Goal: Task Accomplishment & Management: Manage account settings

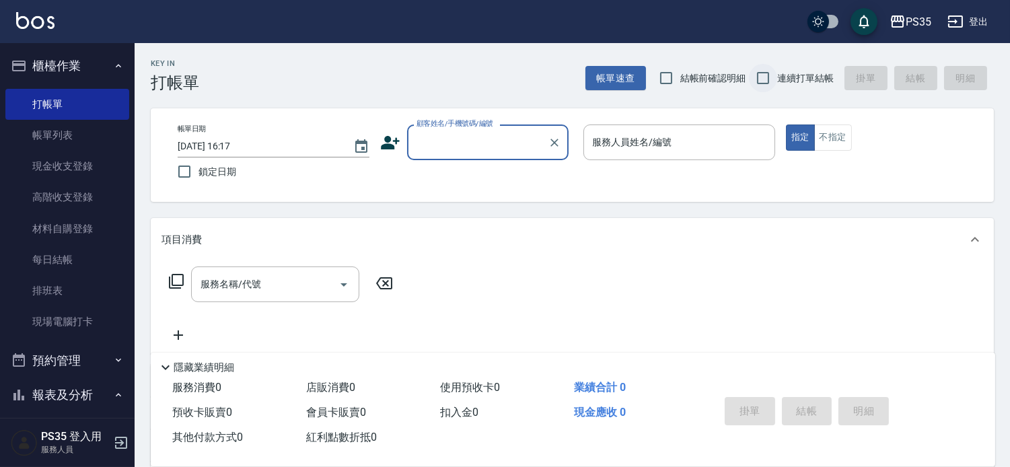
click at [757, 75] on input "連續打單結帳" at bounding box center [763, 78] width 28 height 28
checkbox input "true"
click at [480, 143] on div "顧客姓名/手機號碼/編號 顧客姓名/手機號碼/編號" at bounding box center [487, 142] width 161 height 36
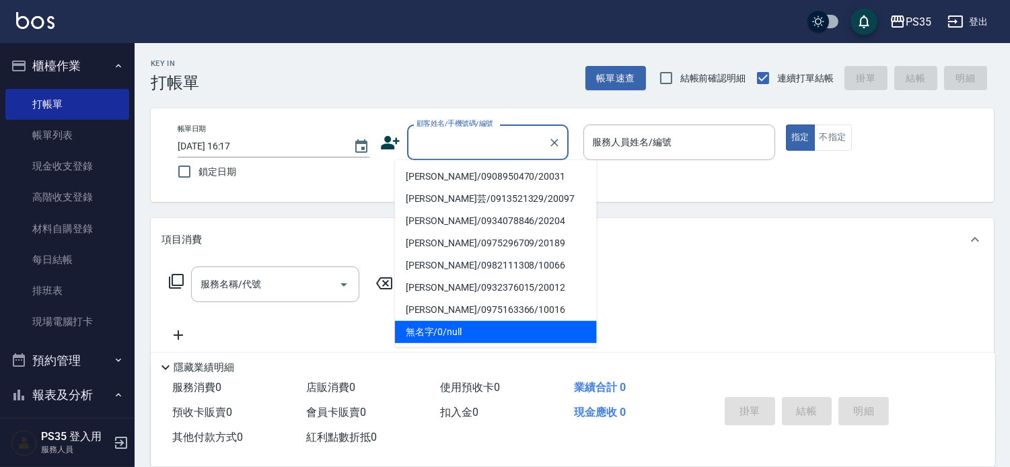
click at [442, 330] on li "無名字/0/null" at bounding box center [496, 332] width 202 height 22
type input "無名字/0/null"
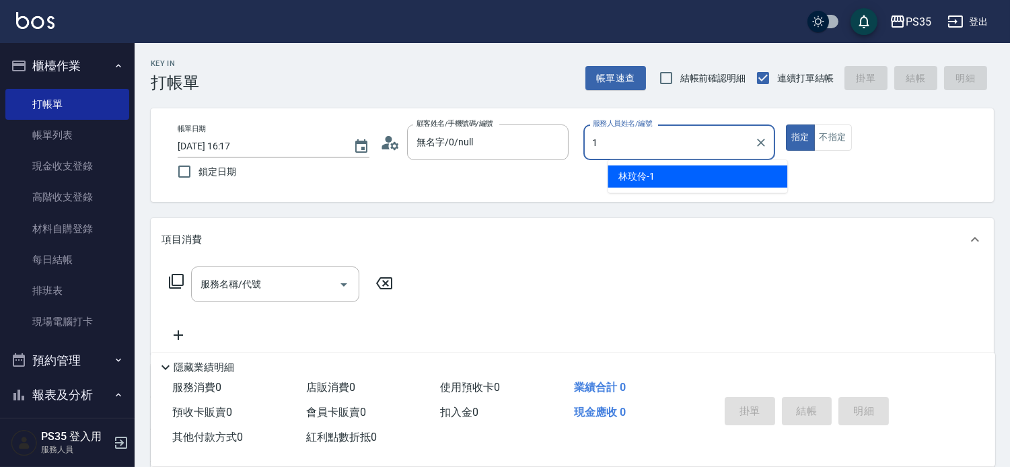
type input "林玟伶-1"
type button "true"
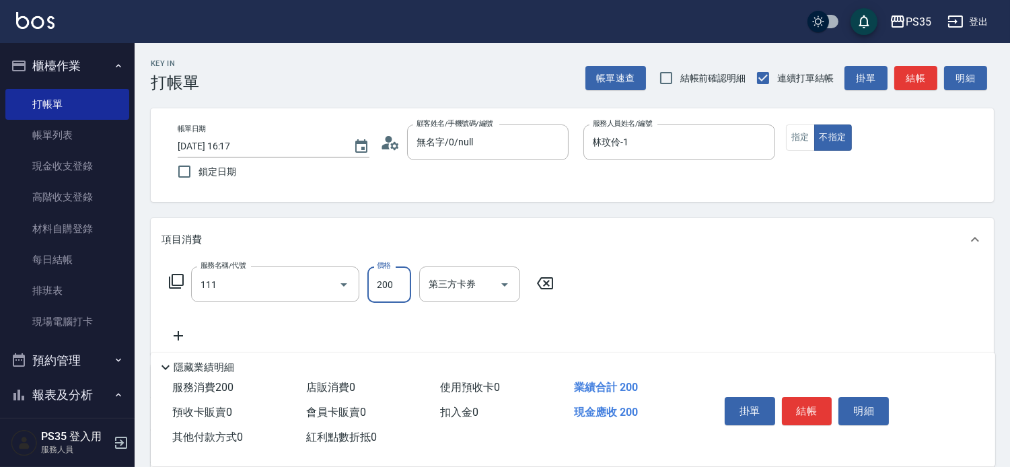
type input "200(111)"
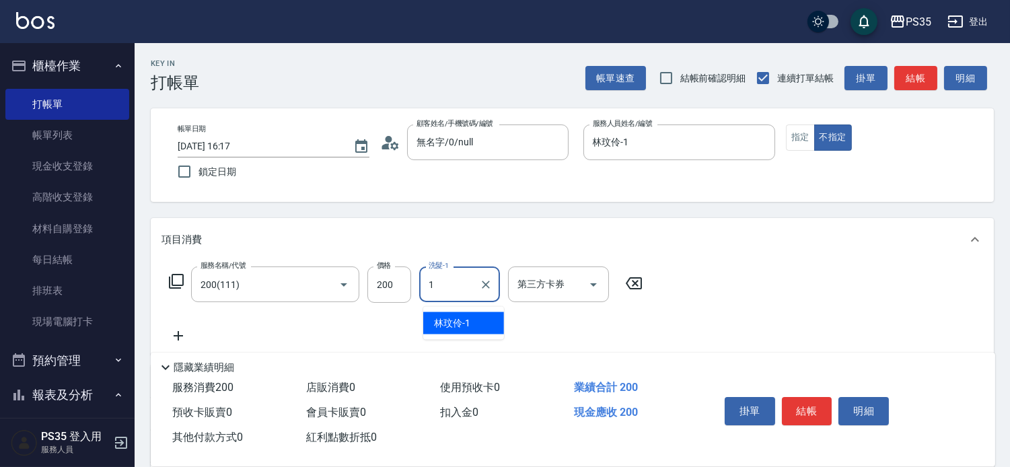
type input "林玟伶-1"
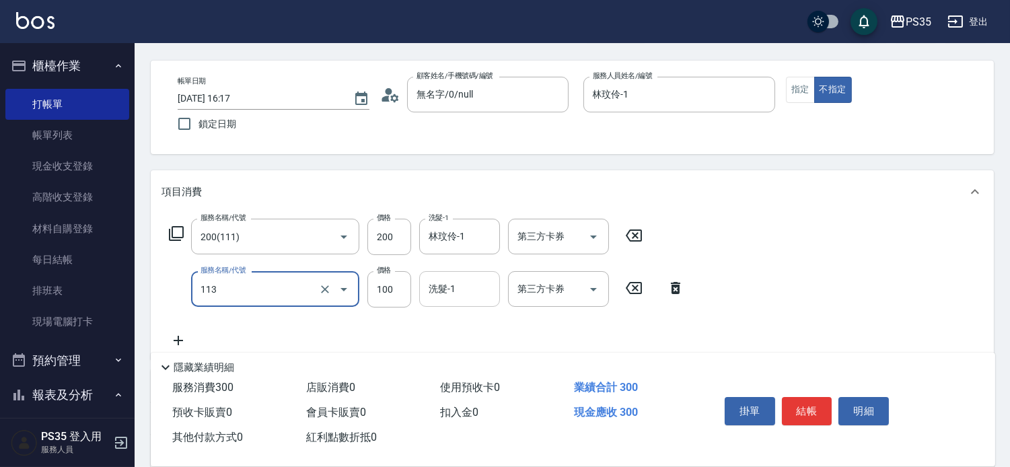
scroll to position [75, 0]
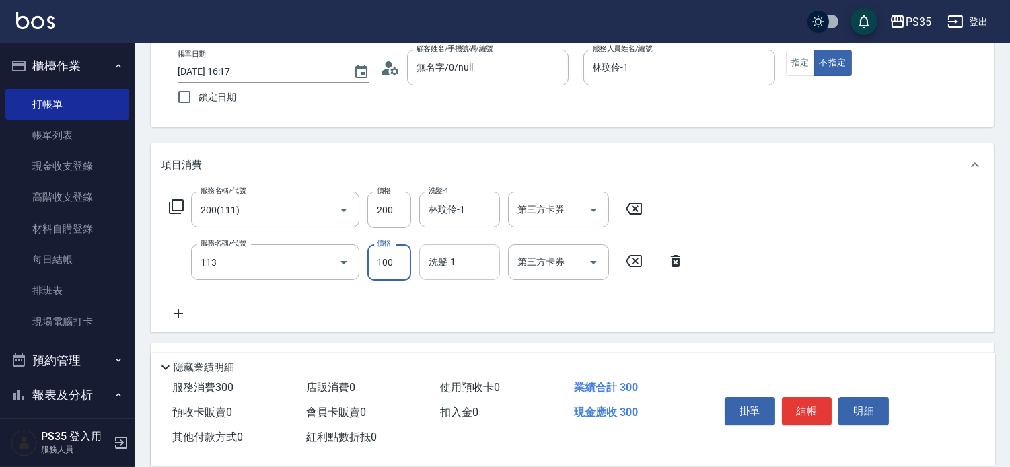
type input "瞬護100(113)"
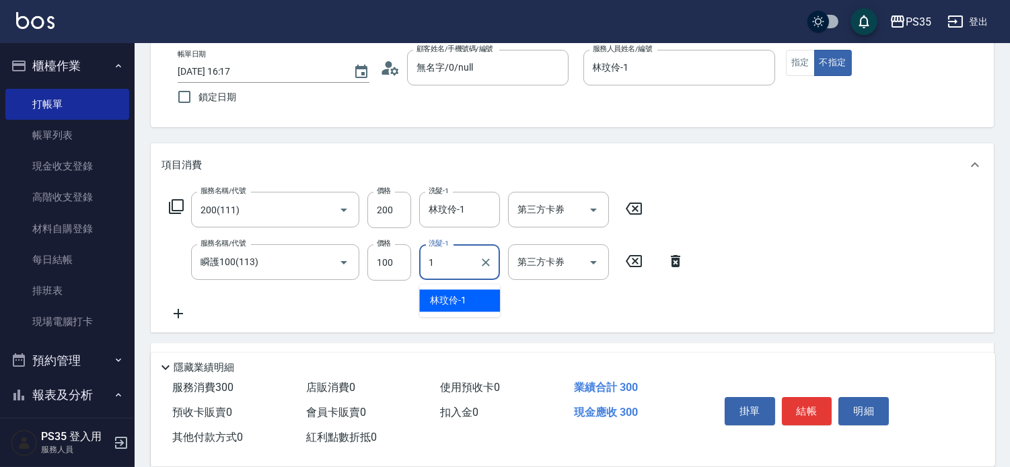
type input "林玟伶-1"
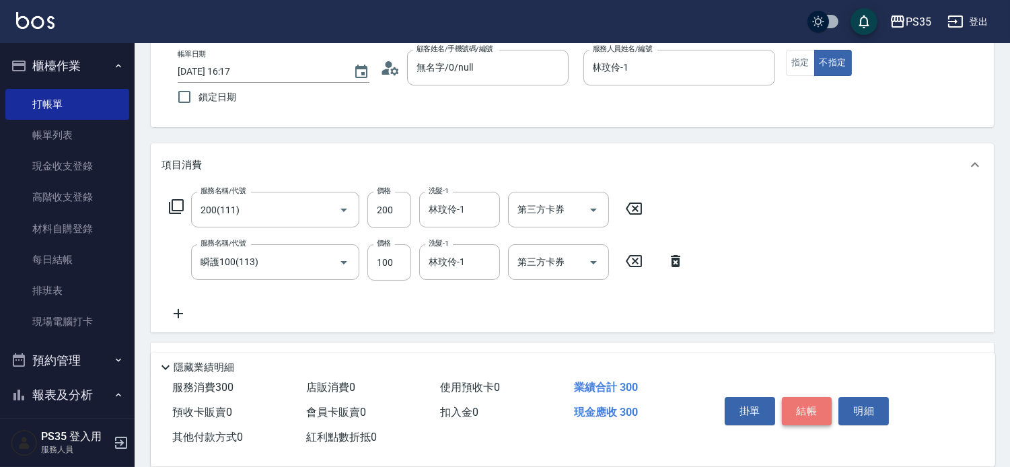
click at [813, 401] on button "結帳" at bounding box center [807, 411] width 50 height 28
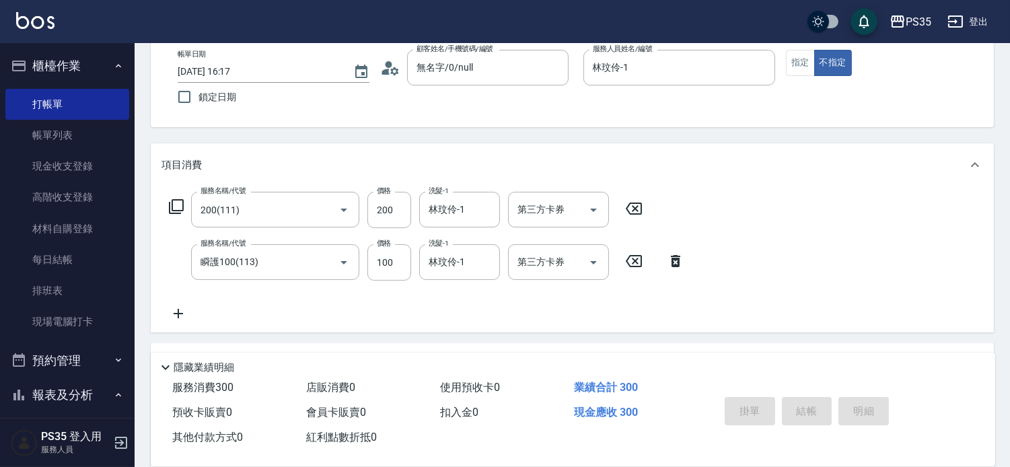
type input "2025/10/12 20:06"
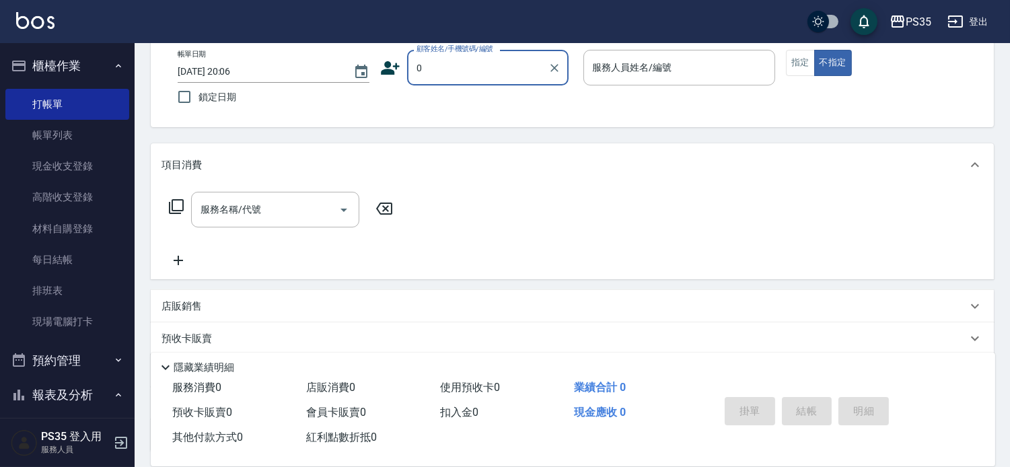
type input "[PERSON_NAME]/0908950470/20031"
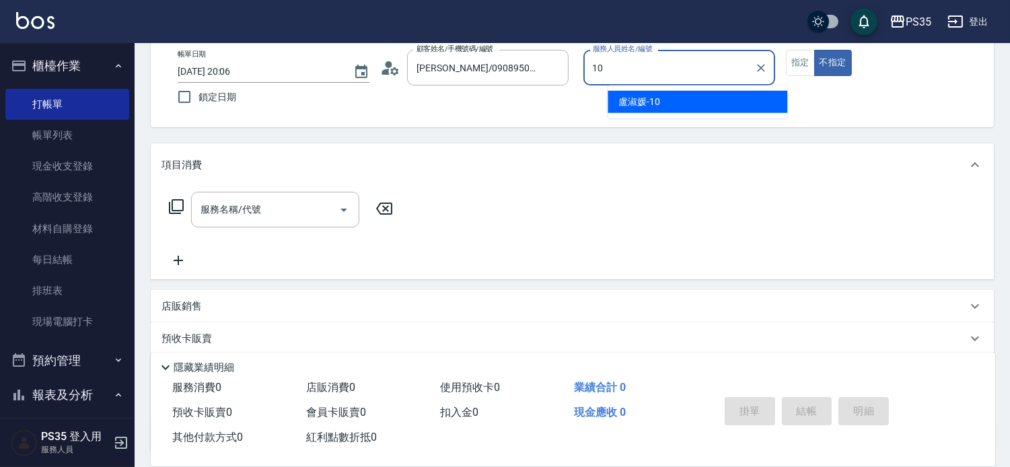
type input "10"
type button "false"
type input "盧淑媛-10"
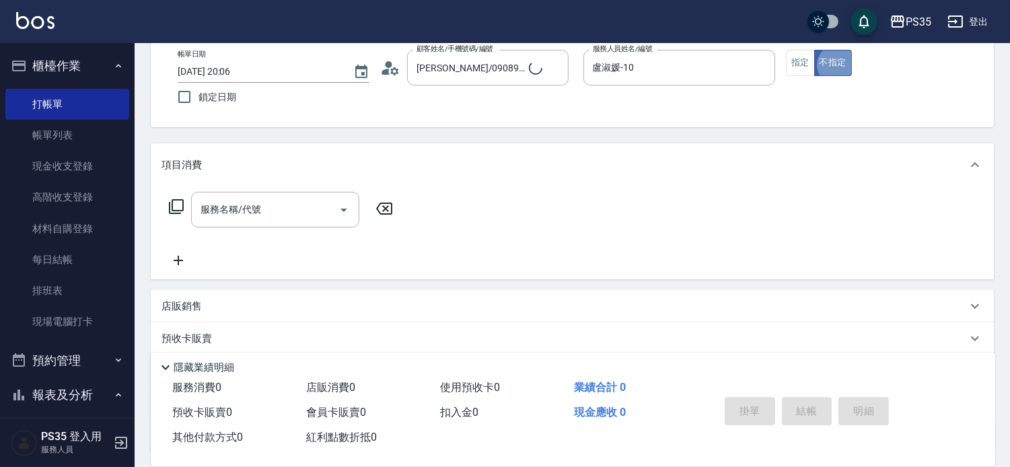
type input "無名字/0/null"
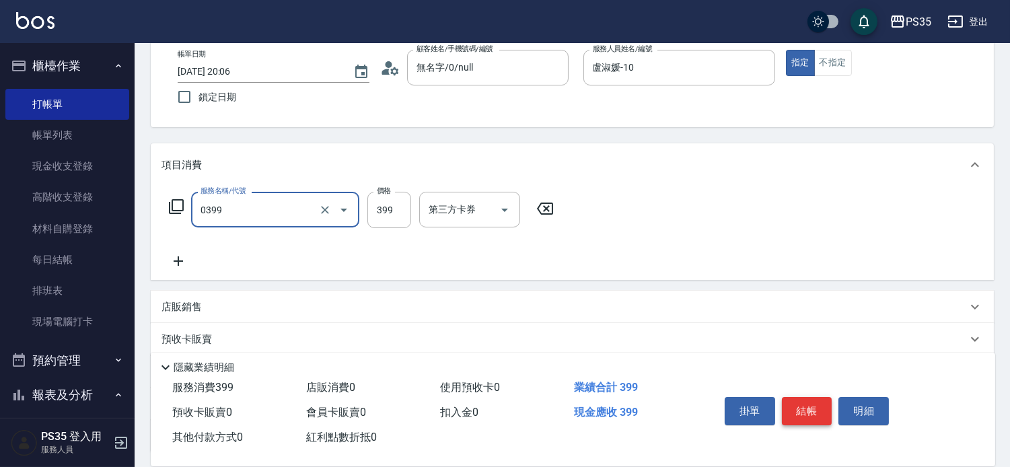
type input "海鹽399(0399)"
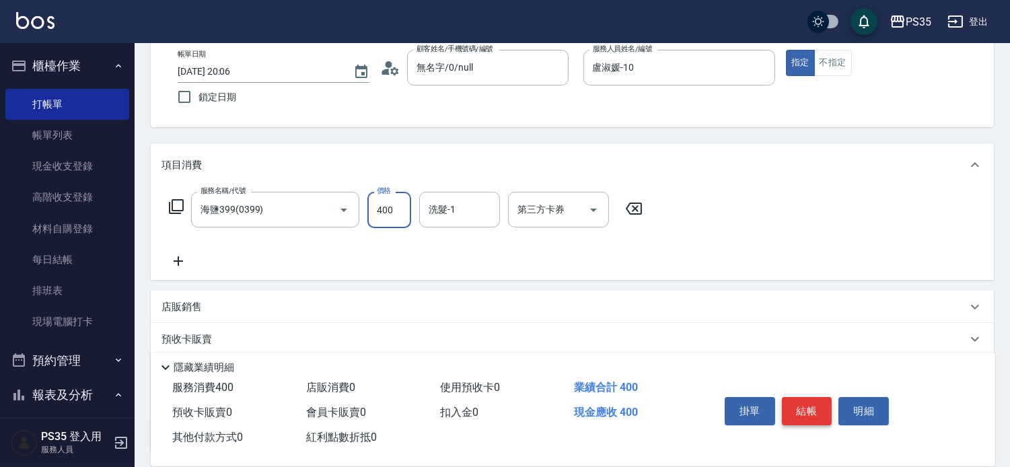
type input "400"
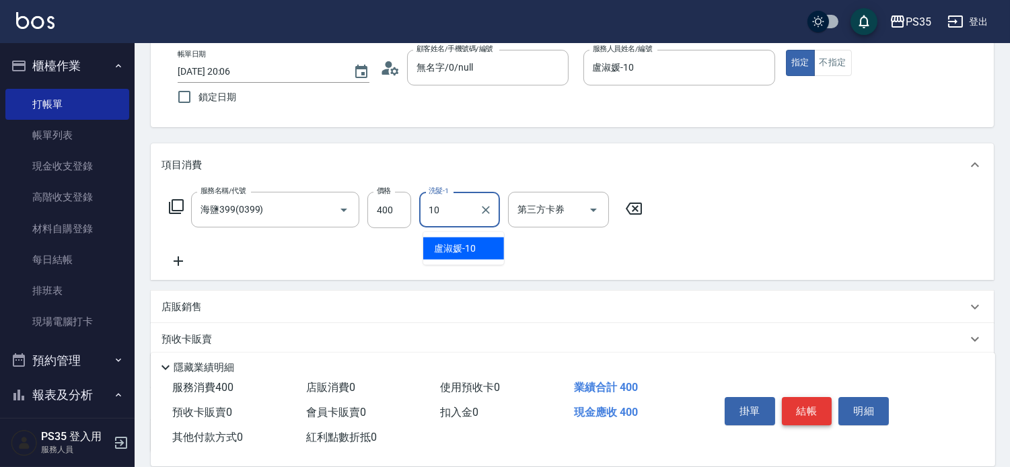
type input "盧淑媛-10"
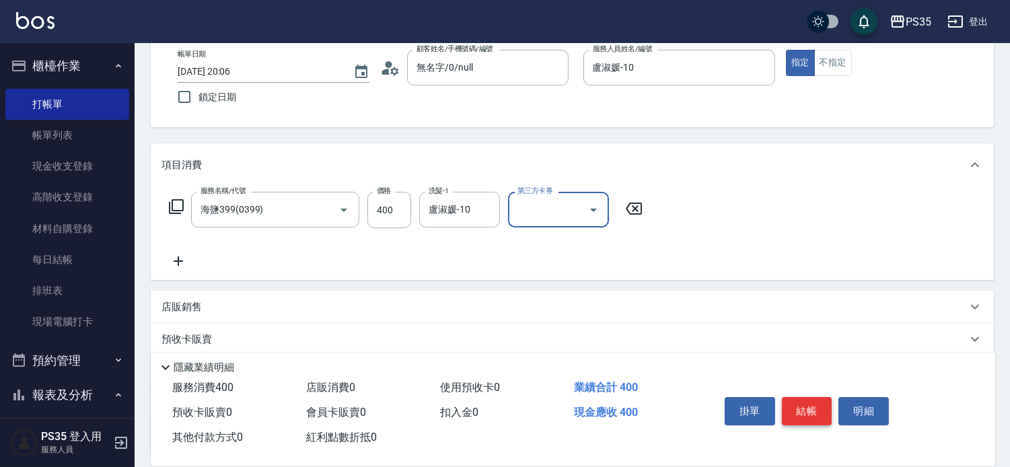
click at [813, 401] on button "結帳" at bounding box center [807, 411] width 50 height 28
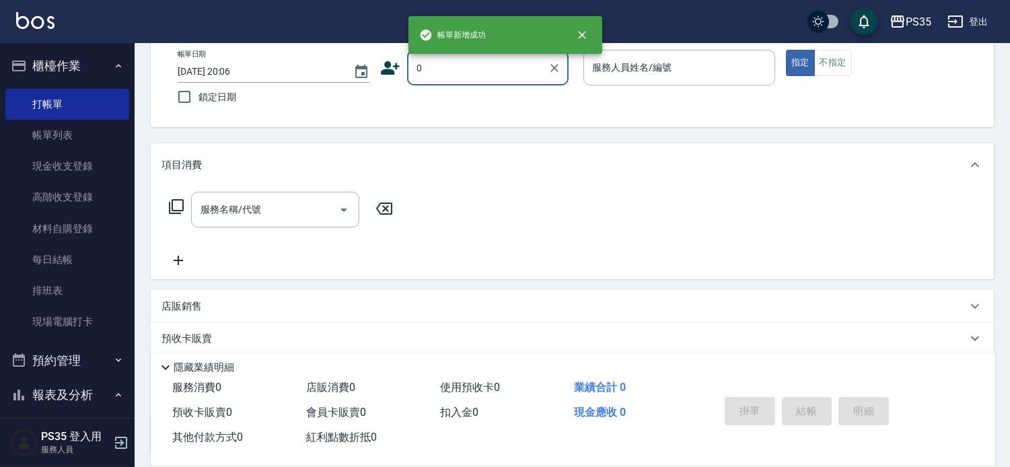
type input "0"
type input "2"
type input "無名字/0/null"
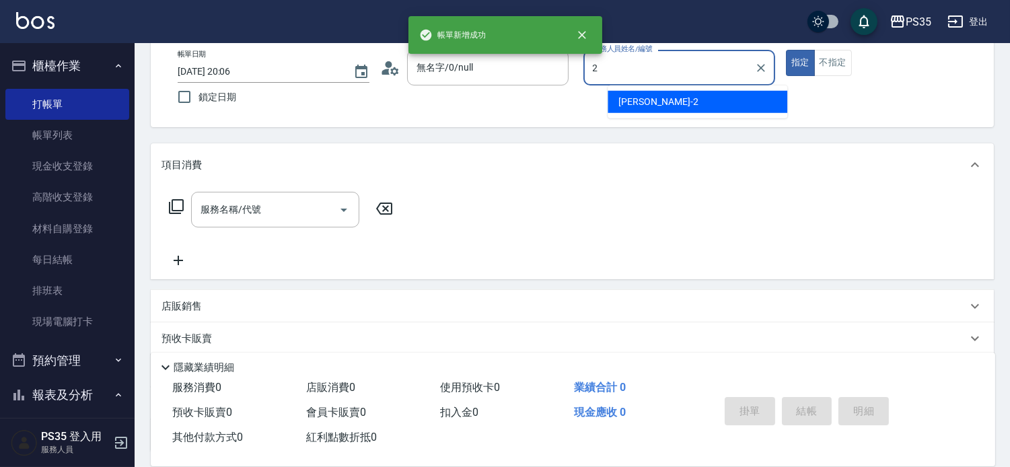
type input "[PERSON_NAME]-2"
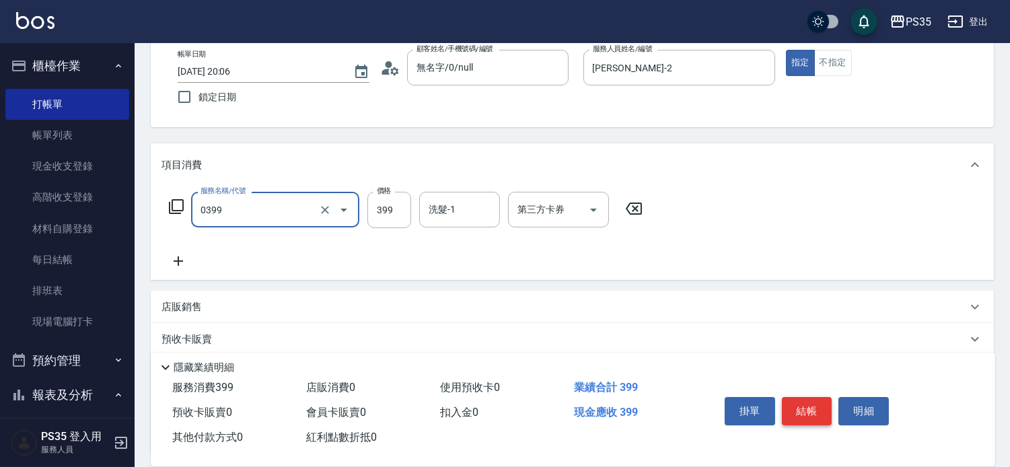
type input "海鹽399(0399)"
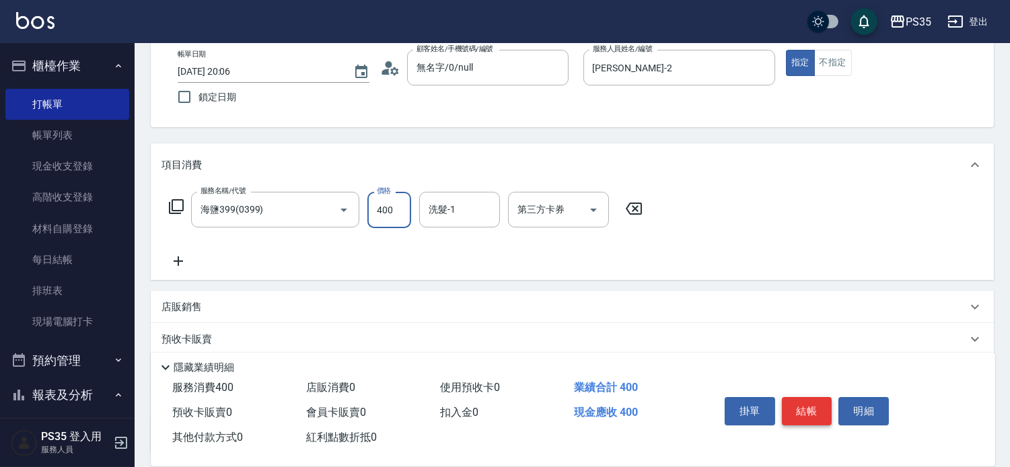
type input "400"
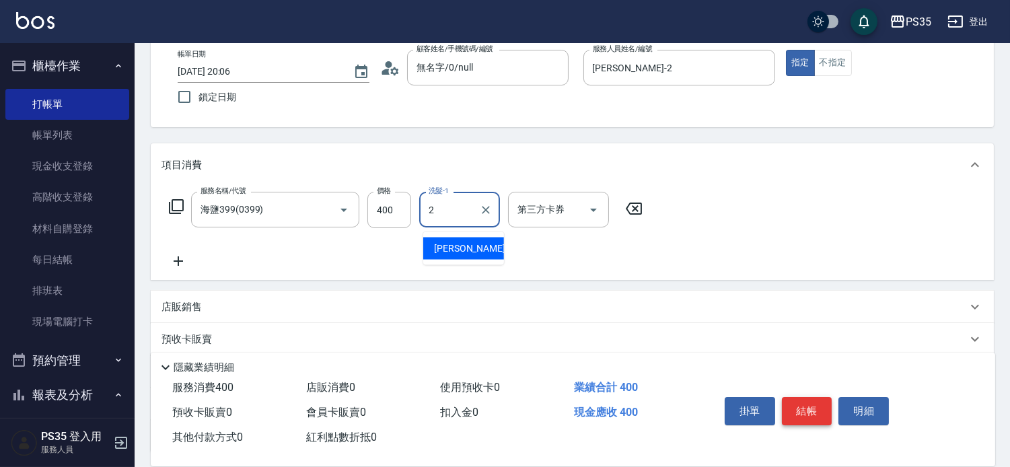
type input "[PERSON_NAME]-2"
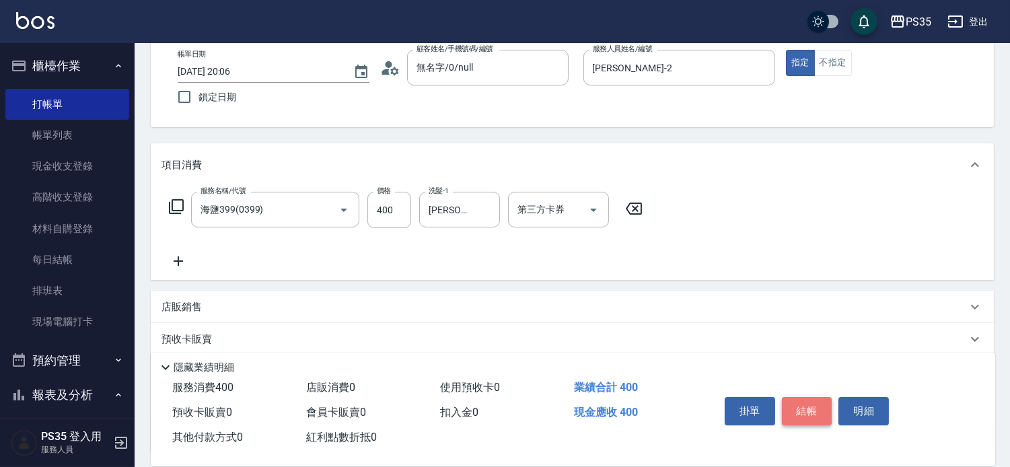
click at [813, 401] on button "結帳" at bounding box center [807, 411] width 50 height 28
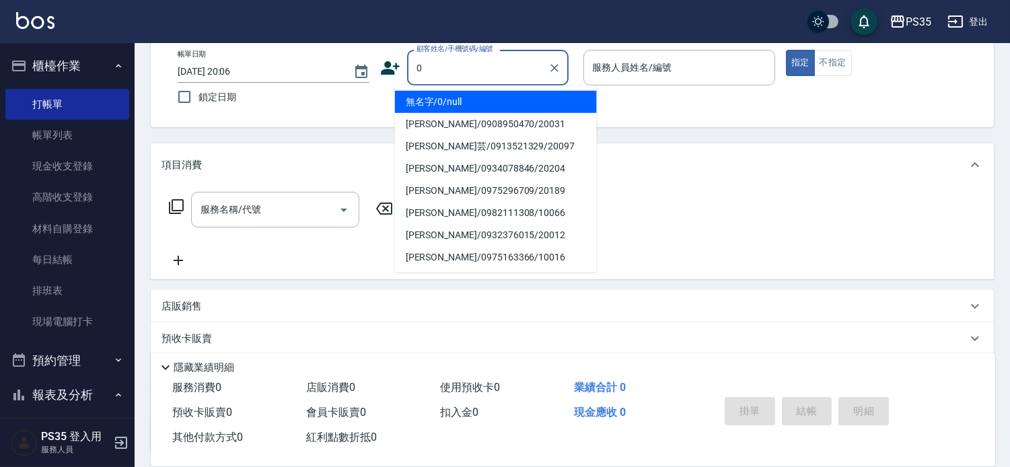
type input "0"
type input "2"
type input "無名字/0/null"
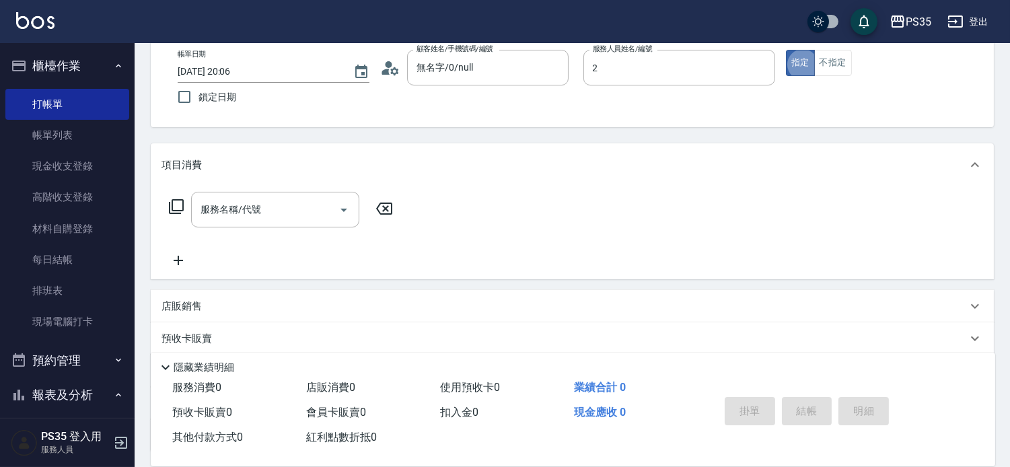
type input "[PERSON_NAME]-2"
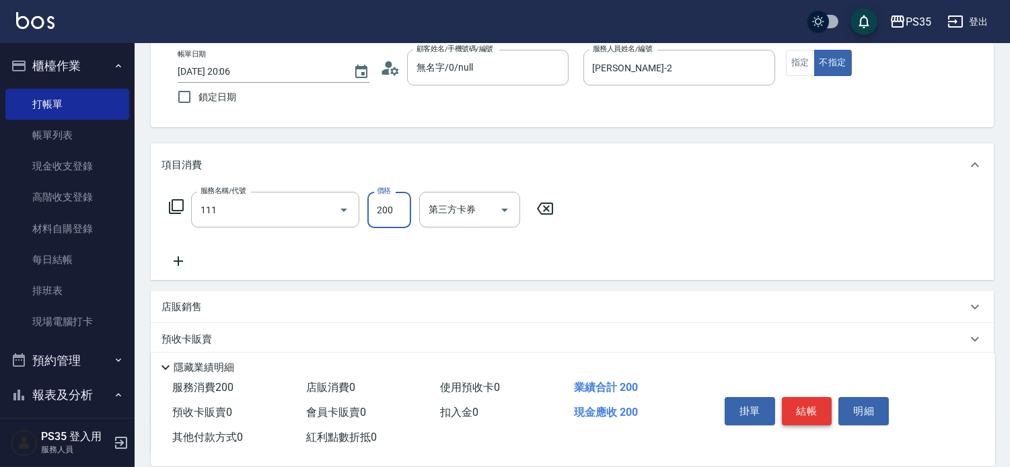
type input "200(111)"
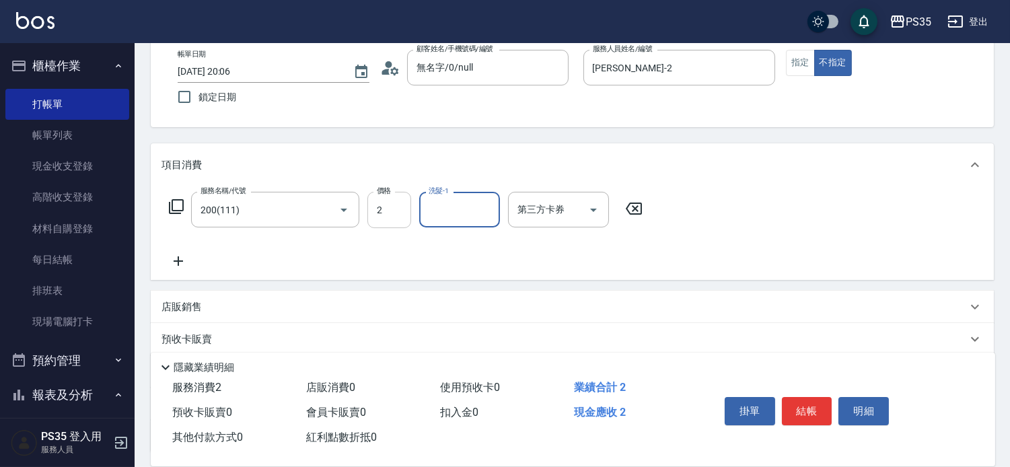
click at [390, 215] on input "2" at bounding box center [389, 210] width 44 height 36
type input "200"
type input "[PERSON_NAME]-2"
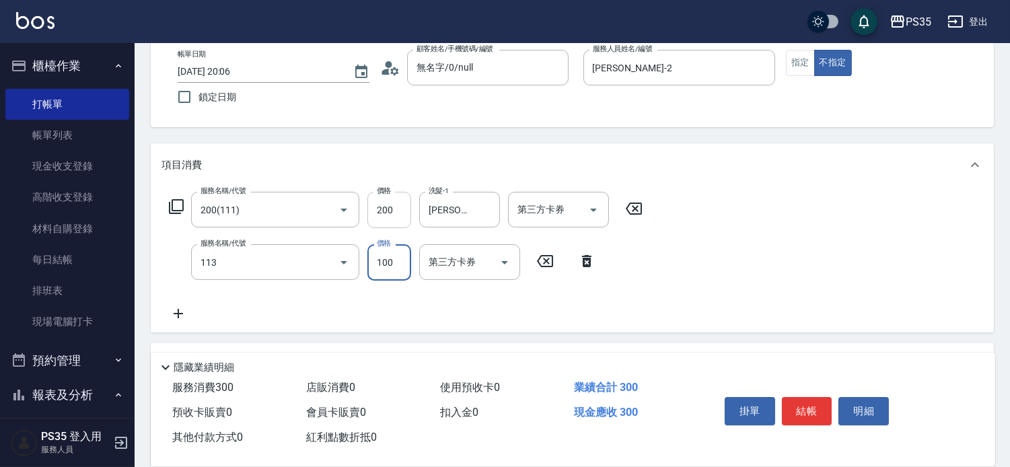
type input "瞬護100(113)"
type input "[PERSON_NAME]-2"
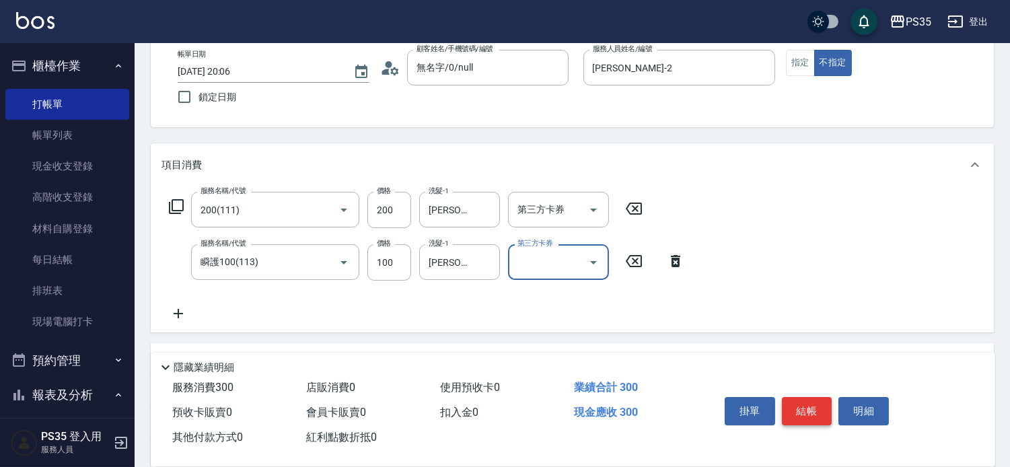
click at [792, 402] on button "結帳" at bounding box center [807, 411] width 50 height 28
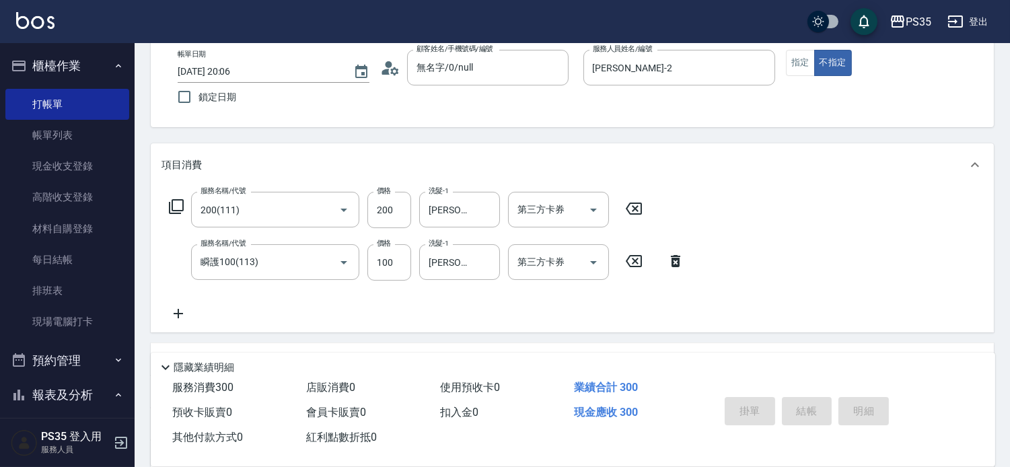
type input "2025/10/12 20:07"
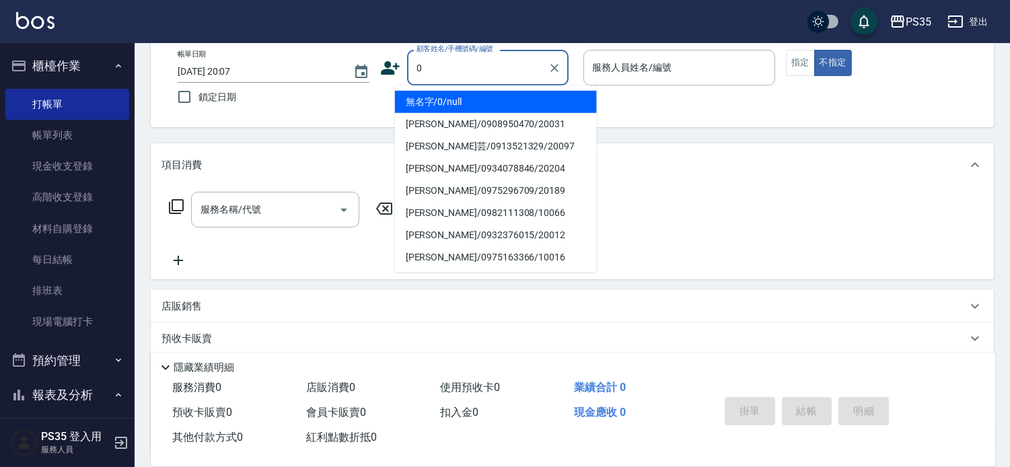
type input "0"
type input "無名字/0/null"
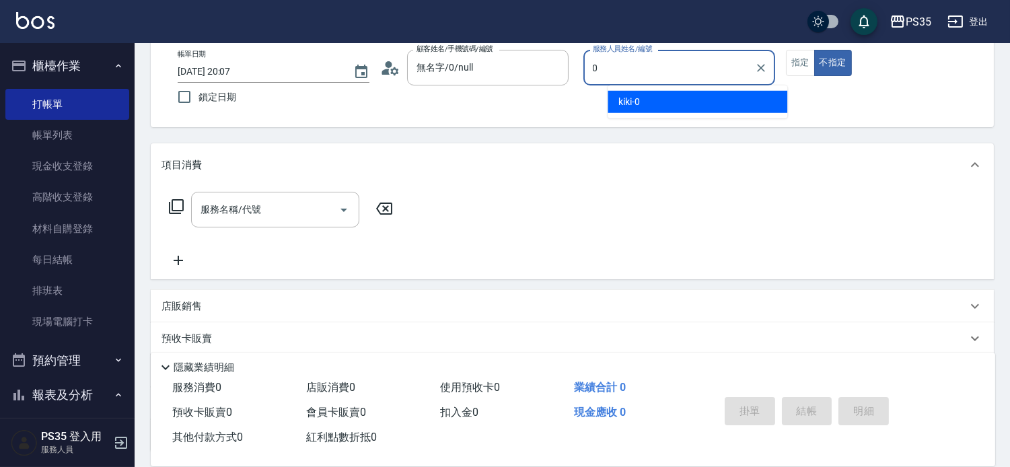
type input "kiki-0"
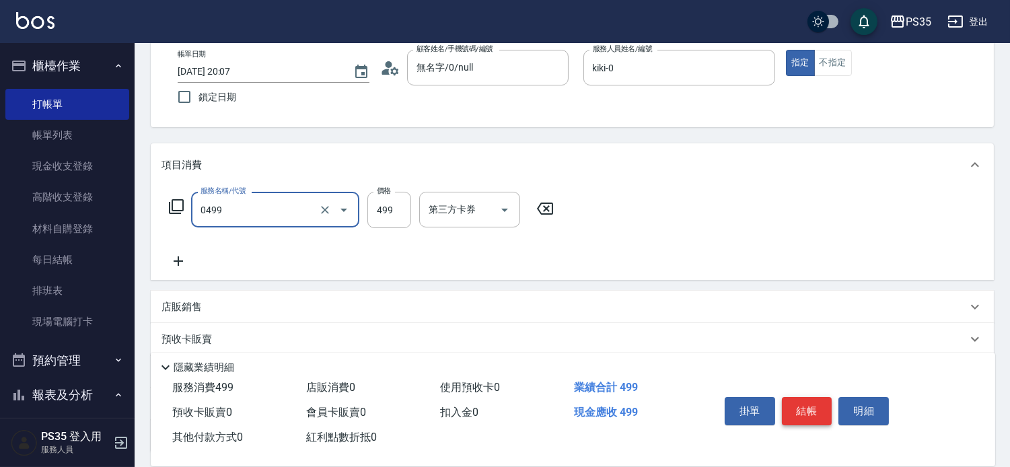
type input "伊黛莉499(0499)"
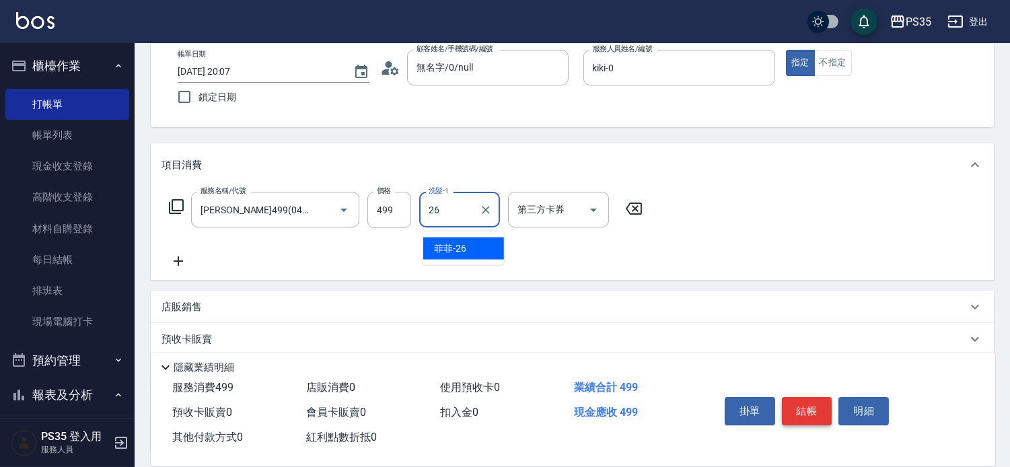
type input "菲菲-26"
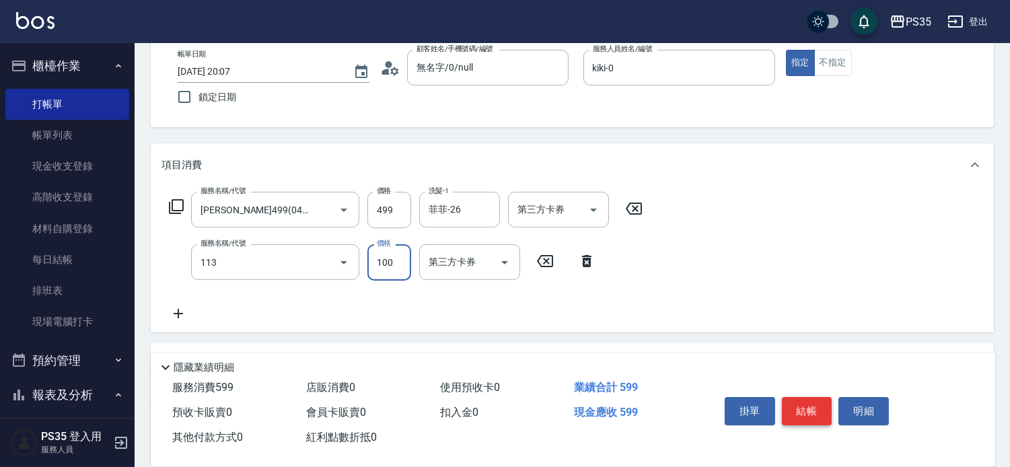
type input "瞬護100(113)"
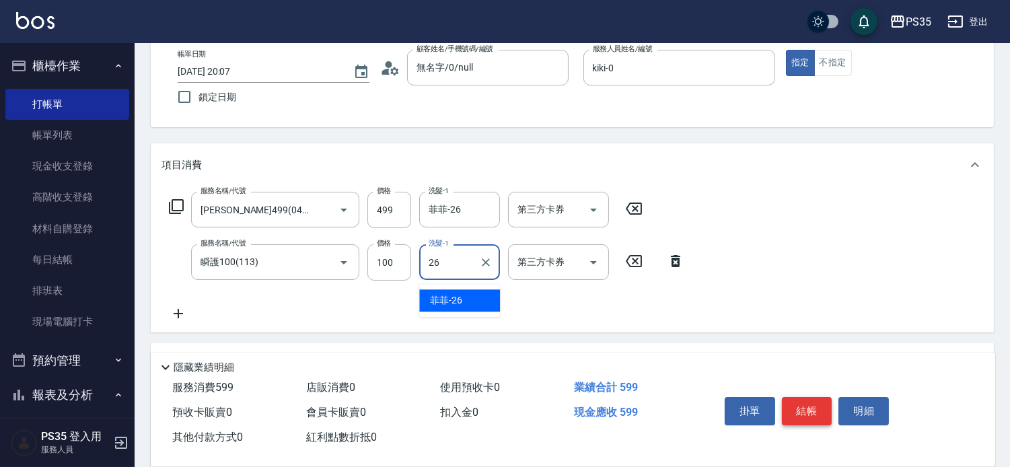
type input "菲菲-26"
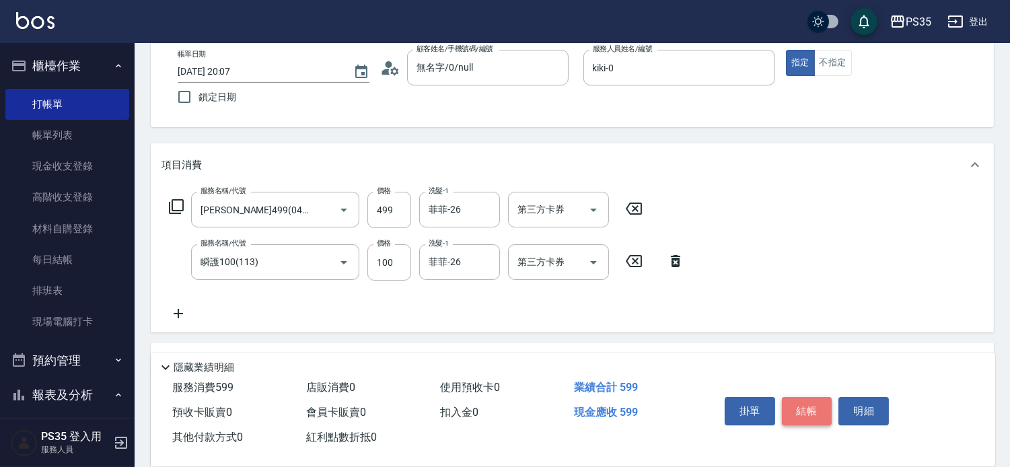
click at [792, 402] on button "結帳" at bounding box center [807, 411] width 50 height 28
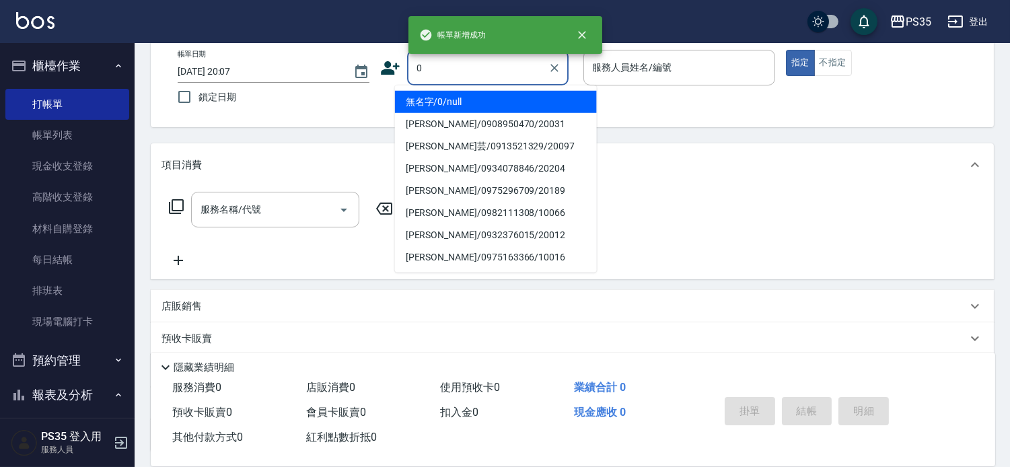
type input "0"
type input "1"
type input "無名字/0/null"
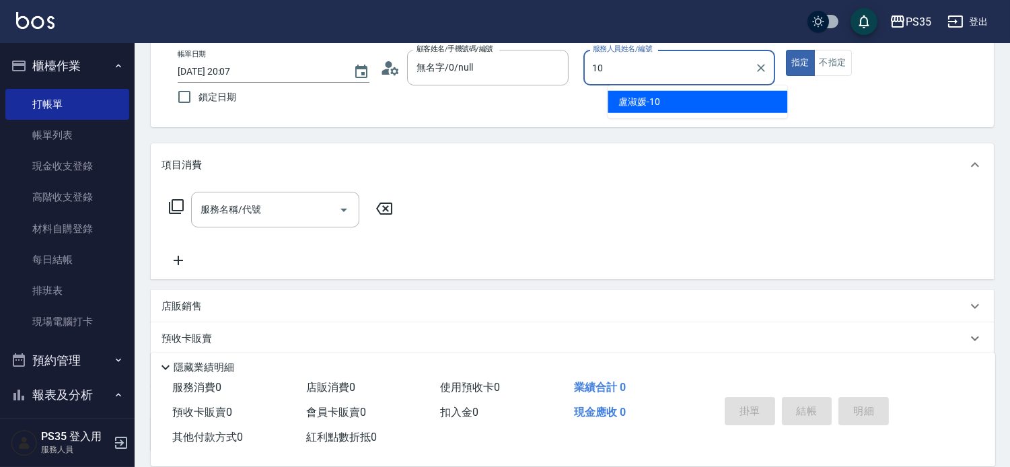
type input "盧淑媛-10"
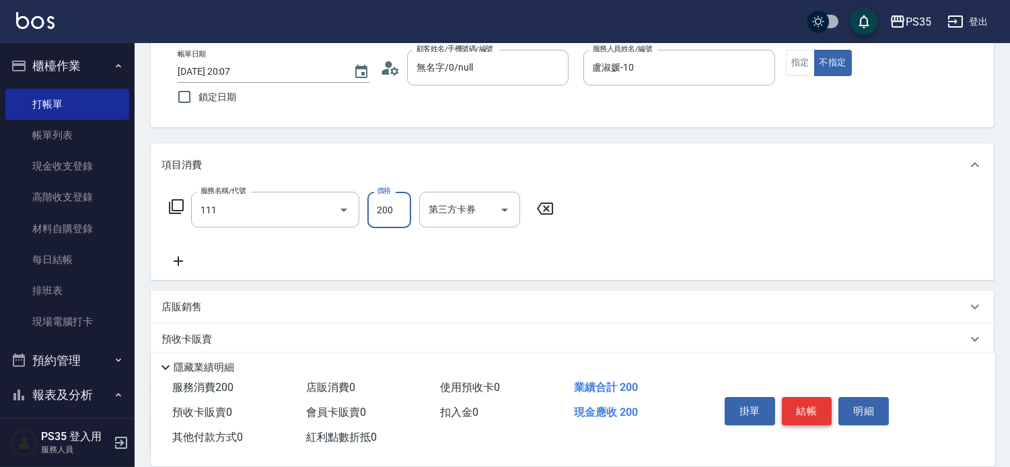
type input "200(111)"
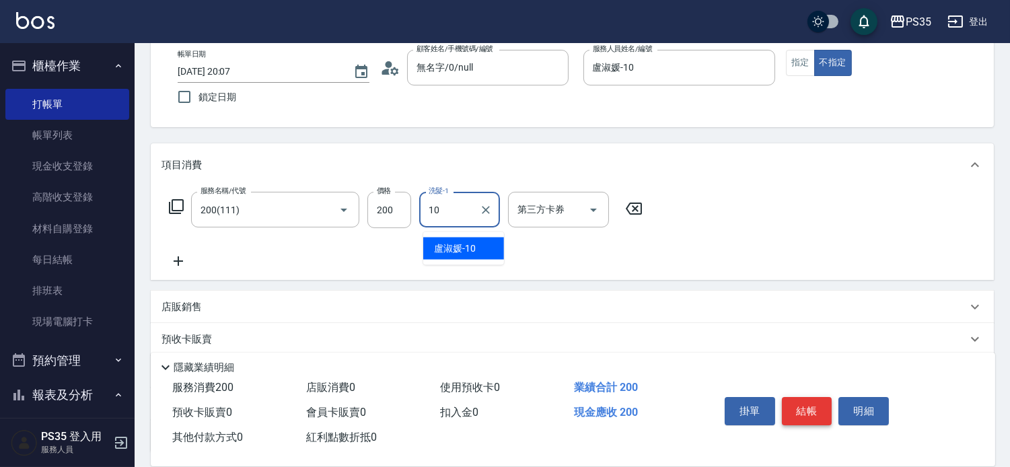
type input "盧淑媛-10"
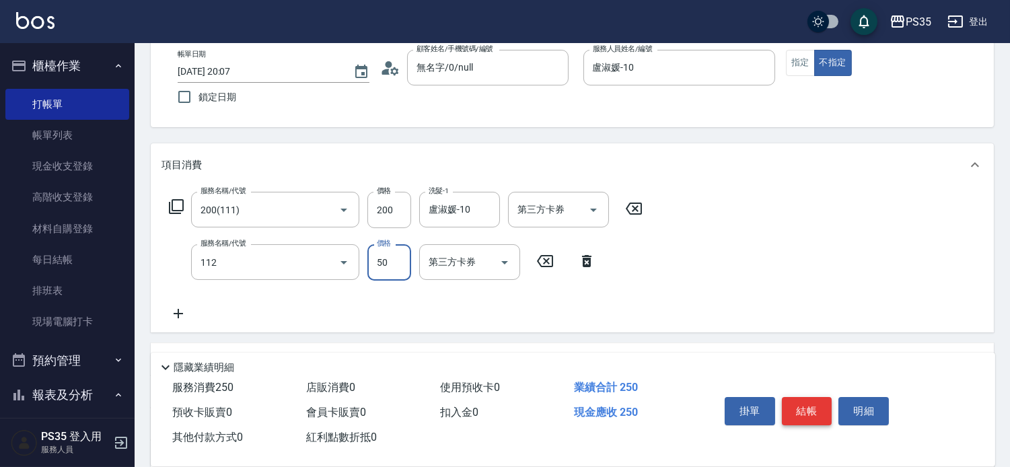
type input "精油50(112)"
type input "50"
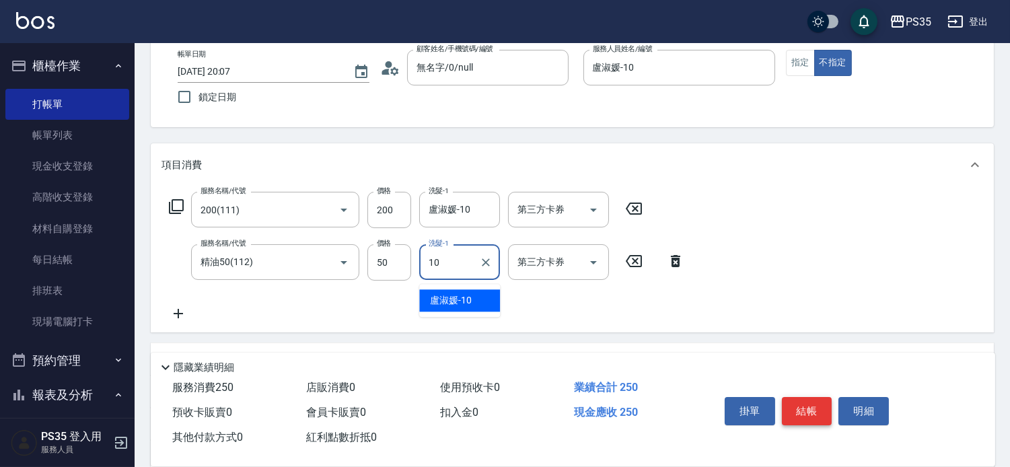
type input "盧淑媛-10"
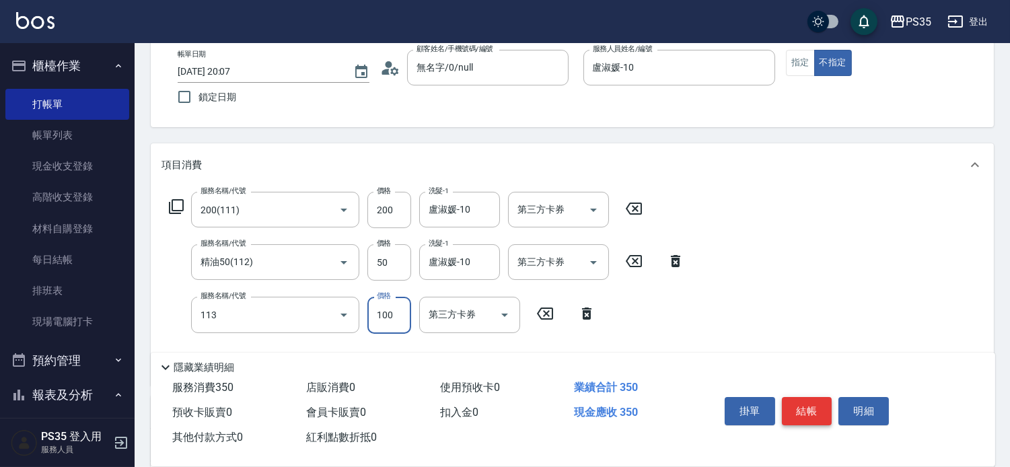
type input "瞬護100(113)"
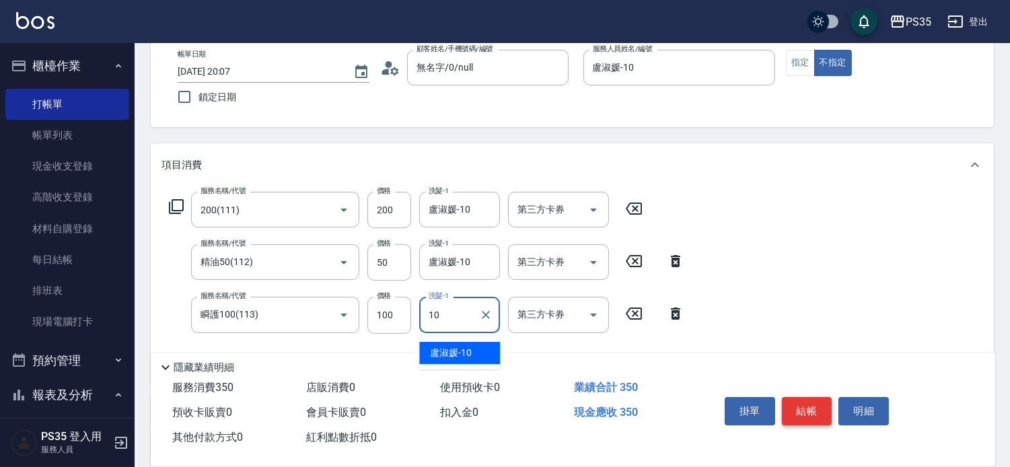
type input "盧淑媛-10"
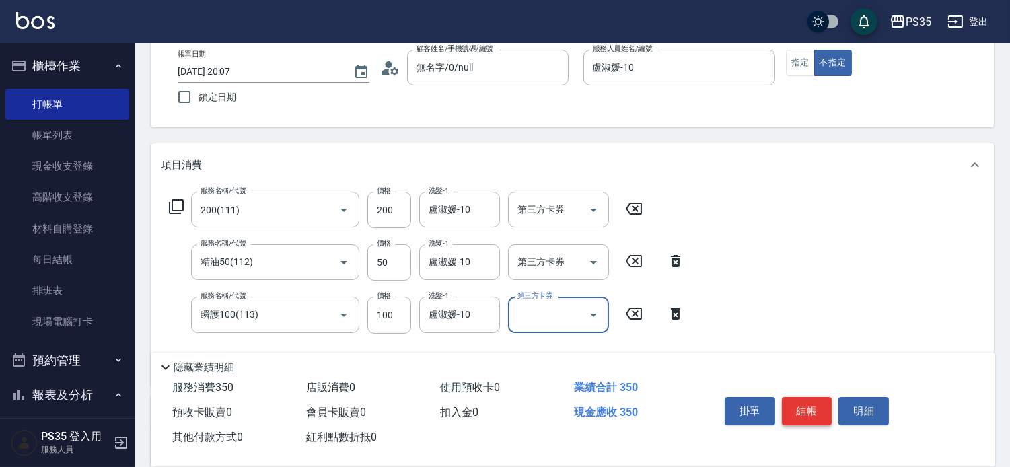
click at [792, 402] on button "結帳" at bounding box center [807, 411] width 50 height 28
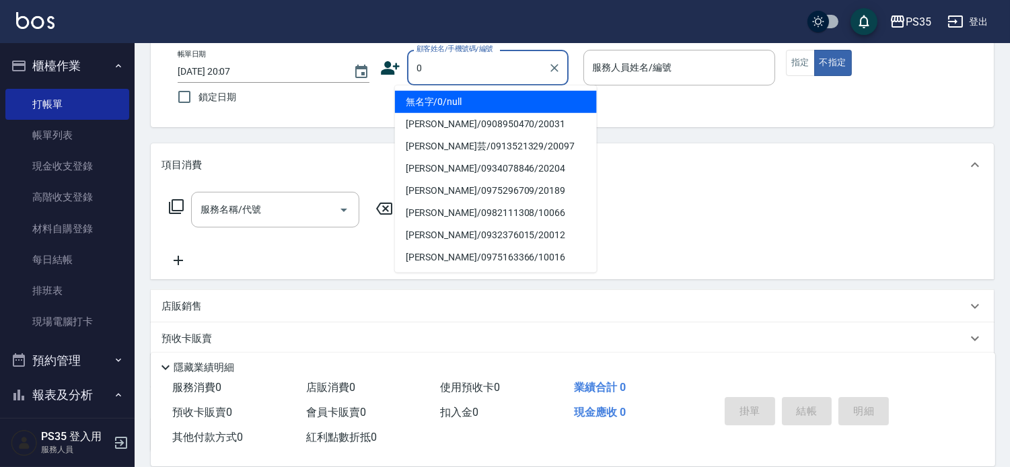
type input "0"
type input "1"
type input "無名字/0/null"
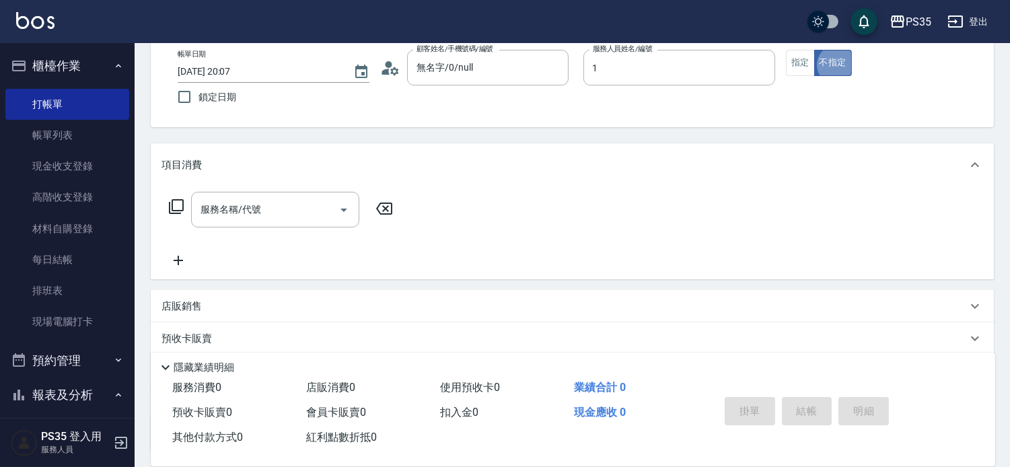
type input "林玟伶-1"
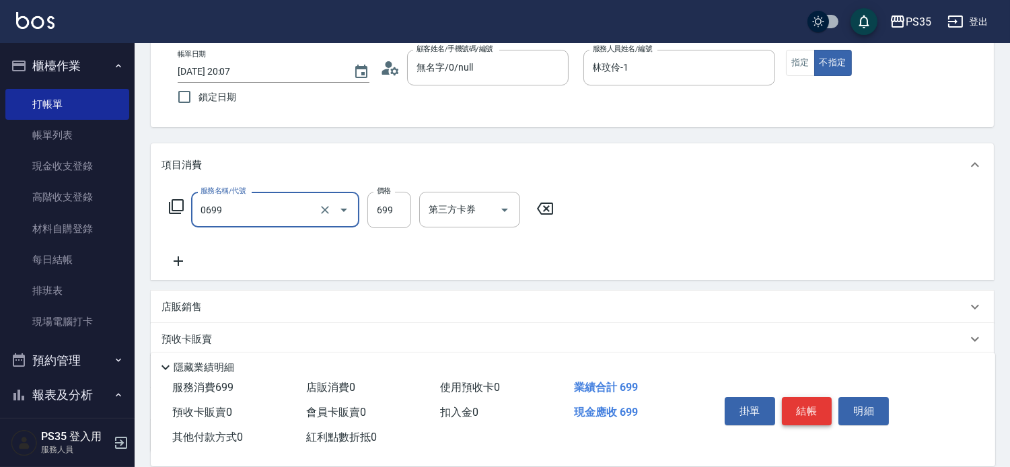
type input "精油SPA(0699)"
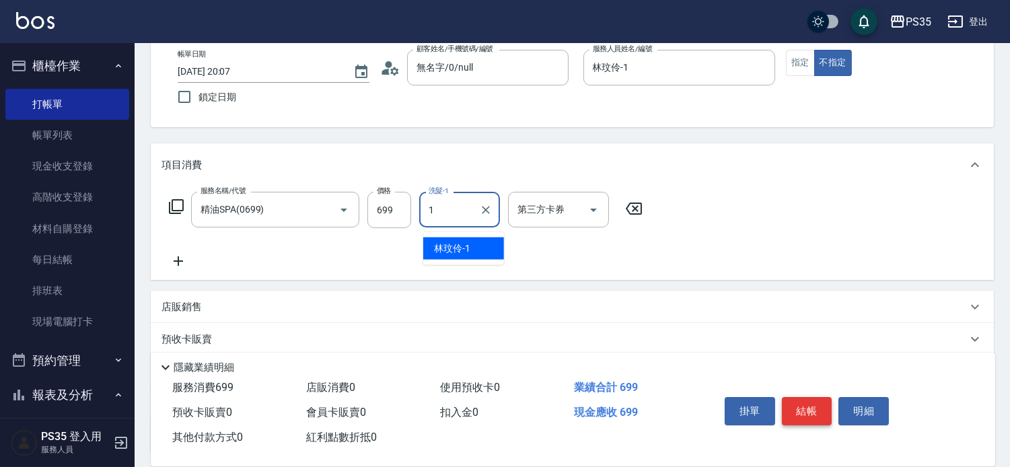
type input "林玟伶-1"
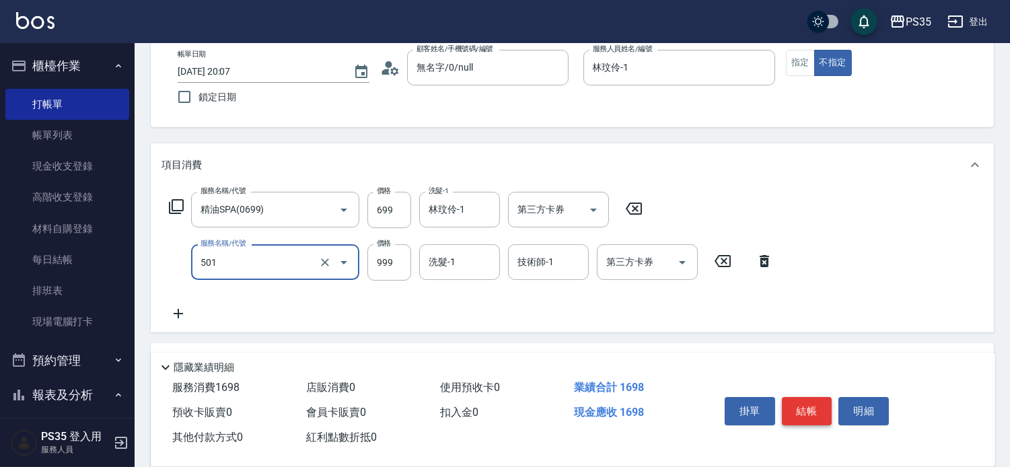
type input "染髮(501)"
type input "1400"
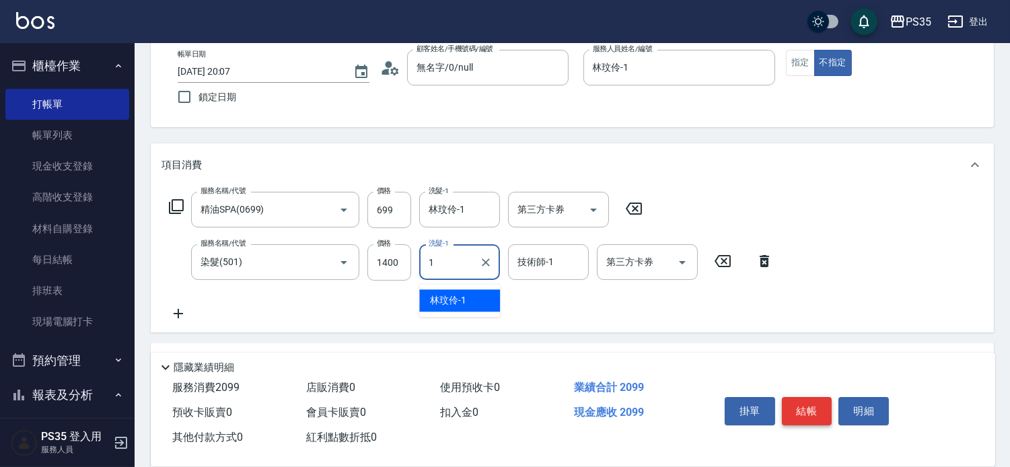
type input "1"
type input "林玟伶-1"
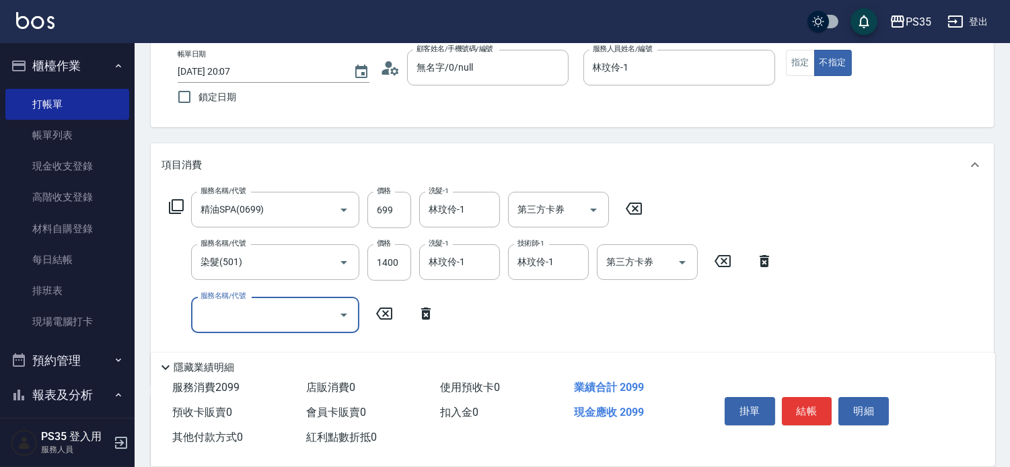
click at [792, 402] on button "結帳" at bounding box center [807, 411] width 50 height 28
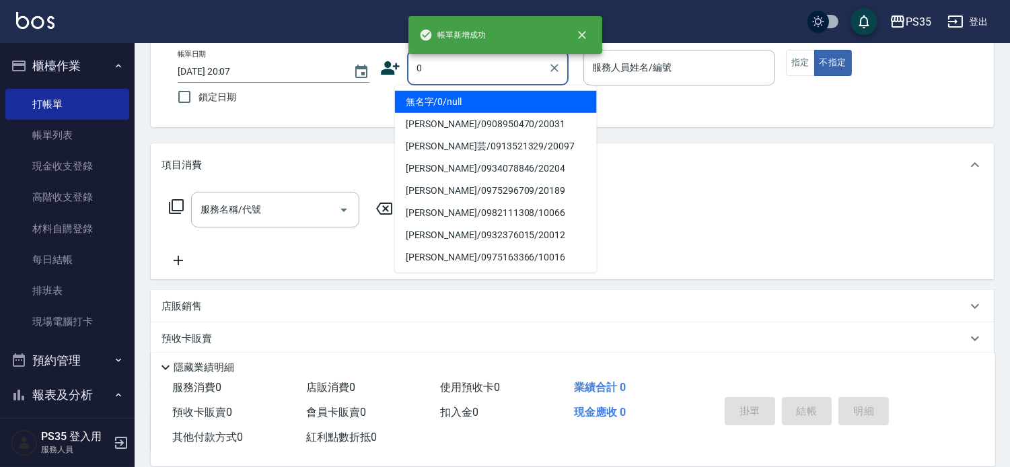
type input "無名字/0/null"
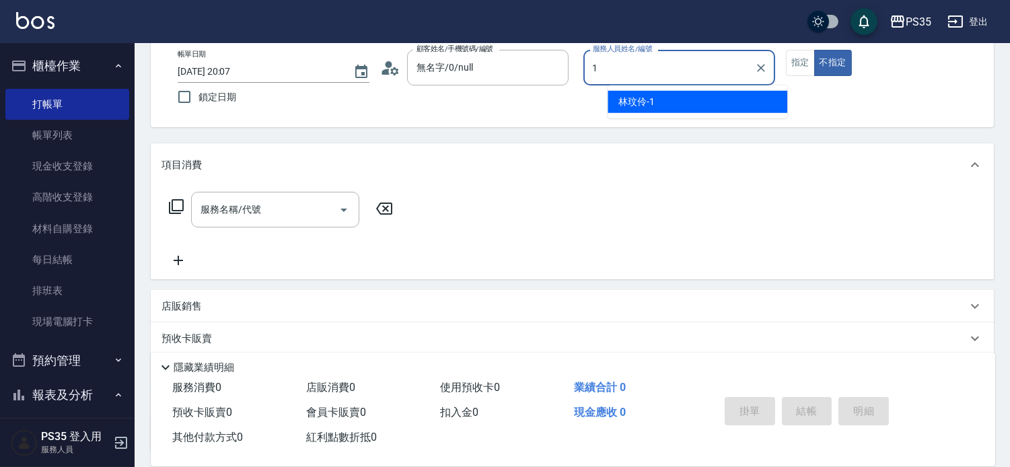
type input "林玟伶-1"
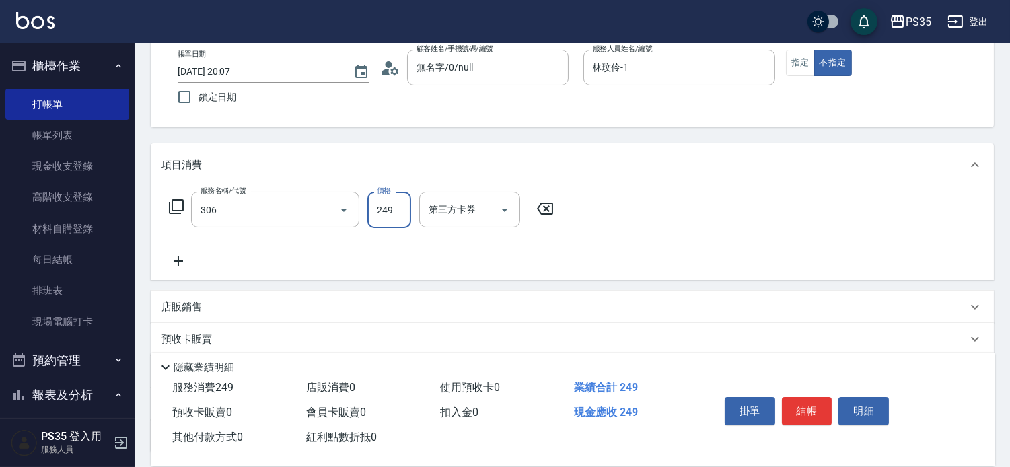
type input "剪髮(306)"
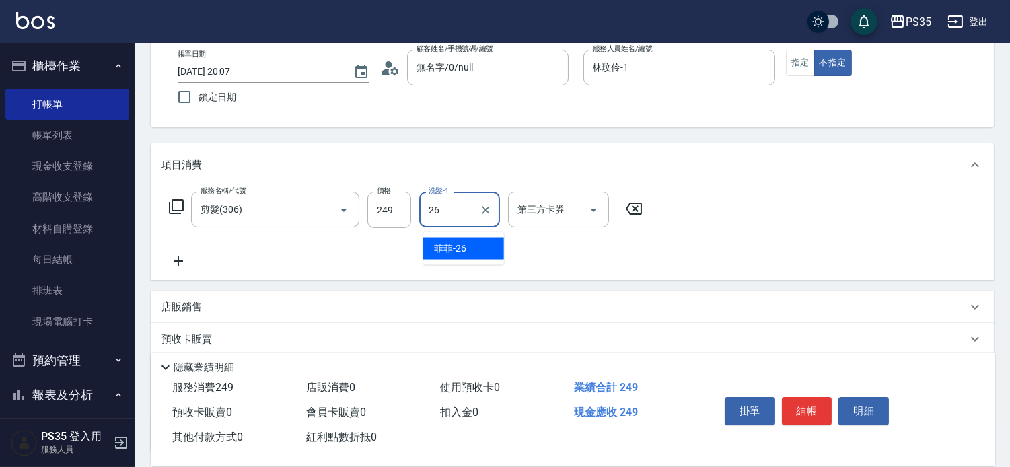
type input "菲菲-26"
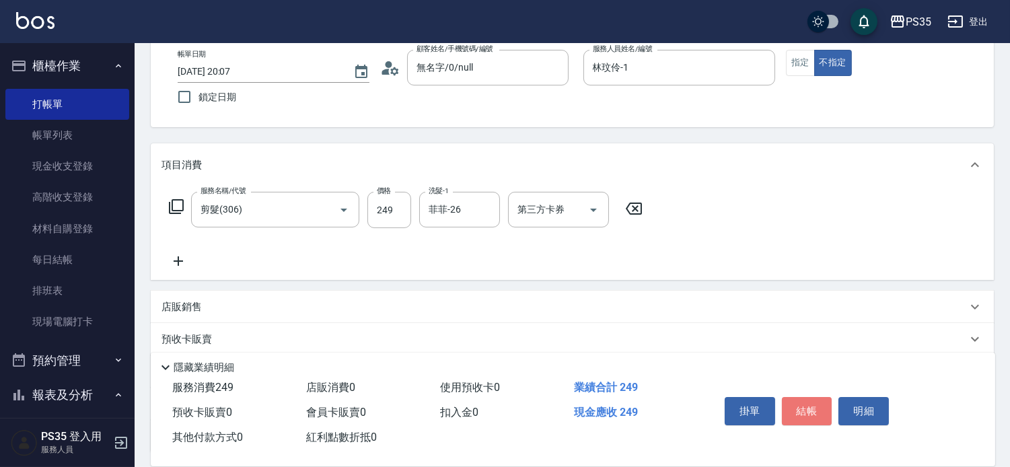
click at [792, 402] on button "結帳" at bounding box center [807, 411] width 50 height 28
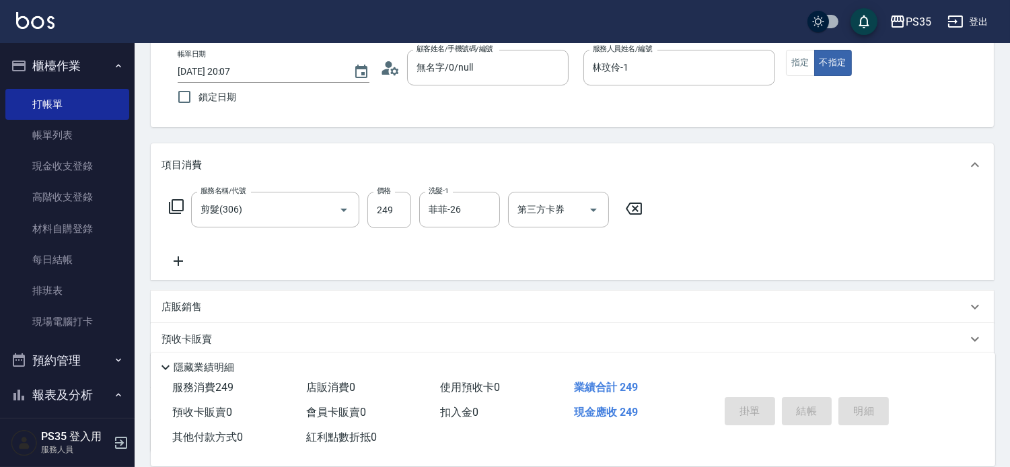
type input "2025/10/12 20:08"
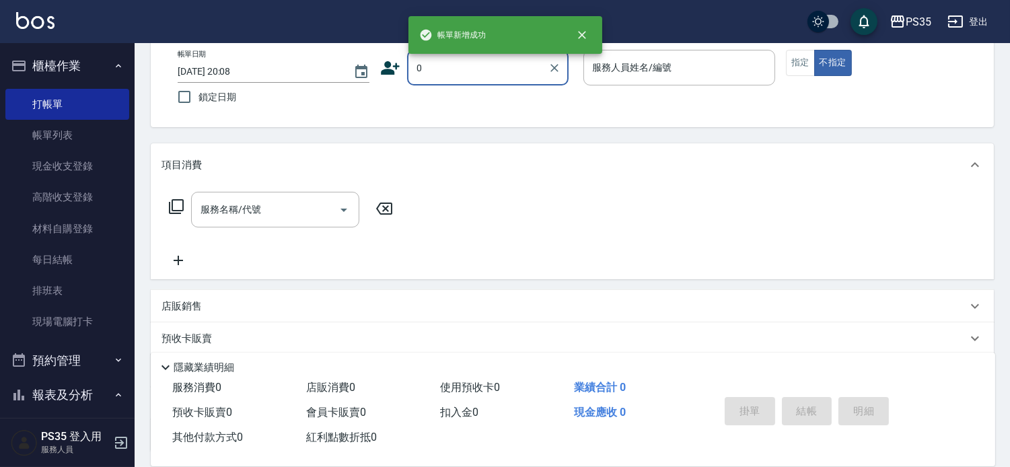
type input "無名字/0/null"
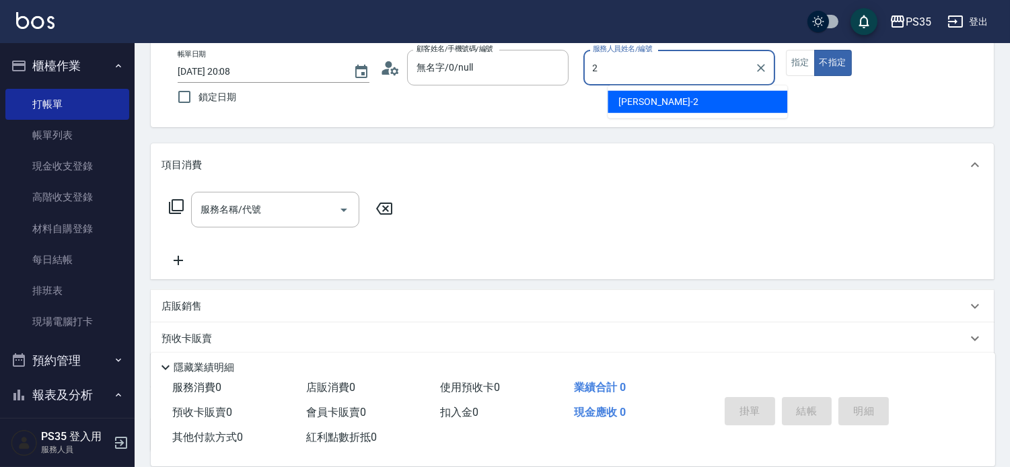
type input "[PERSON_NAME]-2"
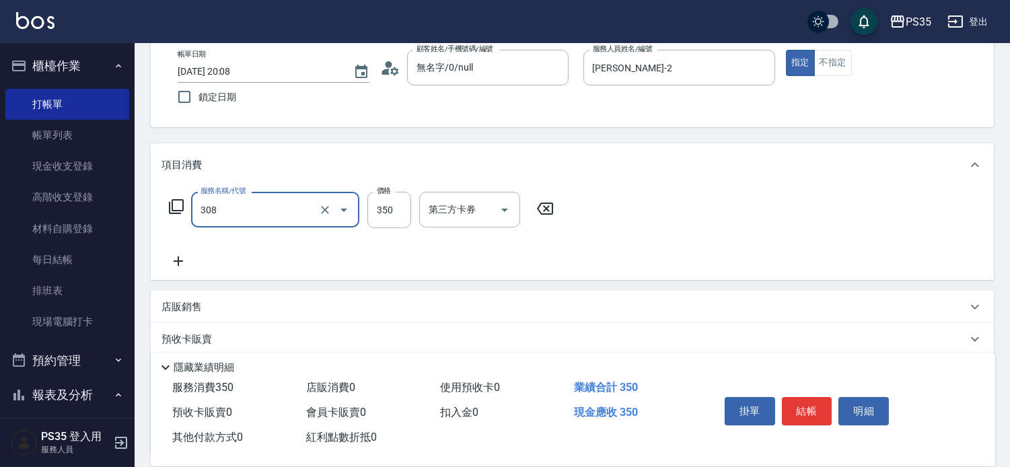
type input "洗+剪(308)"
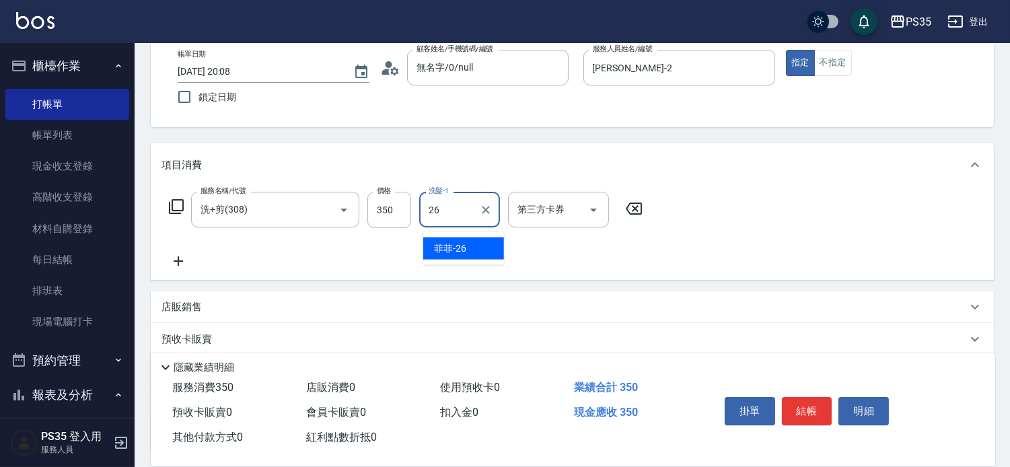
type input "菲菲-26"
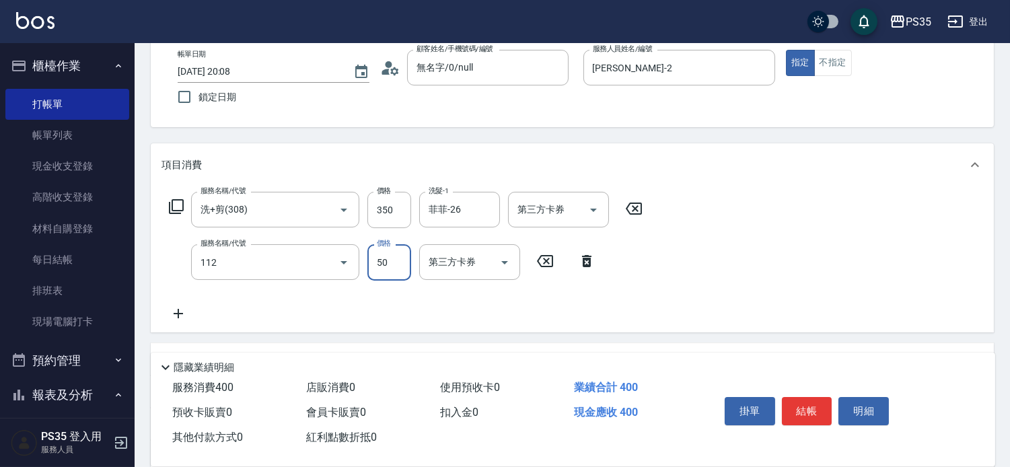
type input "精油50(112)"
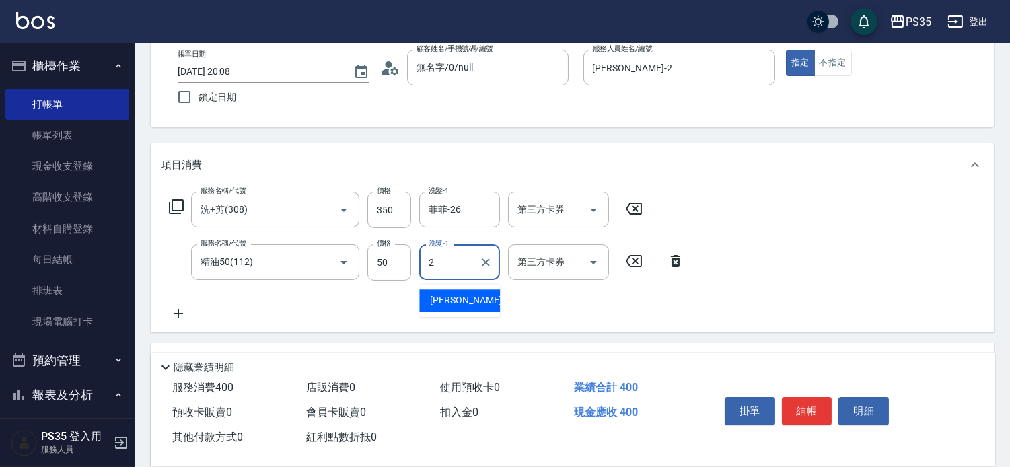
type input "[PERSON_NAME]-2"
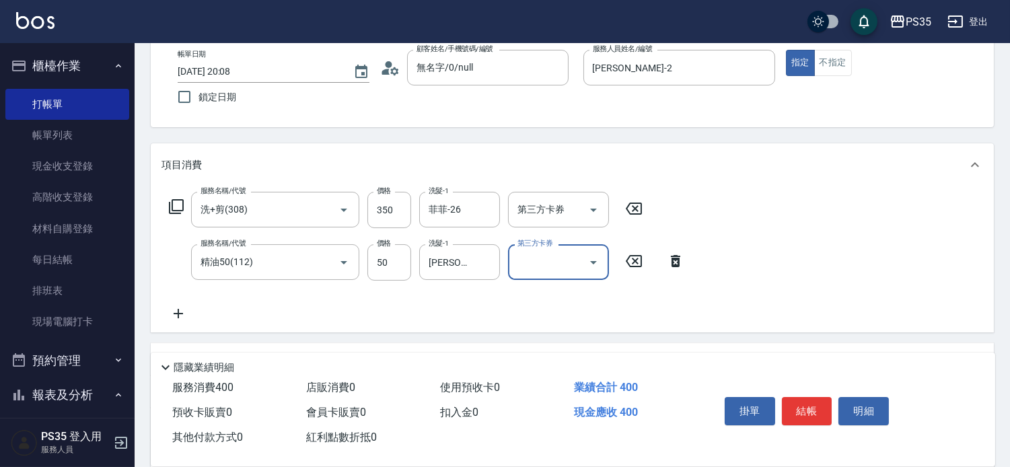
click at [792, 402] on button "結帳" at bounding box center [807, 411] width 50 height 28
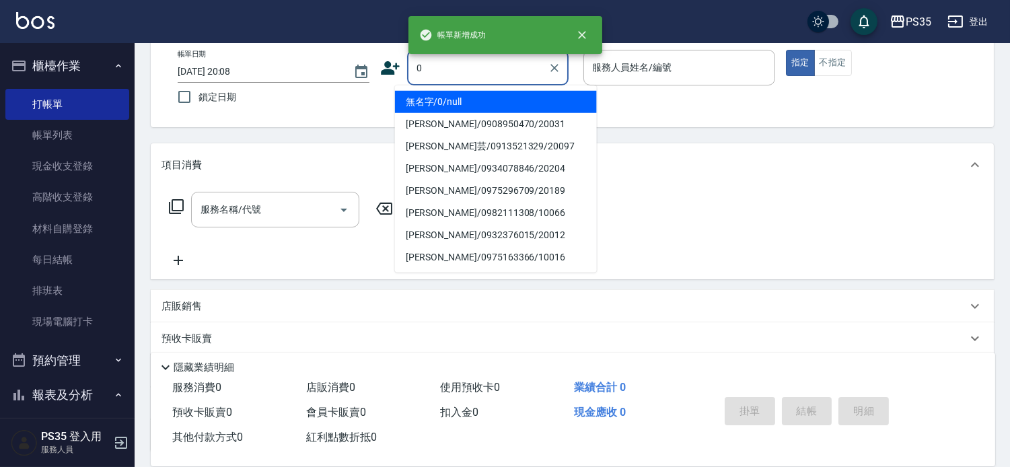
type input "無名字/0/null"
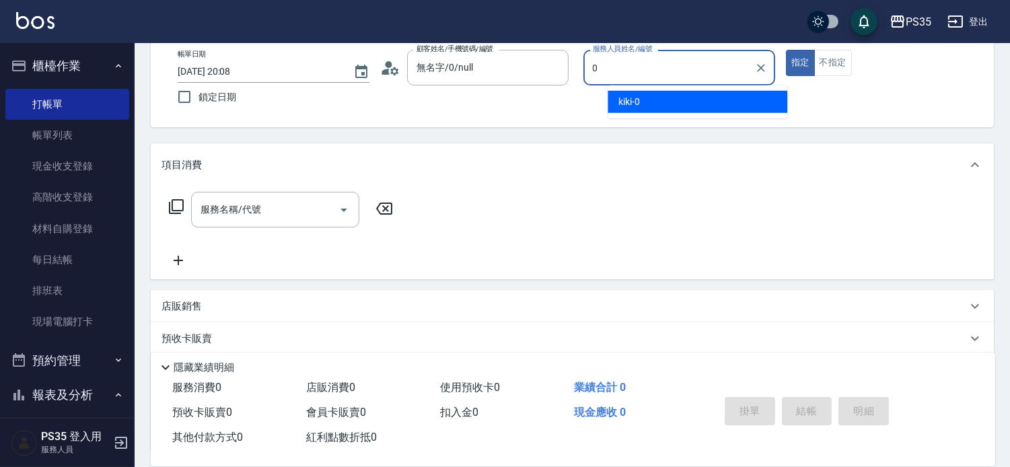
type input "kiki-0"
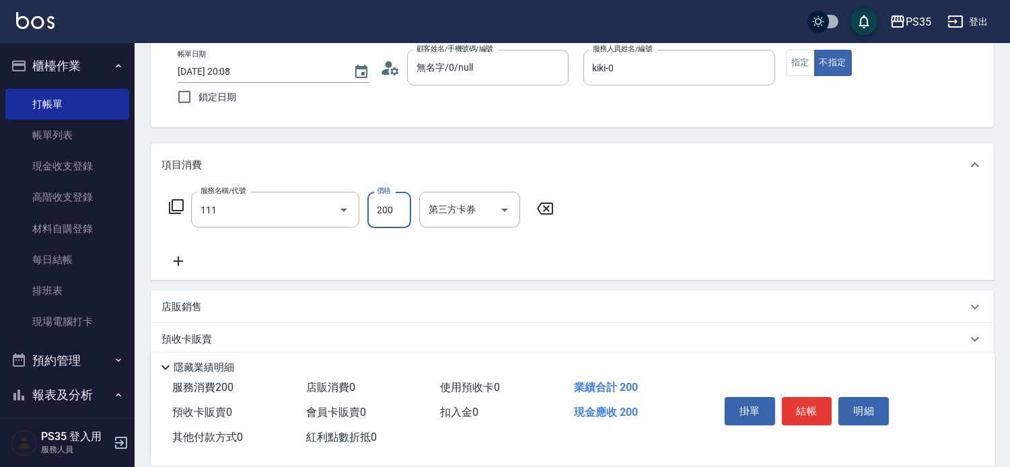
type input "200(111)"
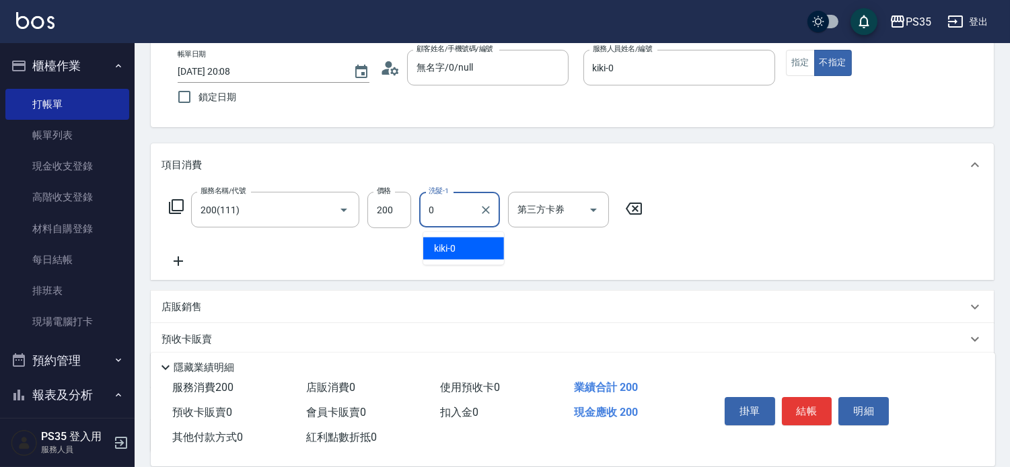
type input "kiki-0"
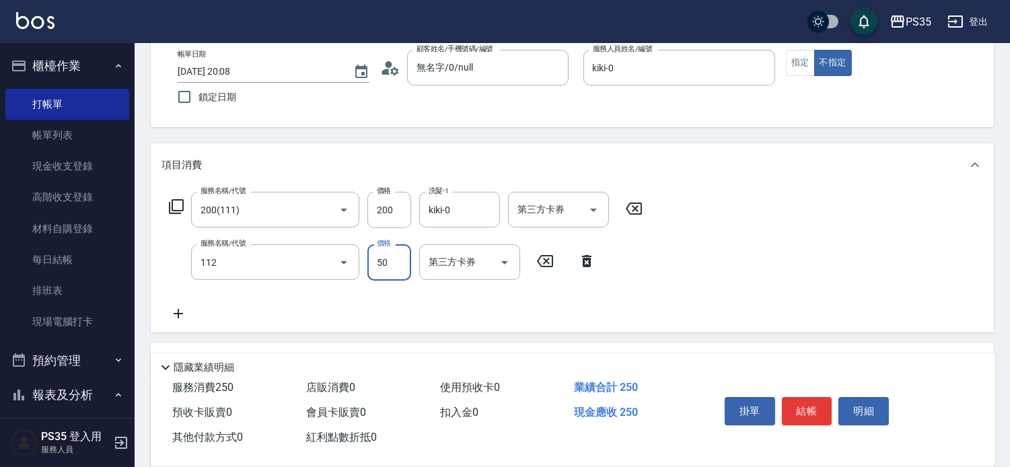
type input "精油50(112)"
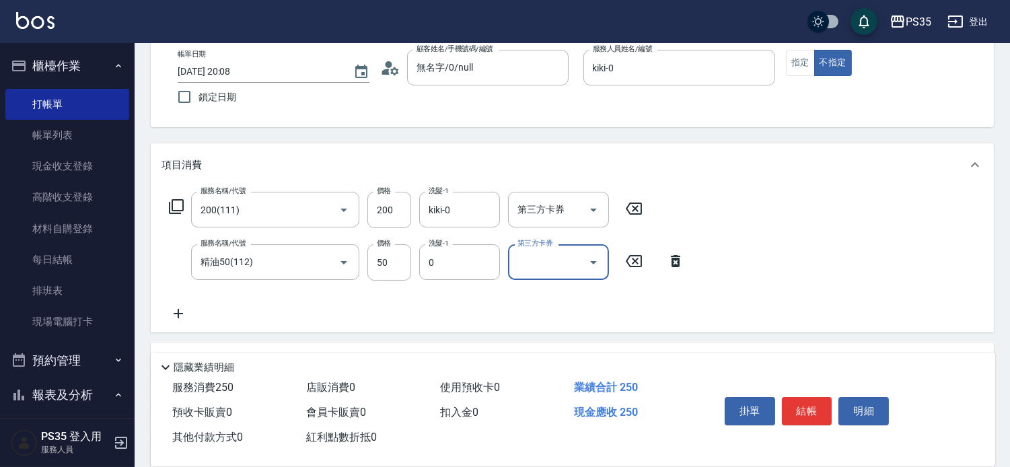
type input "kiki-0"
click at [792, 402] on button "結帳" at bounding box center [807, 411] width 50 height 28
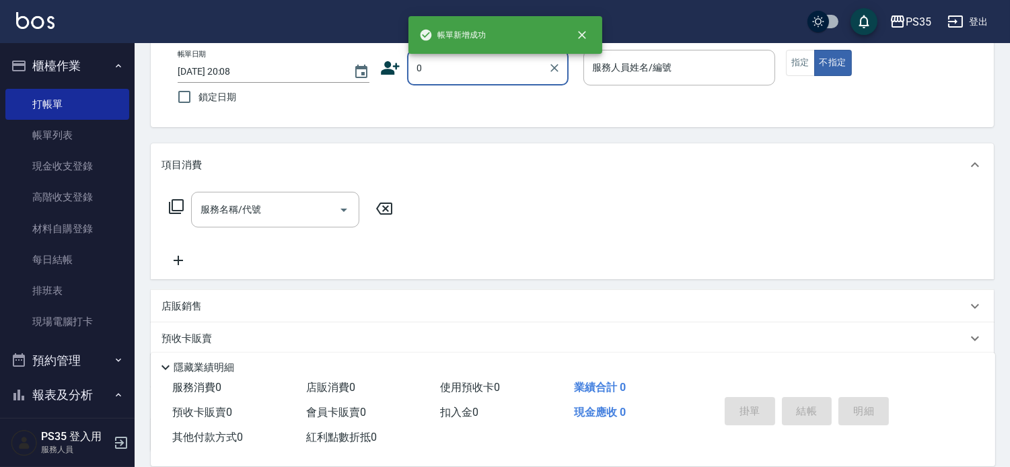
type input "無名字/0/null"
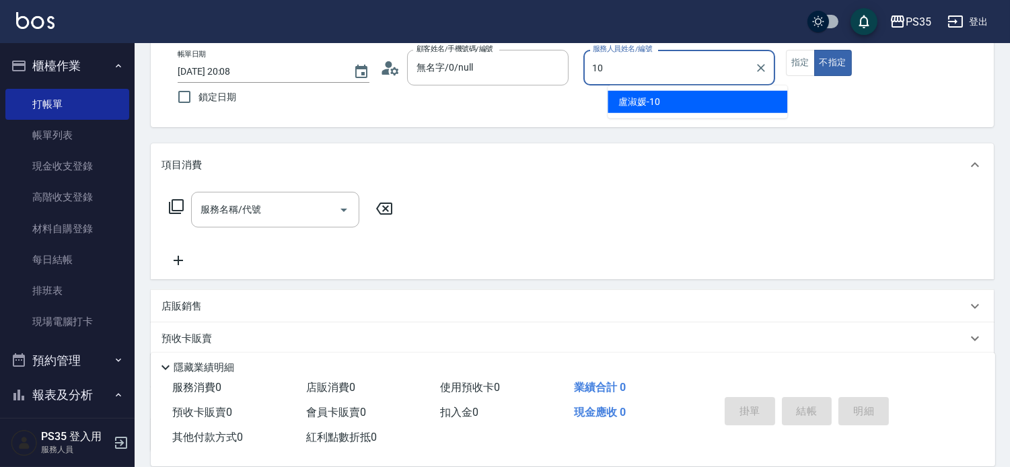
type input "盧淑媛-10"
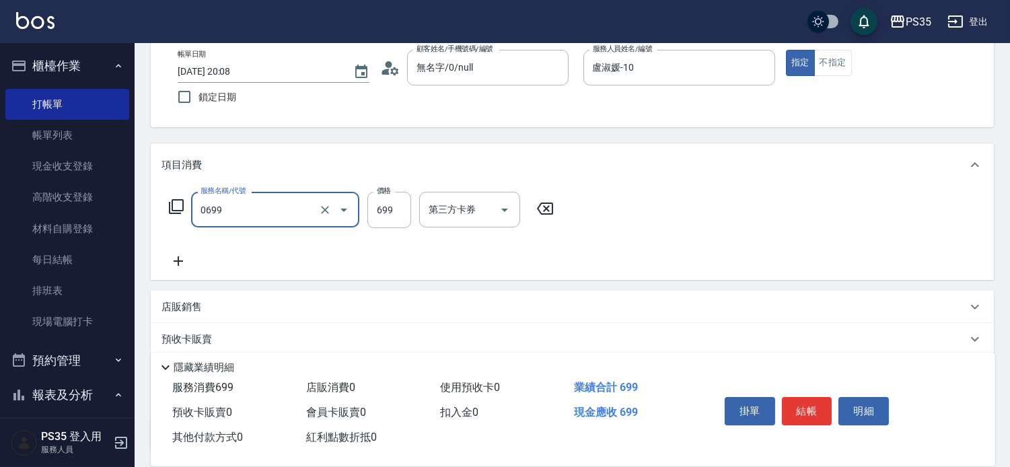
type input "精油SPA(0699)"
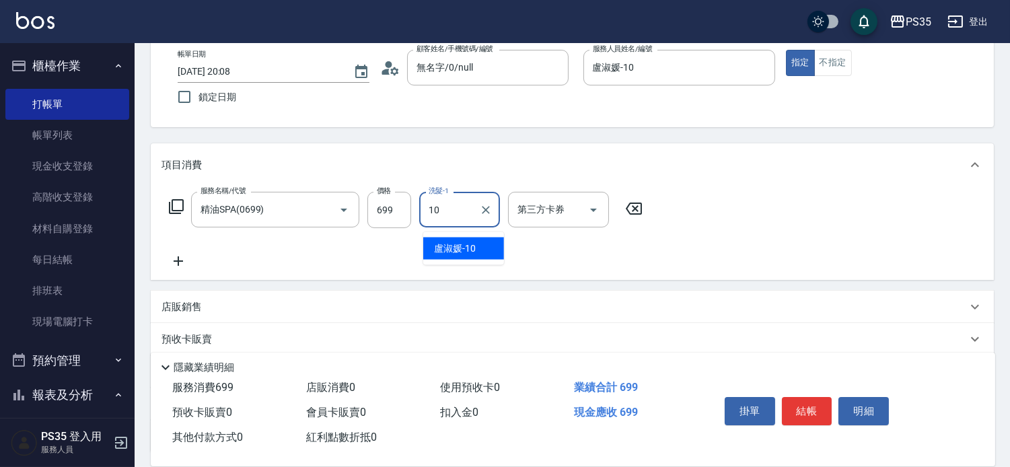
type input "盧淑媛-10"
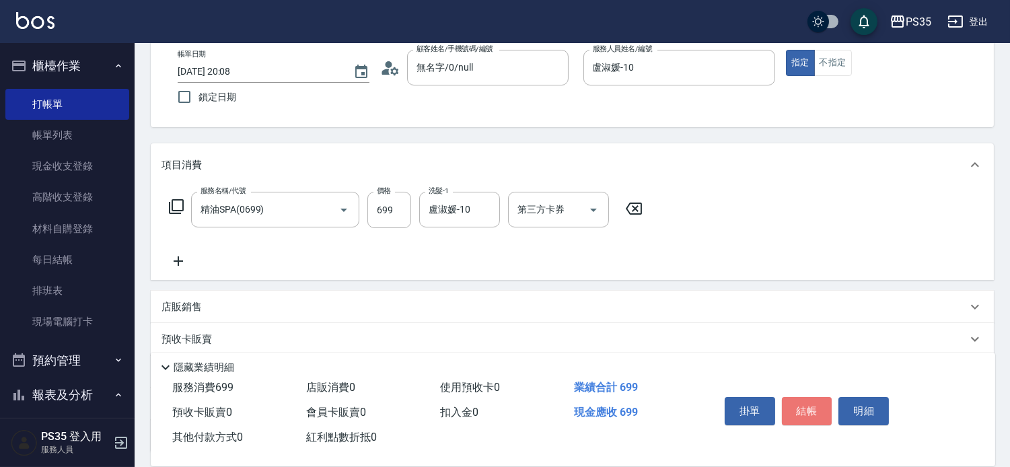
click at [792, 402] on button "結帳" at bounding box center [807, 411] width 50 height 28
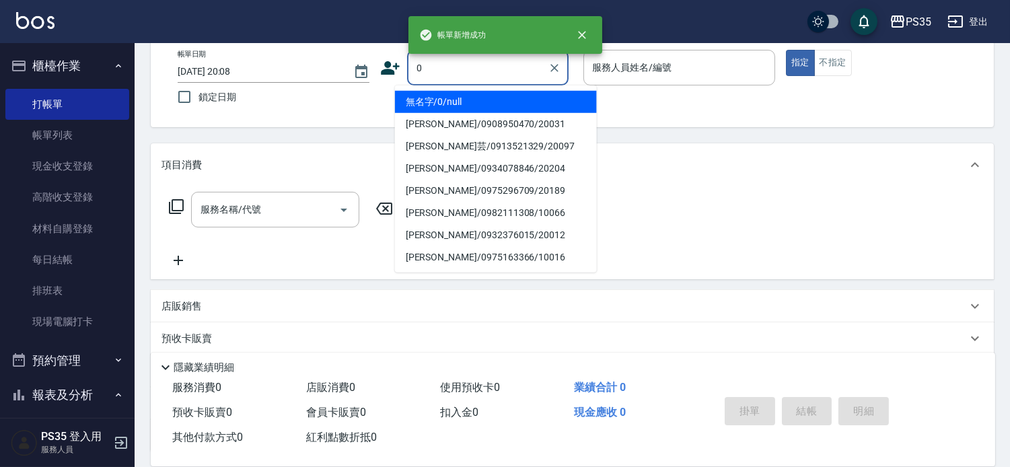
type input "0"
type input "無名字/0/null"
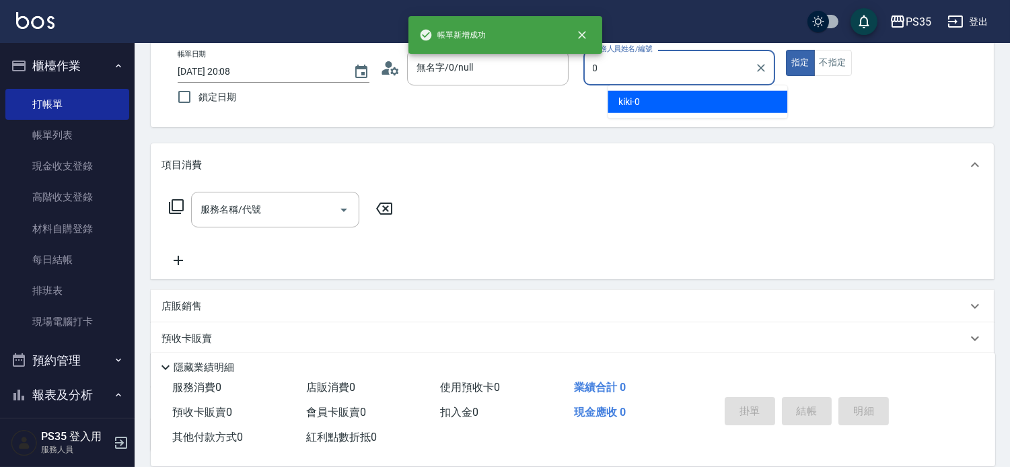
type input "kiki-0"
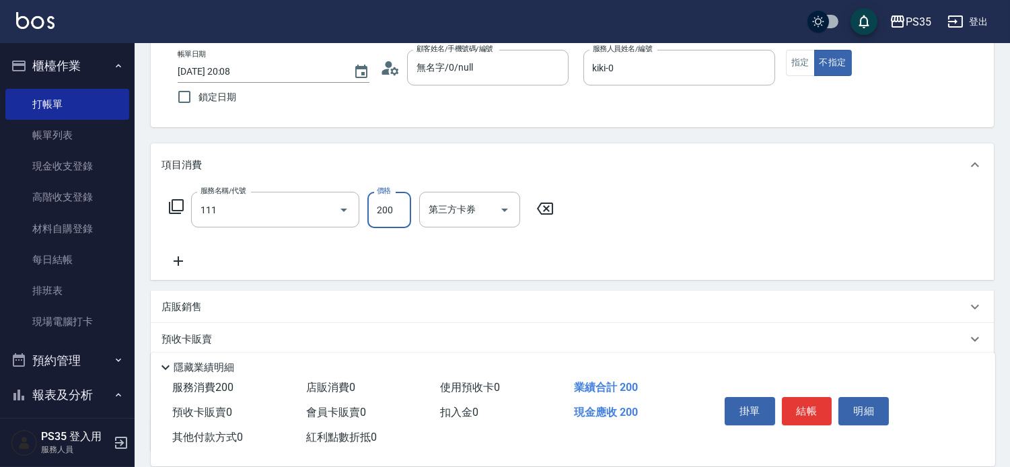
type input "200(111)"
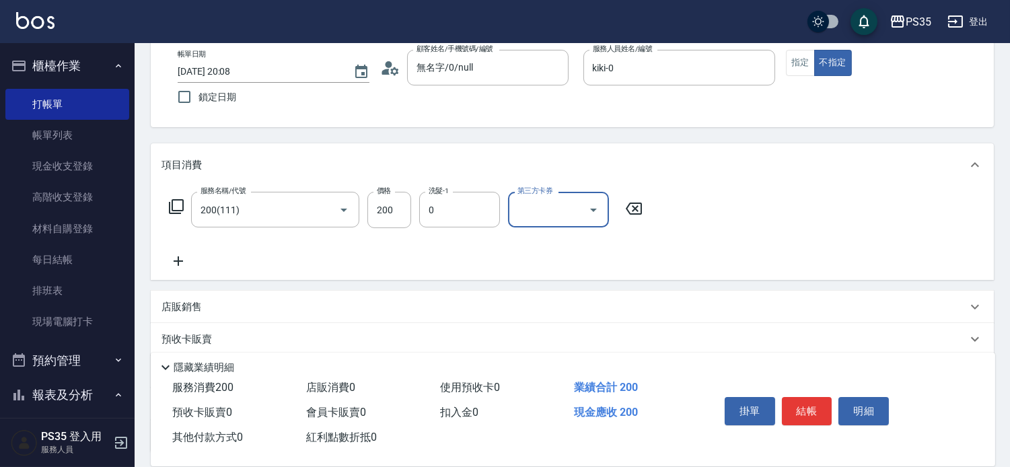
type input "kiki-0"
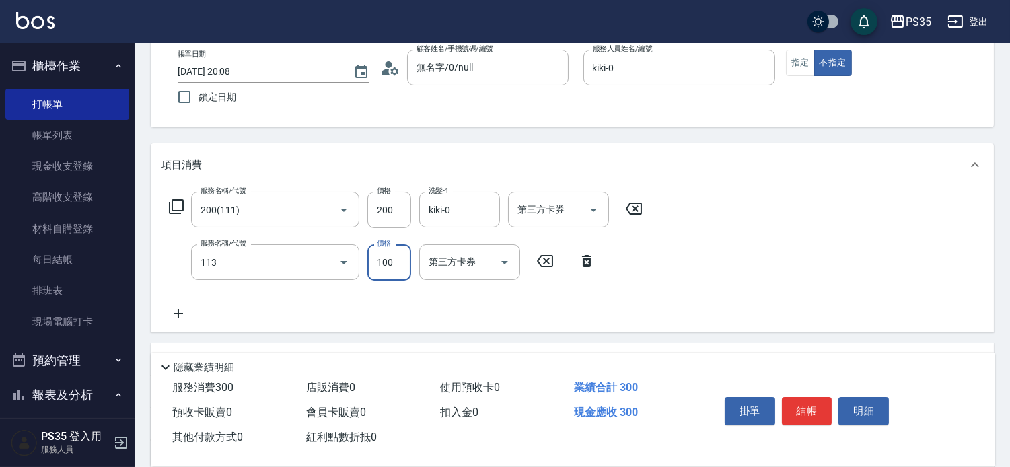
type input "瞬護100(113)"
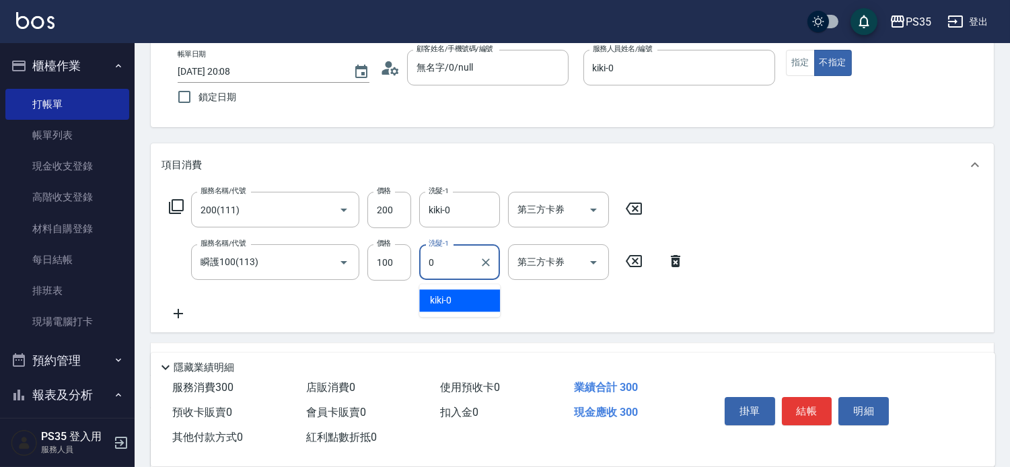
type input "kiki-0"
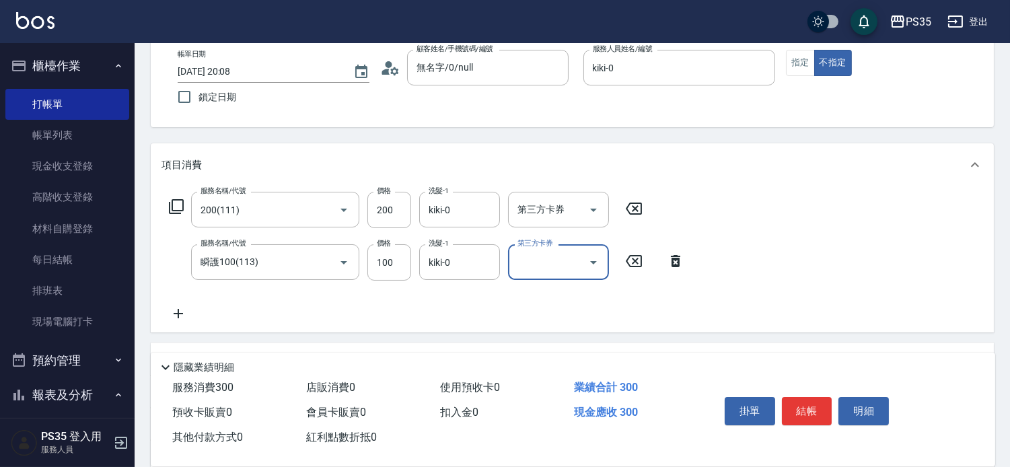
click at [792, 402] on button "結帳" at bounding box center [807, 411] width 50 height 28
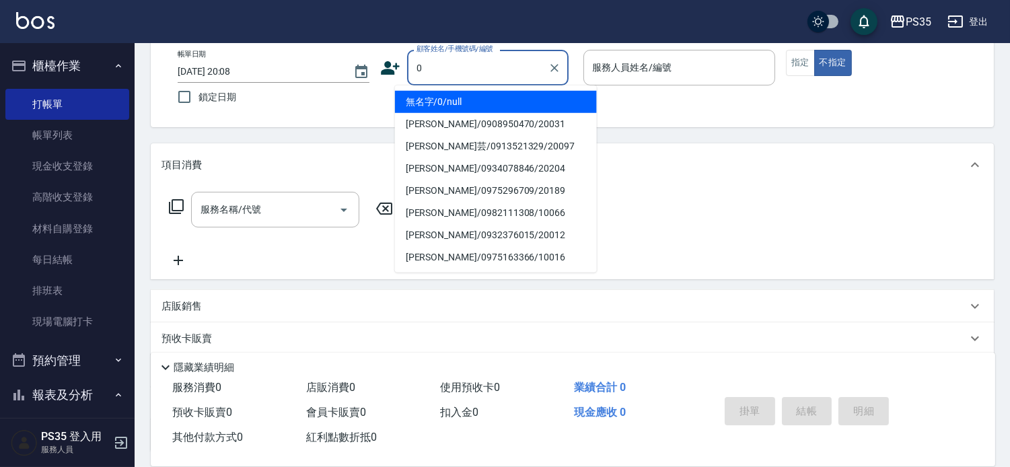
type input "0"
type input "10"
type input "無名字/0/null"
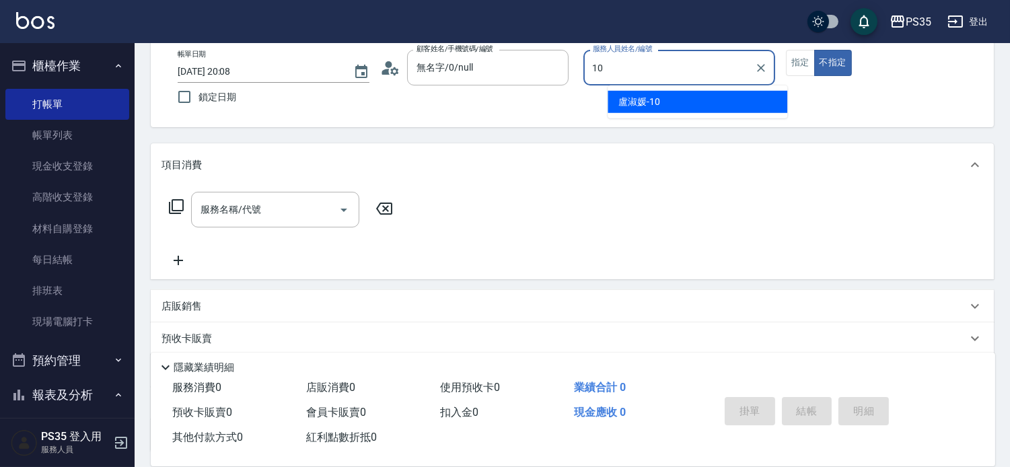
type input "盧淑媛-10"
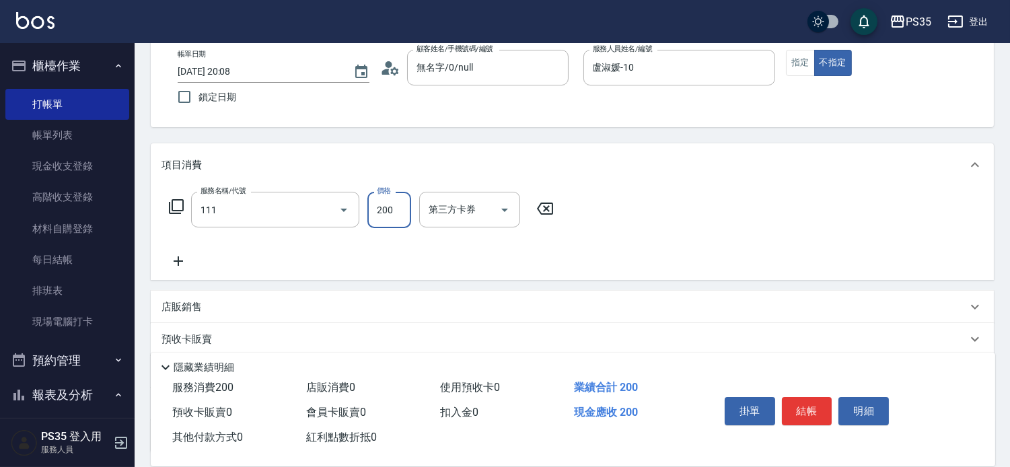
type input "200(111)"
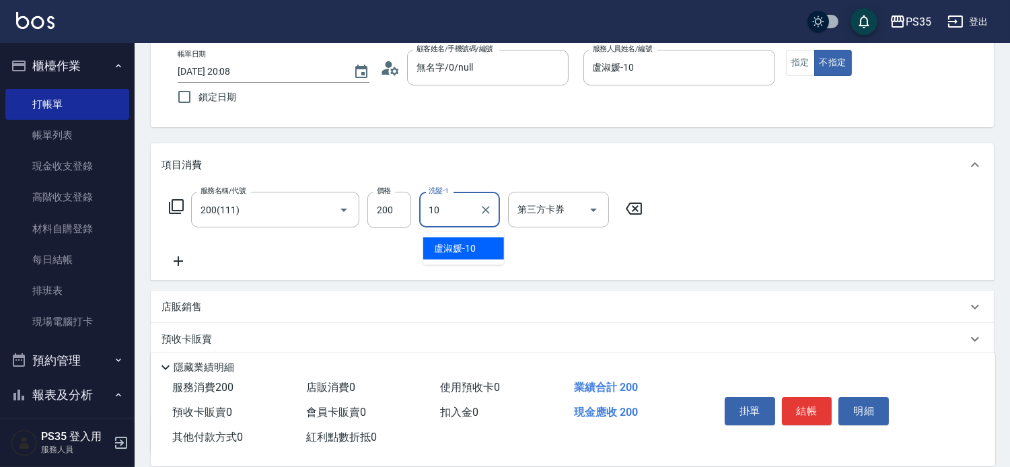
type input "盧淑媛-10"
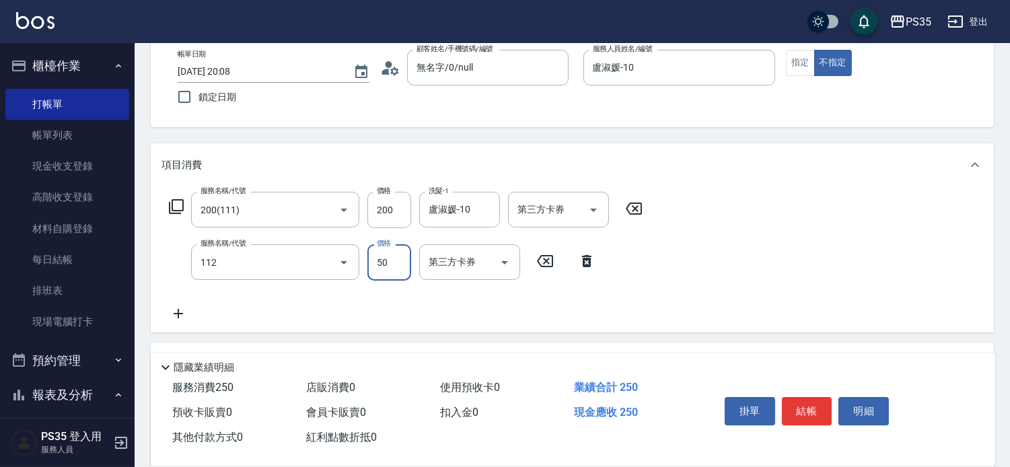
type input "精油50(112)"
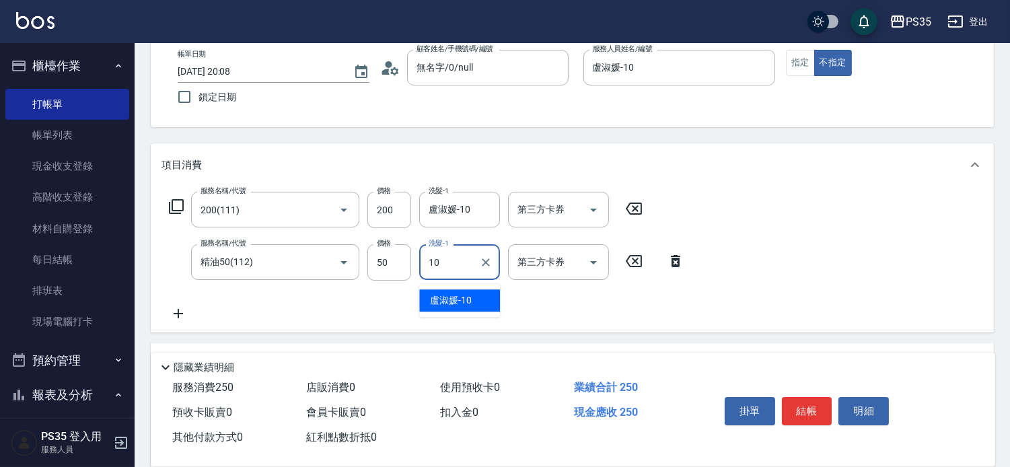
type input "盧淑媛-10"
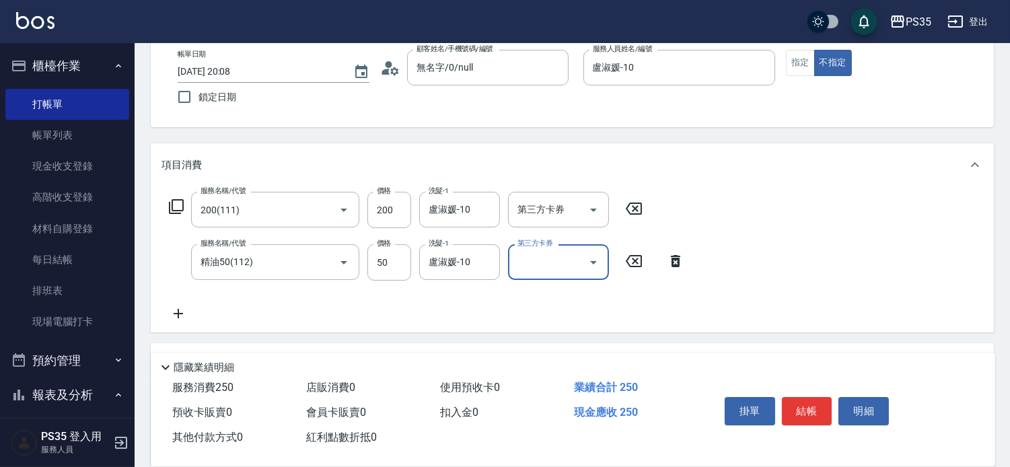
click at [792, 402] on button "結帳" at bounding box center [807, 411] width 50 height 28
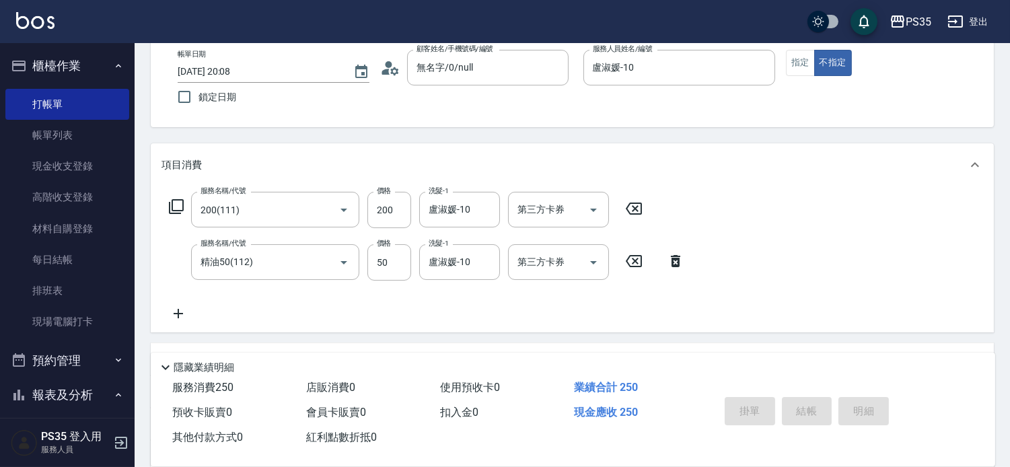
type input "2025/10/12 20:09"
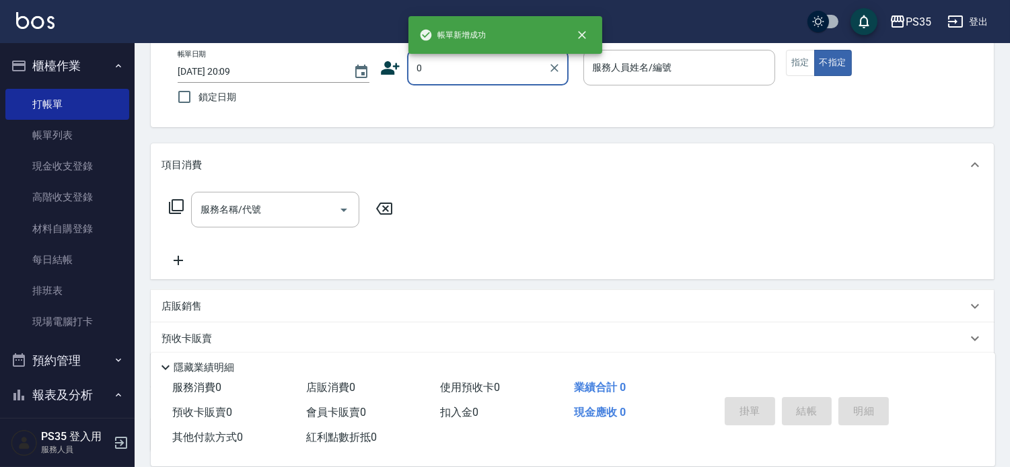
type input "0"
type input "2"
type input "無名字/0/null"
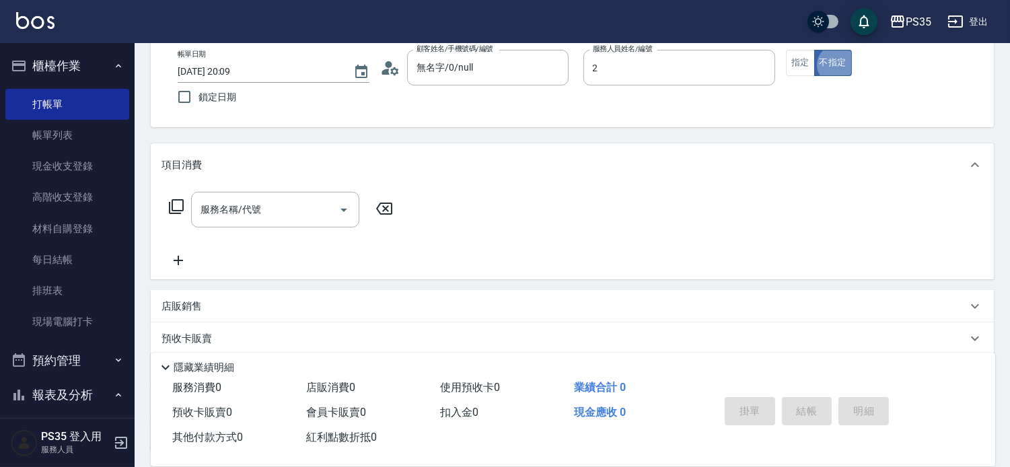
type input "[PERSON_NAME]-2"
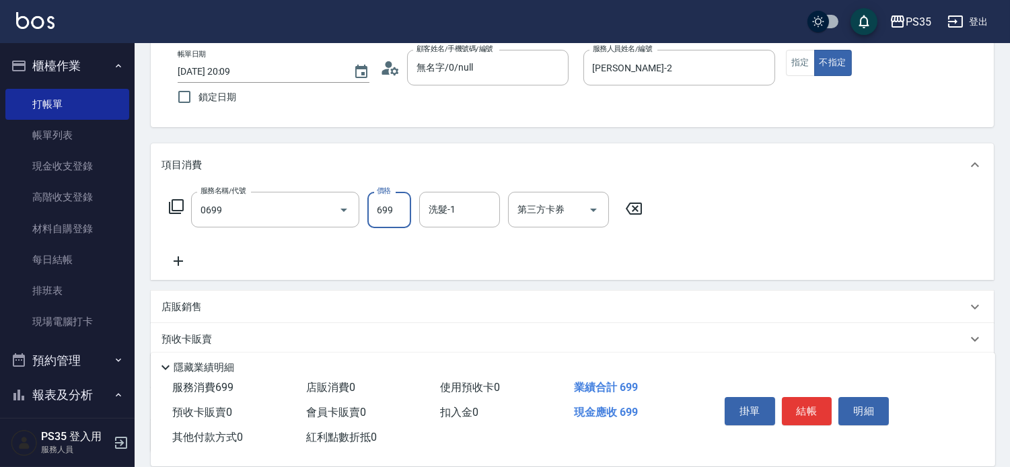
type input "精油SPA(0699)"
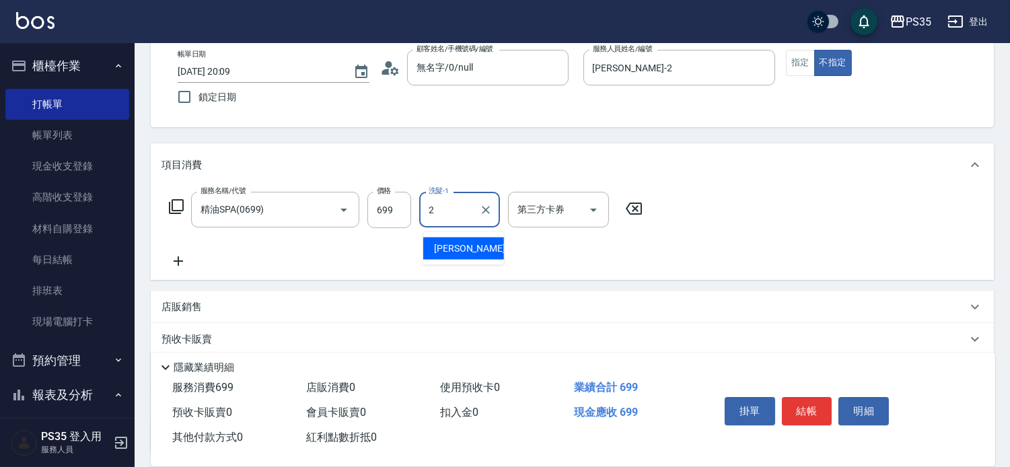
type input "[PERSON_NAME]-2"
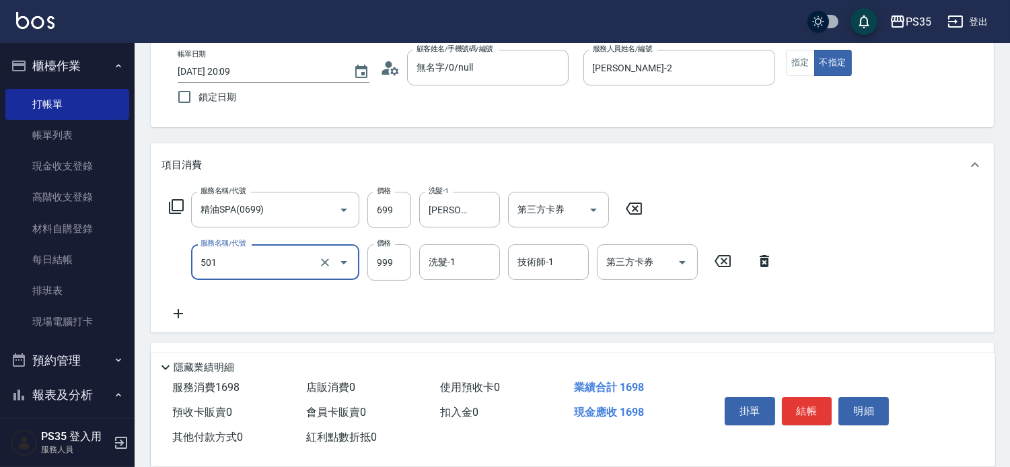
type input "染髮(501)"
type input "1200"
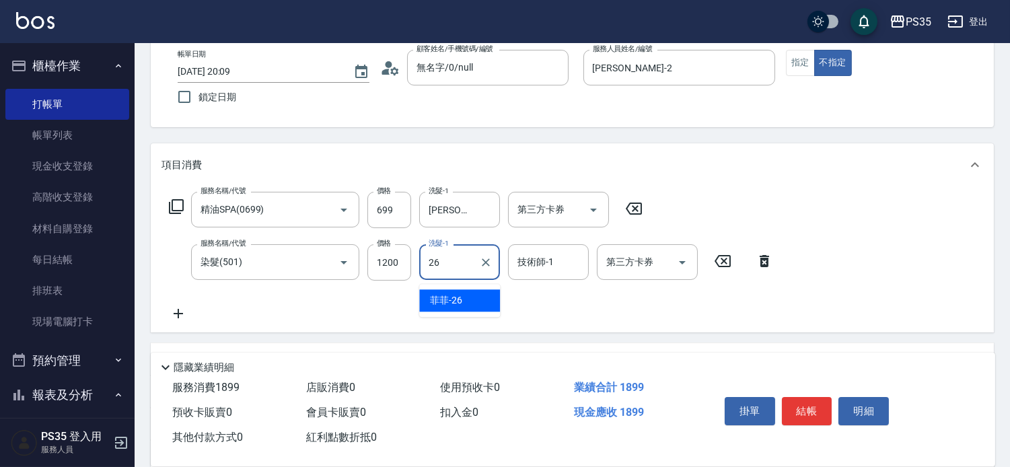
type input "菲菲-26"
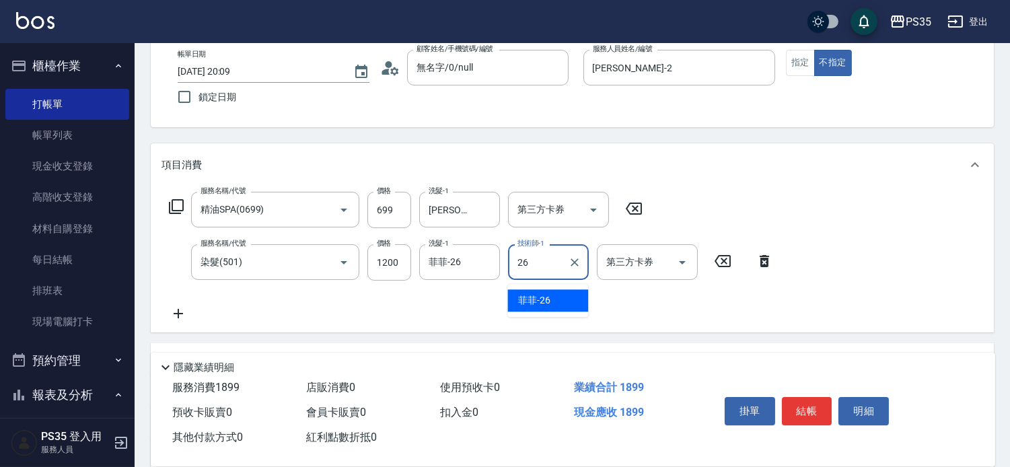
type input "菲菲-26"
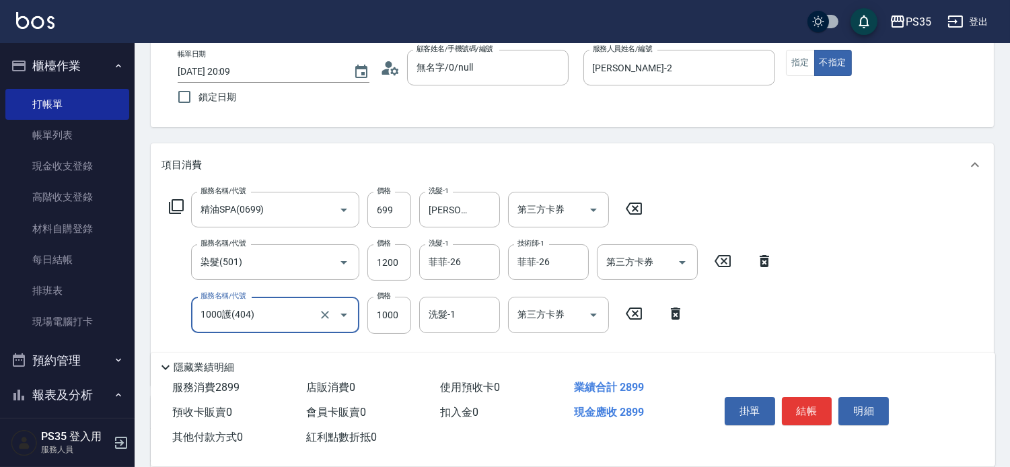
type input "1000護(404)"
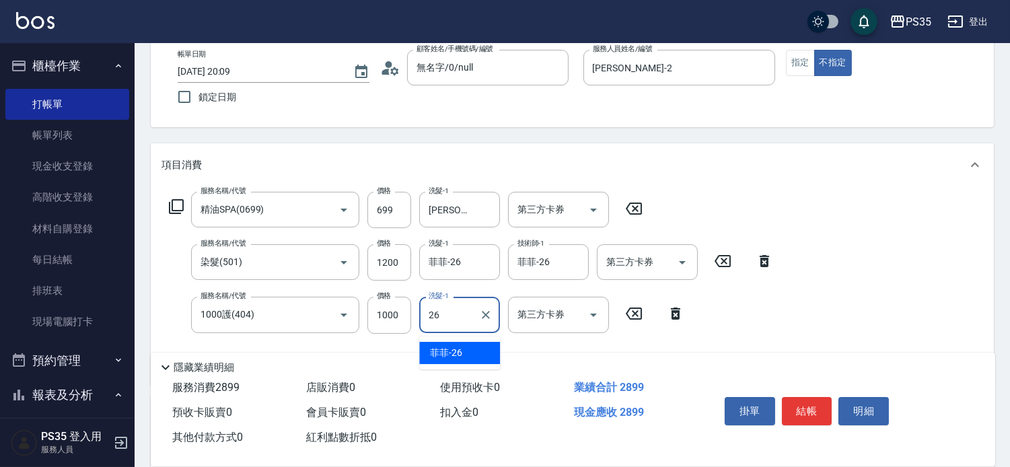
type input "菲菲-26"
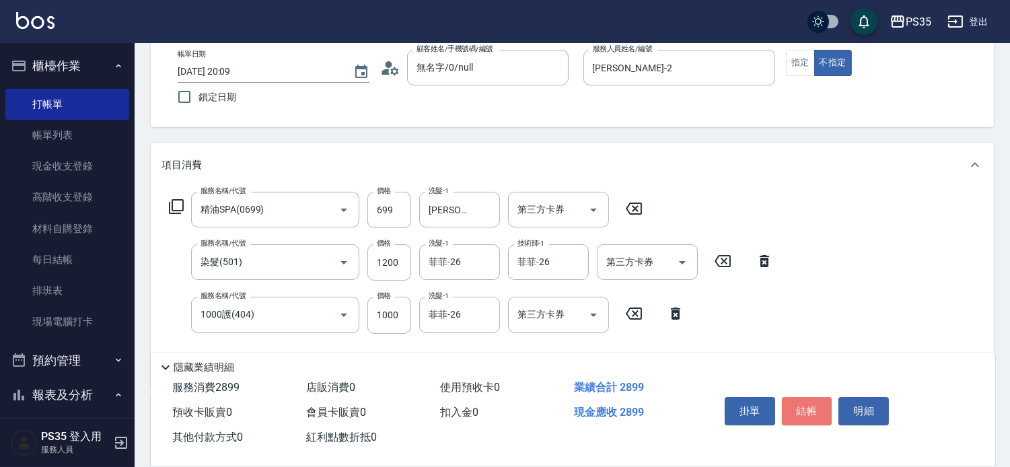
click at [792, 402] on button "結帳" at bounding box center [807, 411] width 50 height 28
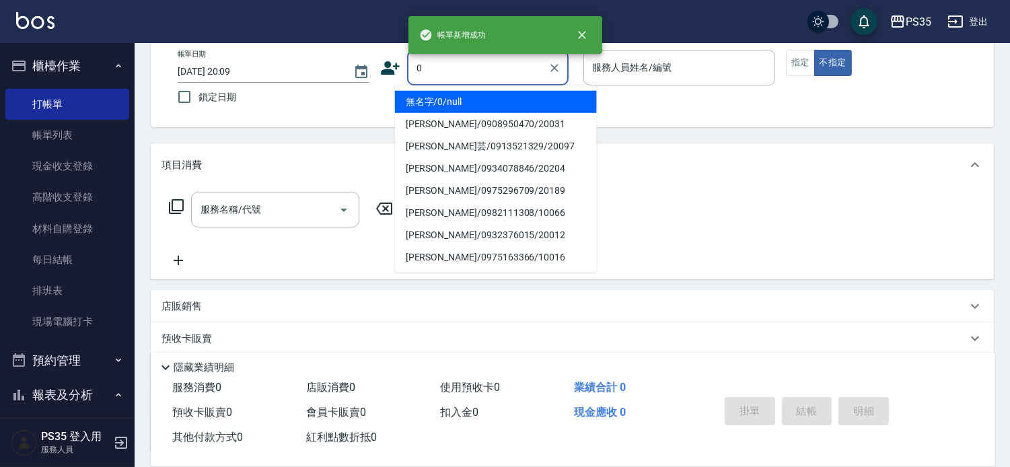
type input "0"
type input "2"
type input "無名字/0/null"
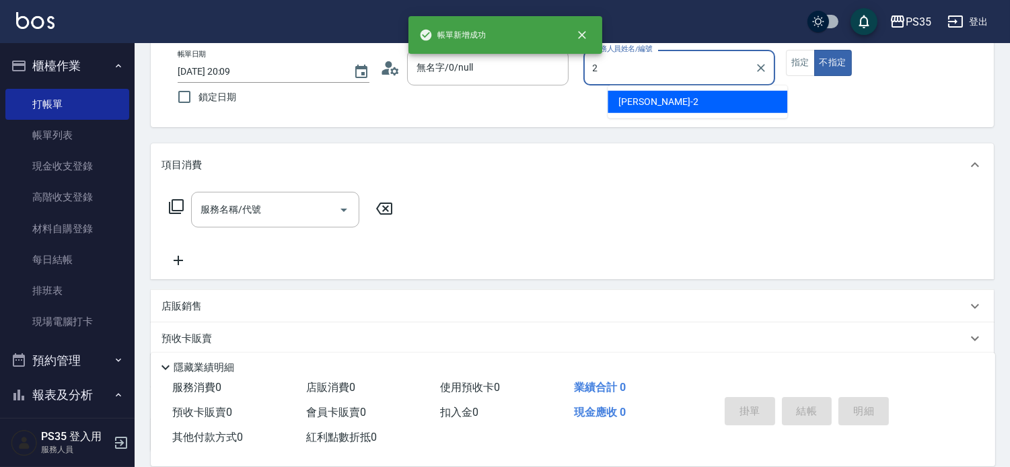
type input "[PERSON_NAME]-2"
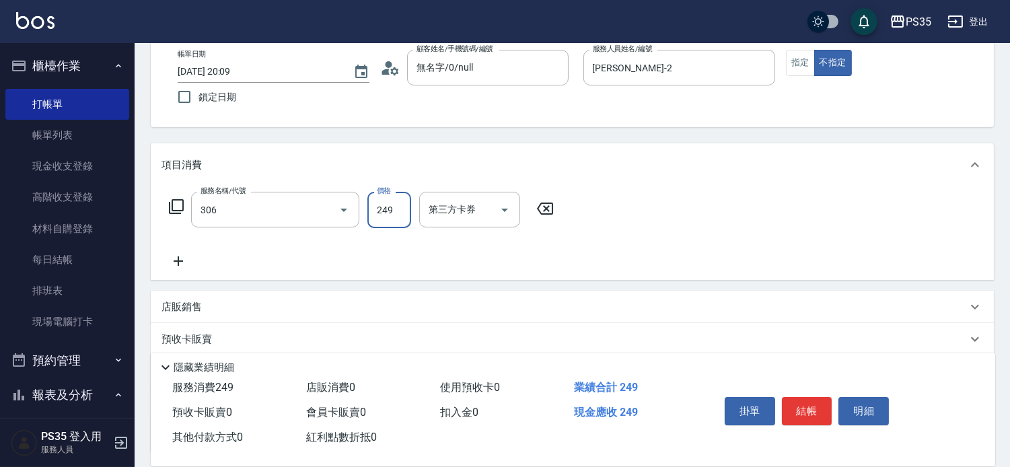
type input "剪髮(306)"
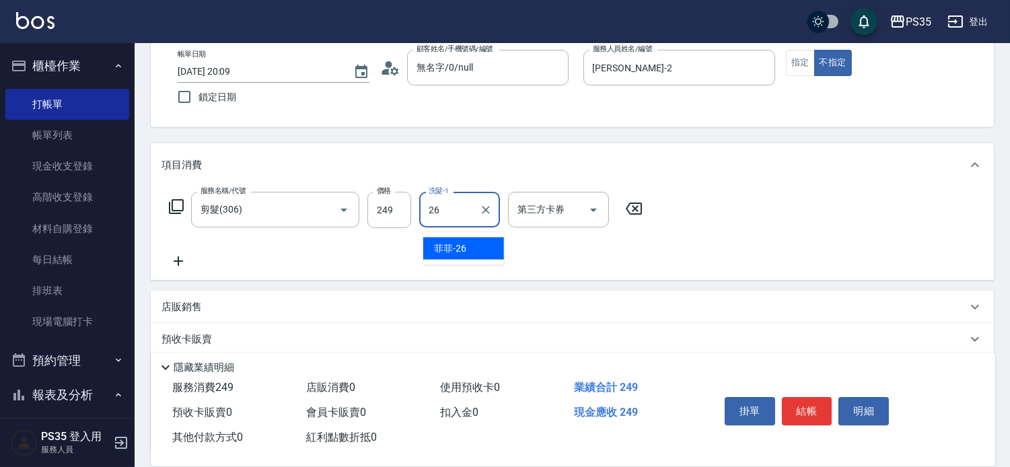
type input "菲菲-26"
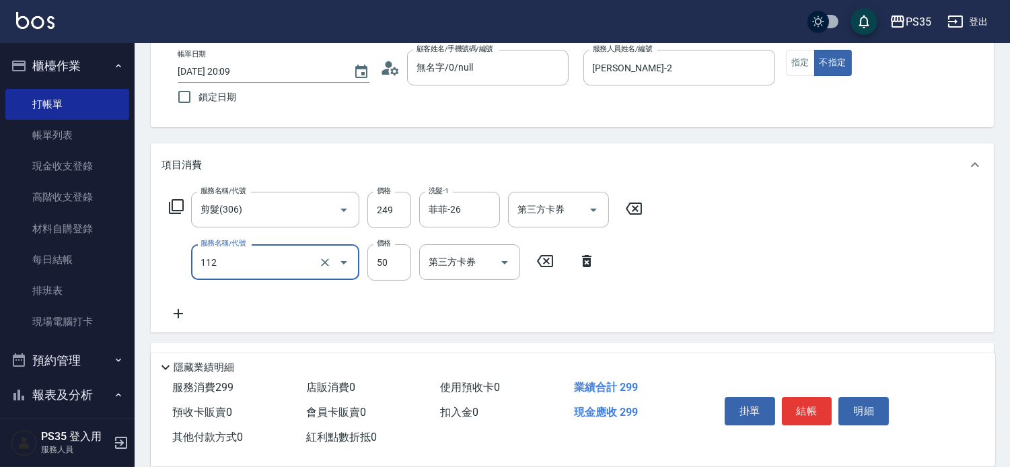
type input "精油50(112)"
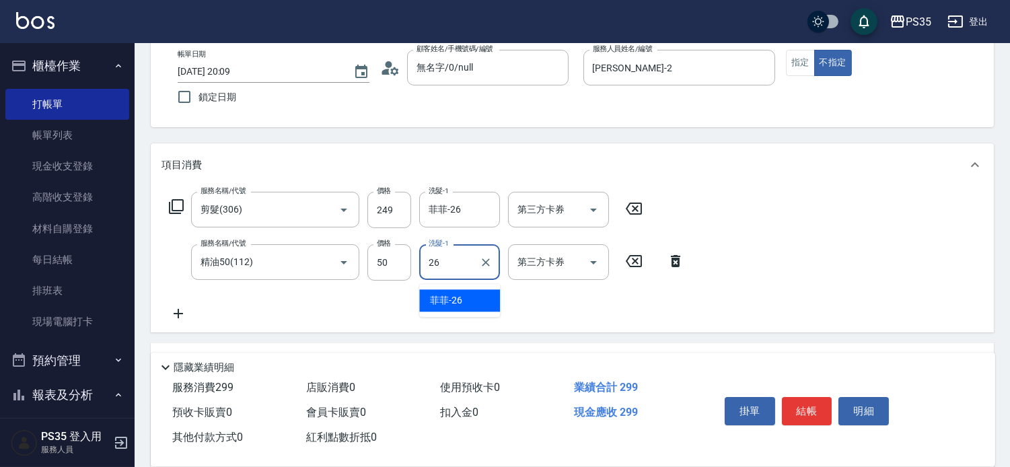
type input "菲菲-26"
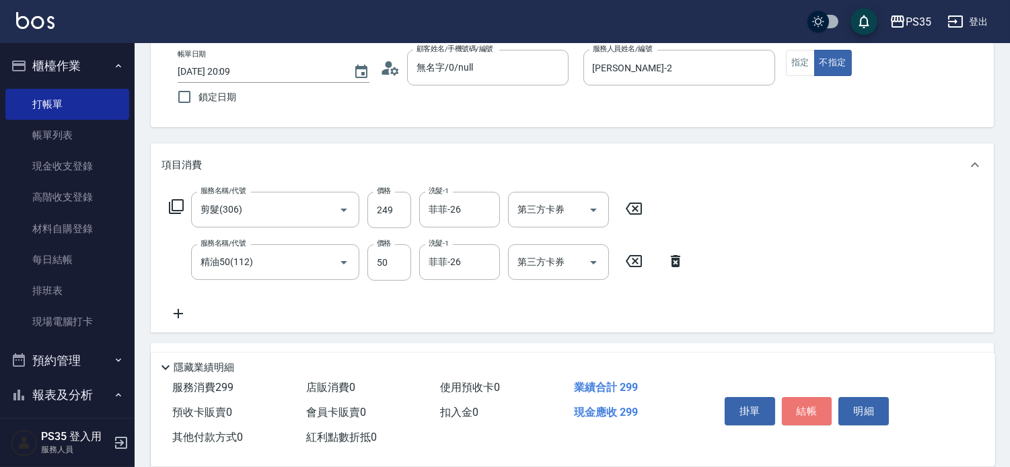
click at [792, 402] on button "結帳" at bounding box center [807, 411] width 50 height 28
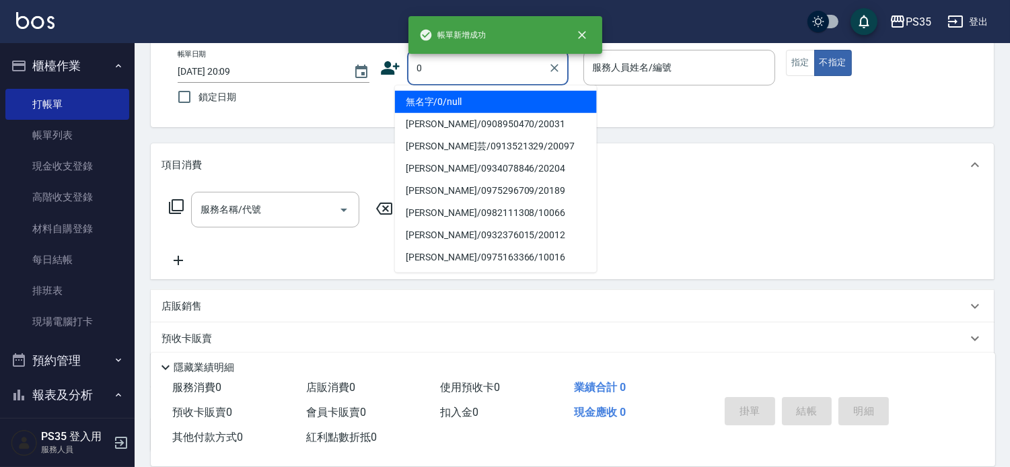
type input "0"
type input "無名字/0/null"
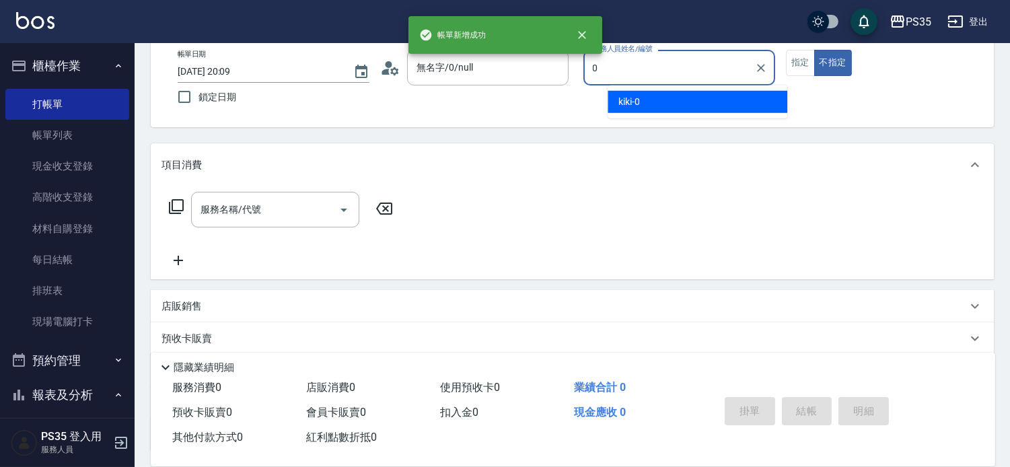
type input "kiki-0"
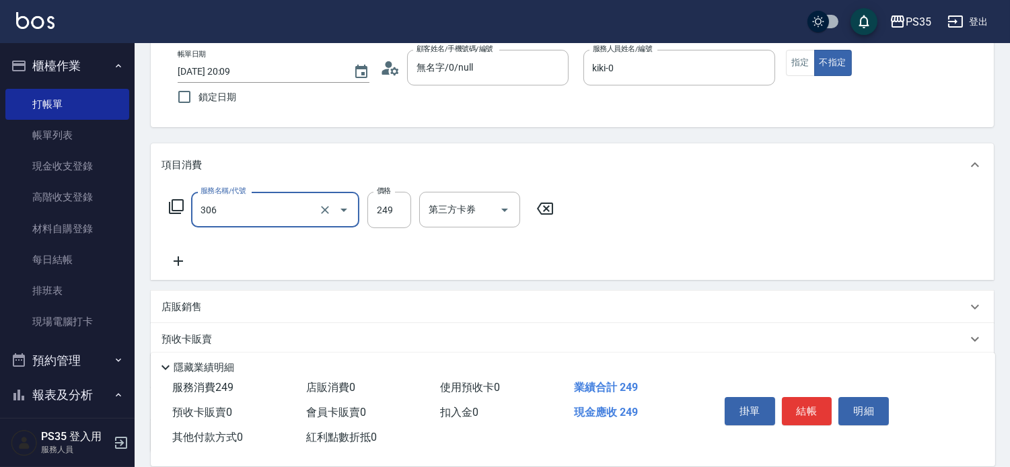
type input "剪髮(306)"
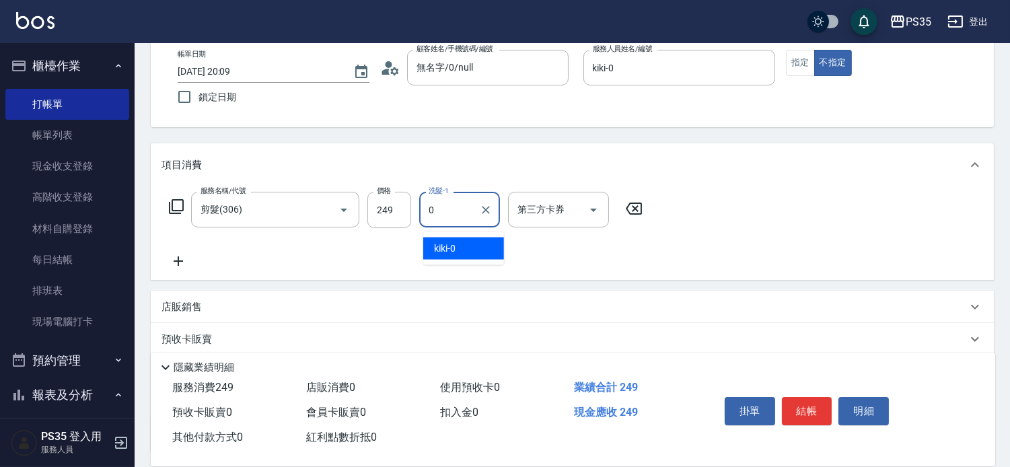
type input "kiki-0"
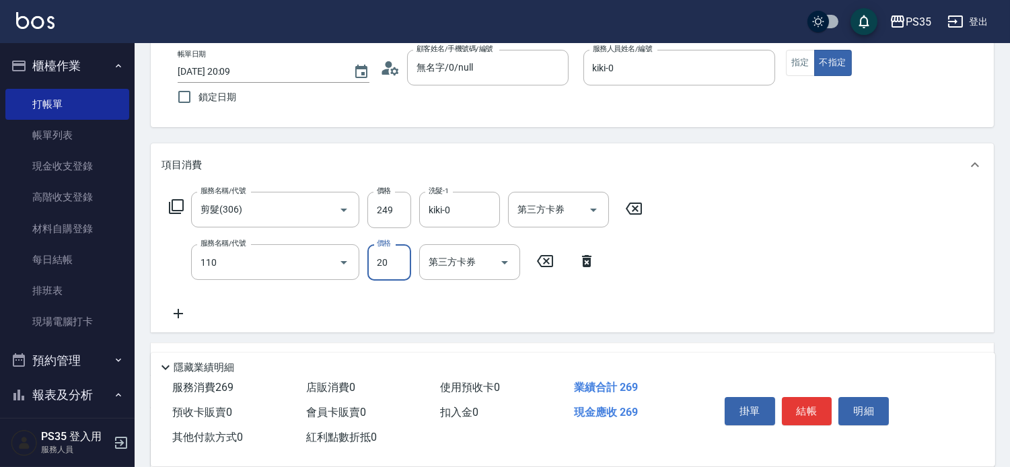
type input "潤絲(110)"
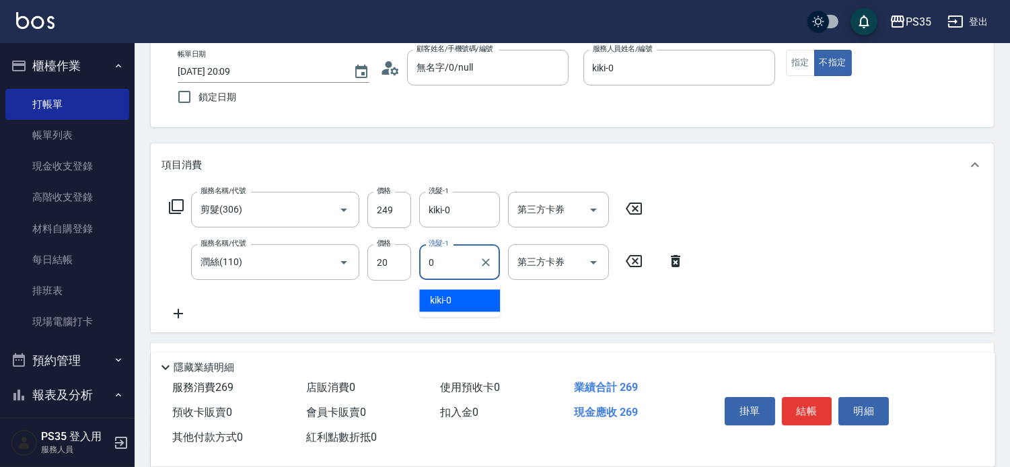
type input "kiki-0"
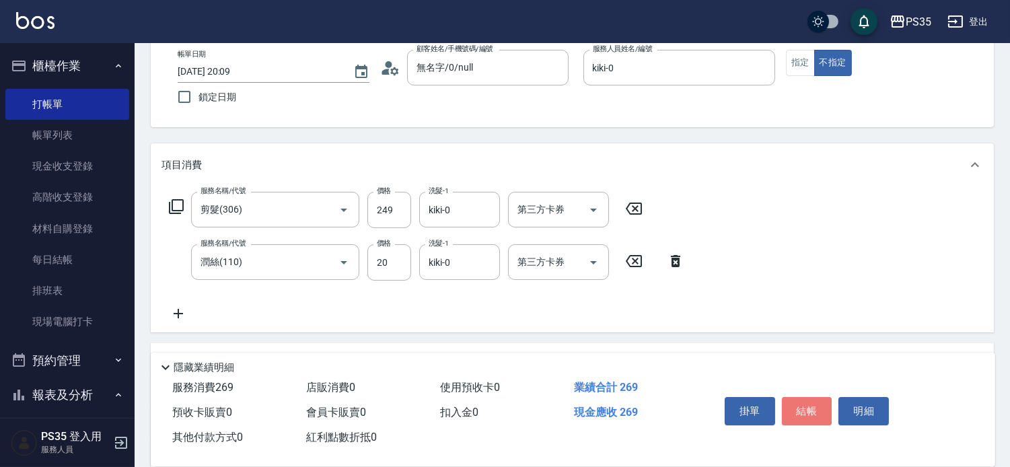
click at [792, 402] on button "結帳" at bounding box center [807, 411] width 50 height 28
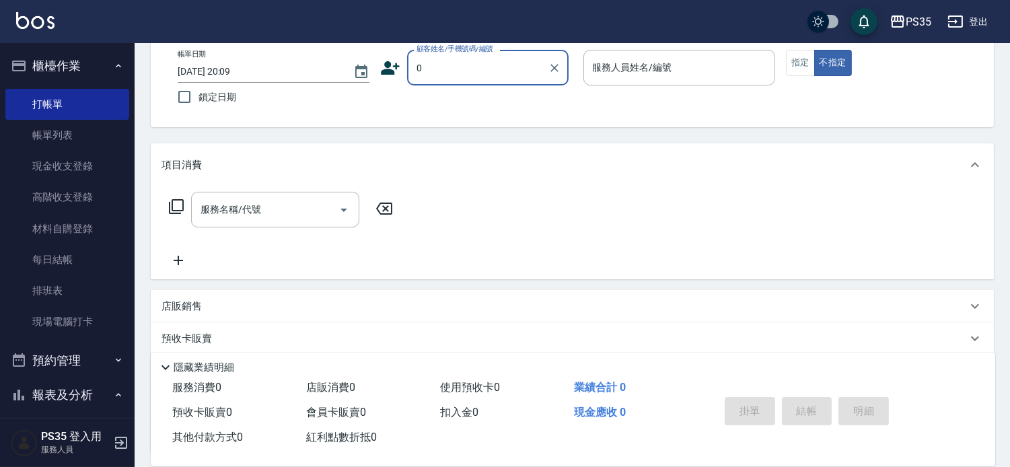
type input "0"
type input "1"
type input "無名字/0/null"
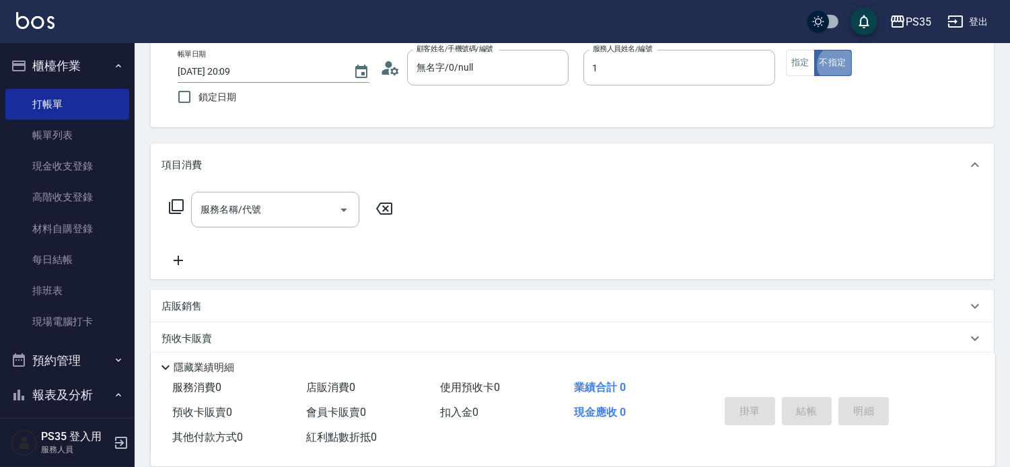
type input "林玟伶-1"
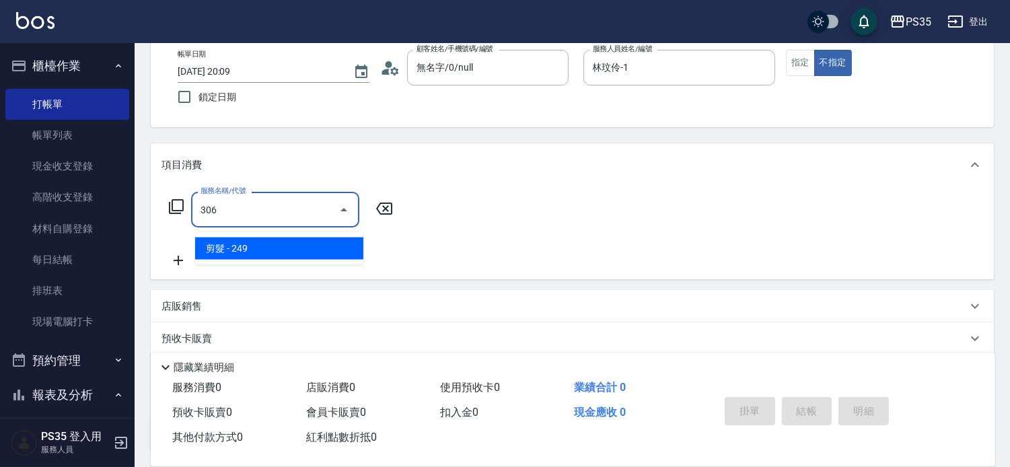
type input "剪髮(306)"
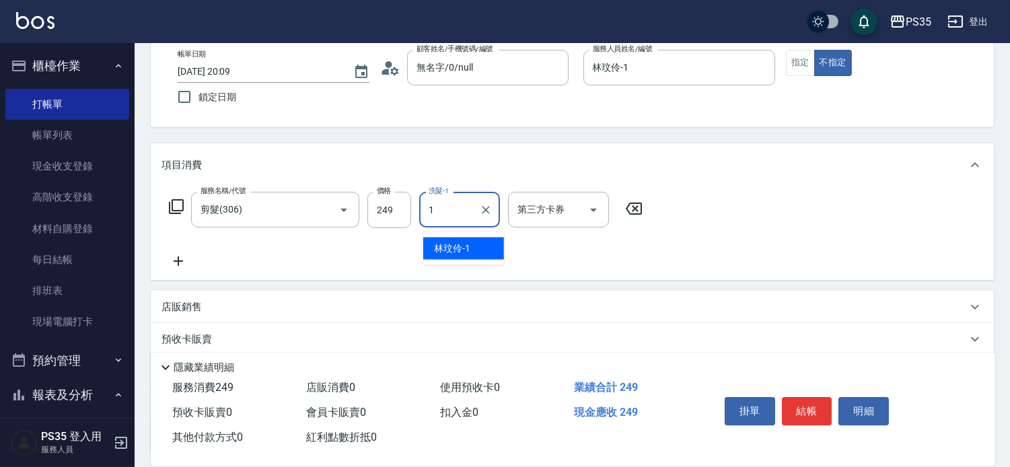
type input "林玟伶-1"
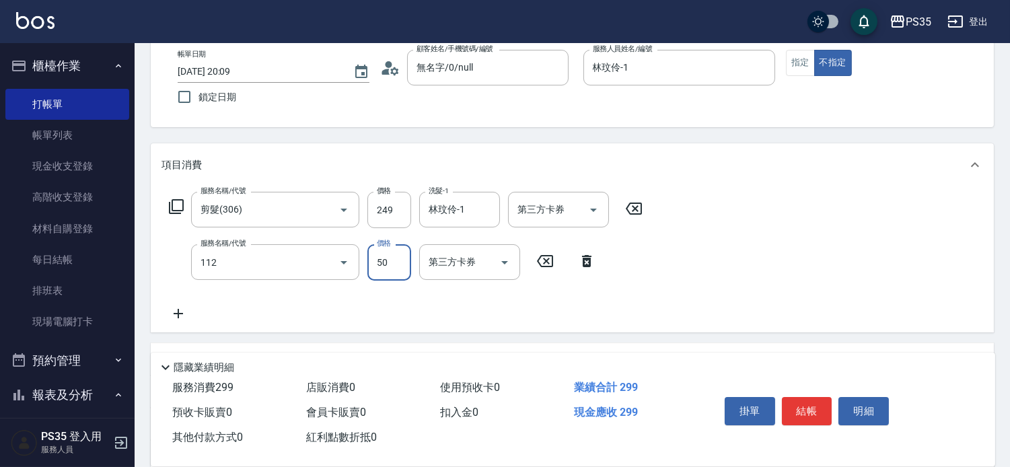
type input "精油50(112)"
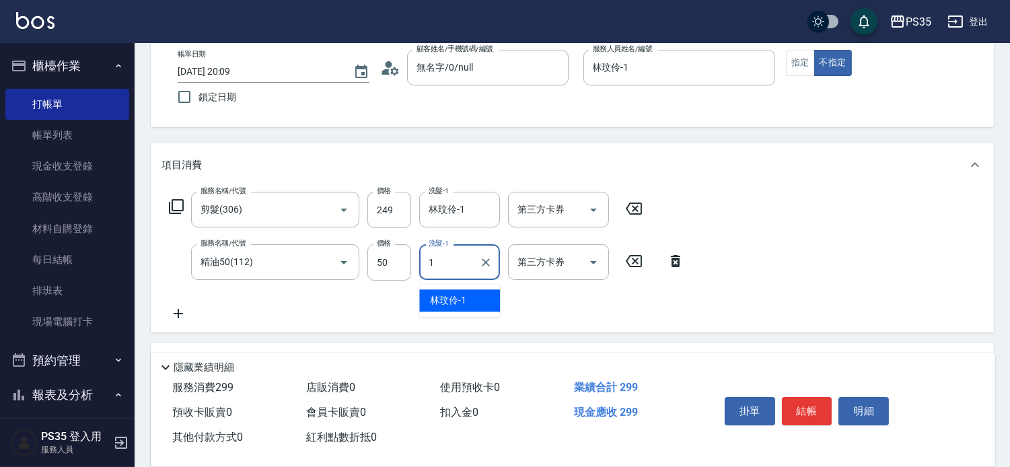
type input "林玟伶-1"
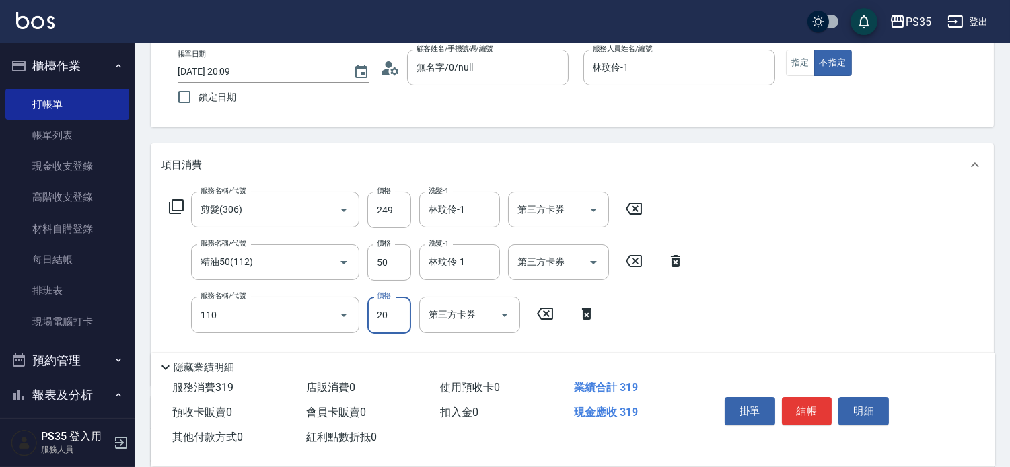
type input "潤絲(110)"
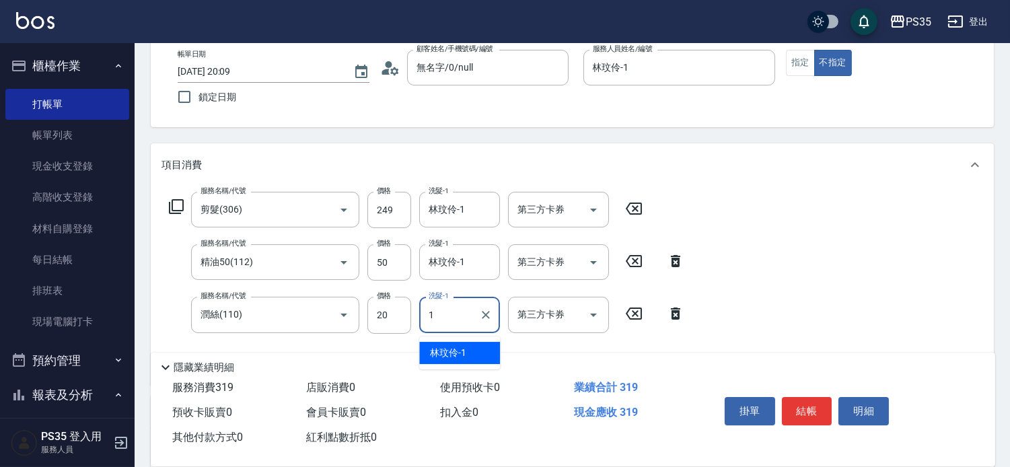
type input "林玟伶-1"
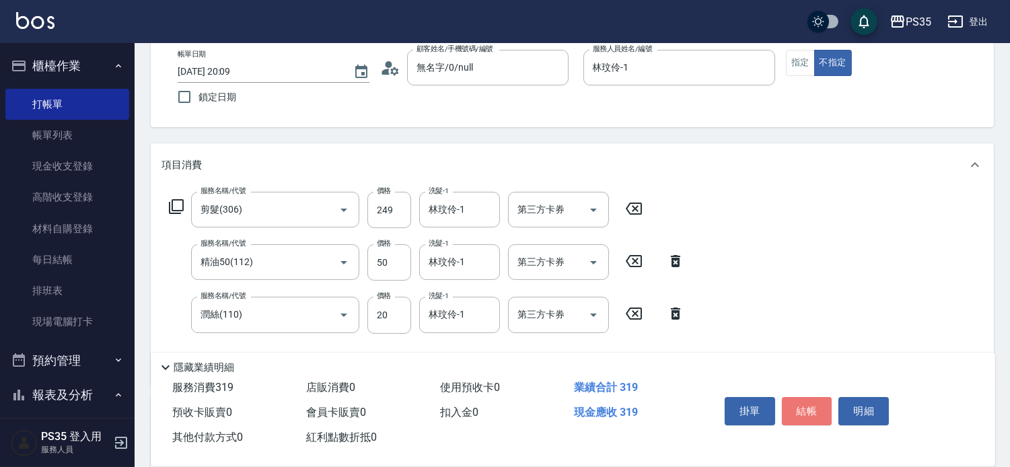
click at [792, 402] on button "結帳" at bounding box center [807, 411] width 50 height 28
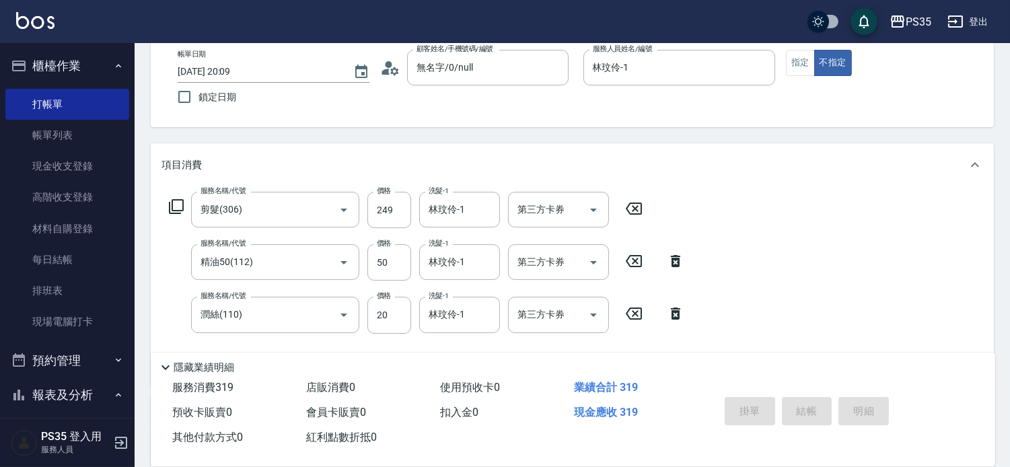
type input "2025/10/12 20:10"
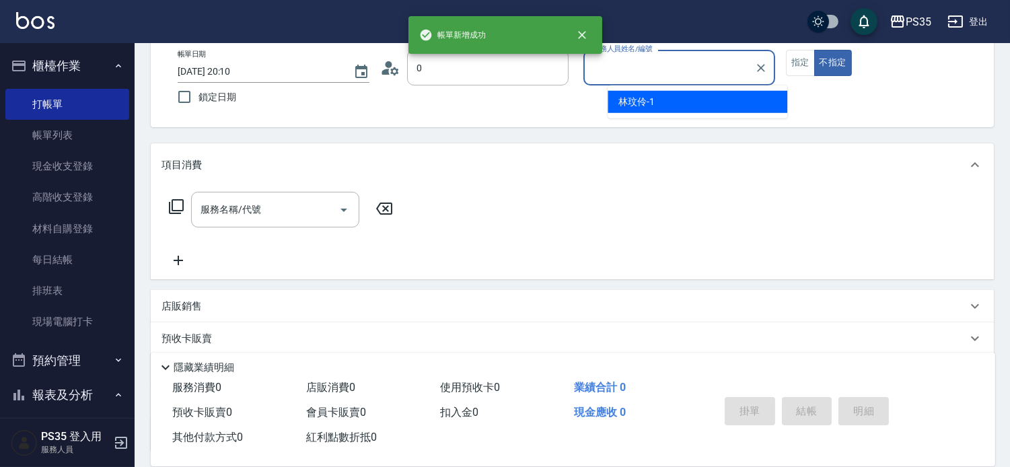
type input "無名字/0/null"
type input "盧淑媛-10"
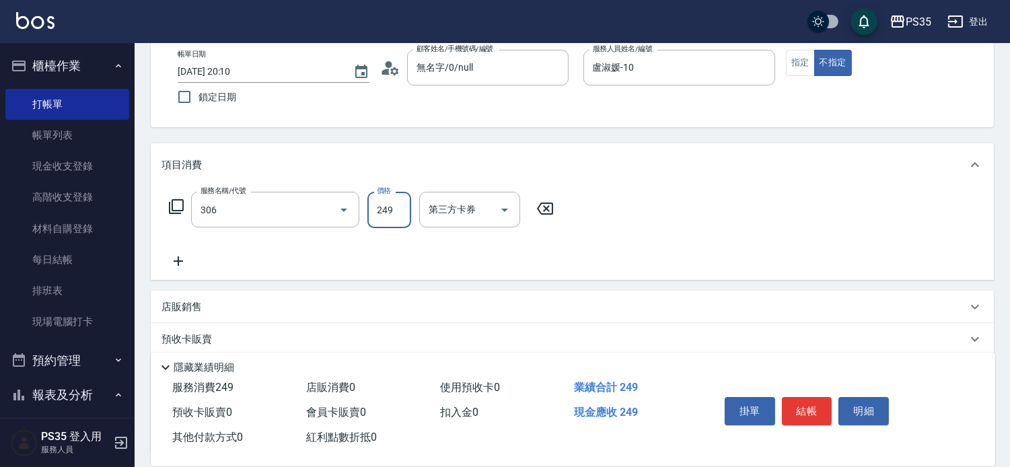
type input "剪髮(306)"
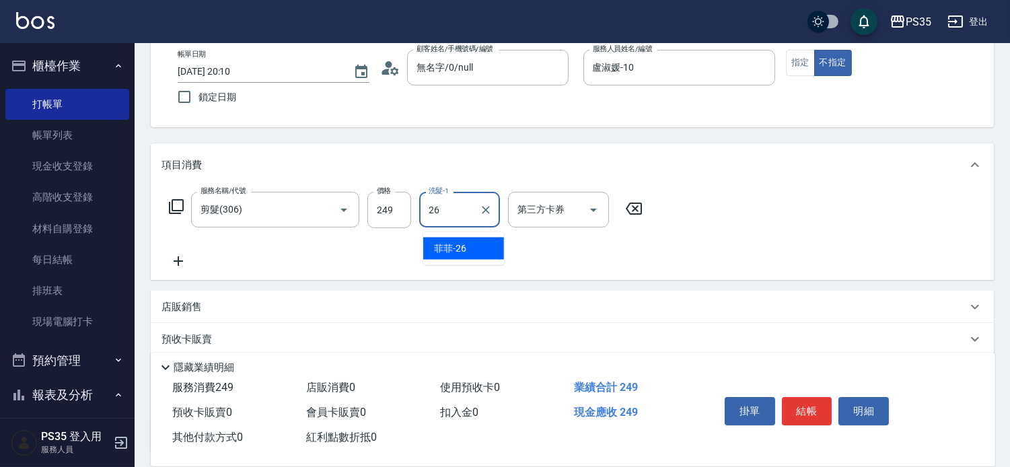
type input "菲菲-26"
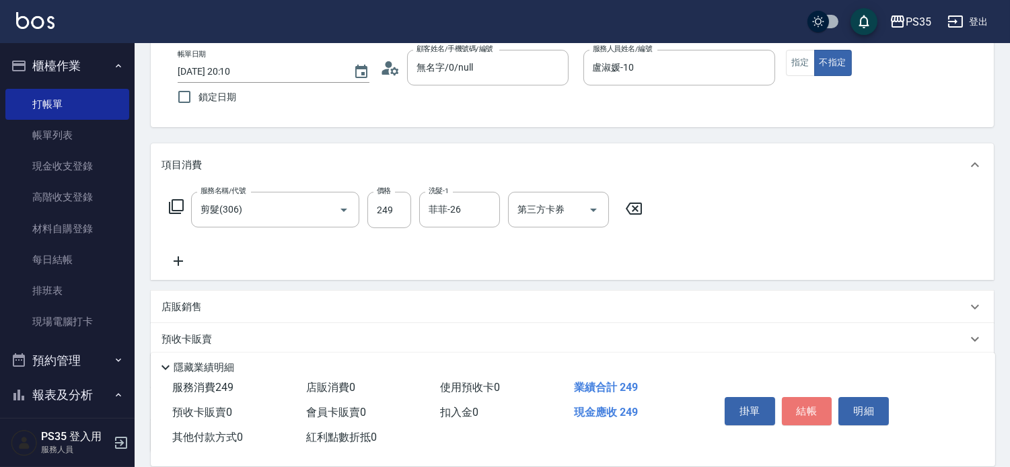
click at [792, 402] on button "結帳" at bounding box center [807, 411] width 50 height 28
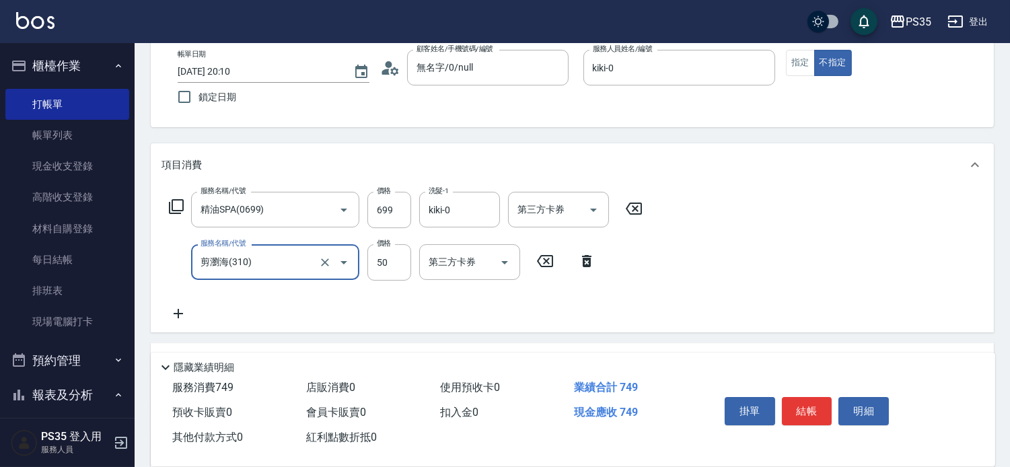
click at [792, 402] on button "結帳" at bounding box center [807, 411] width 50 height 28
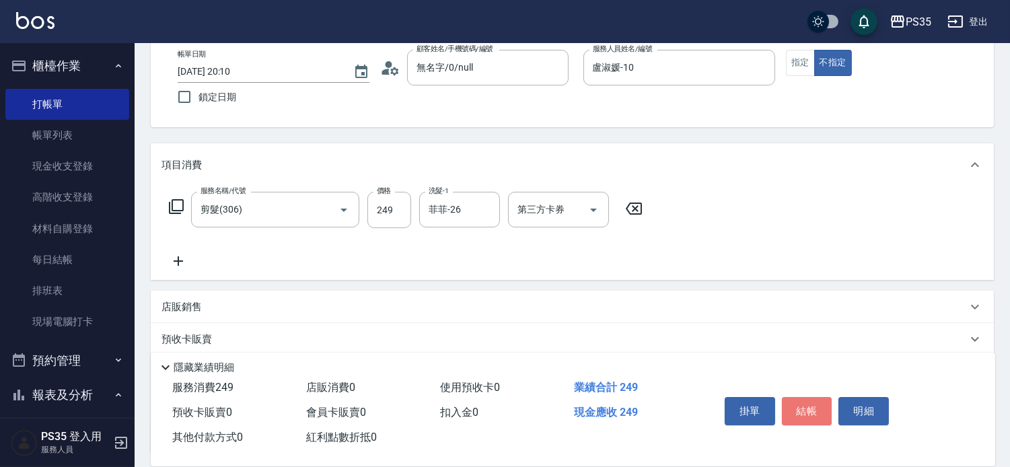
click at [792, 402] on button "結帳" at bounding box center [807, 411] width 50 height 28
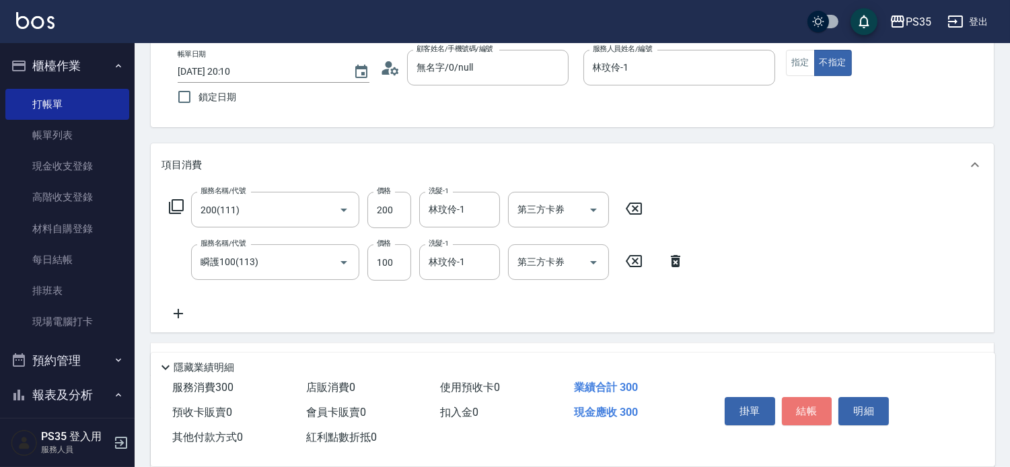
click at [792, 402] on button "結帳" at bounding box center [807, 411] width 50 height 28
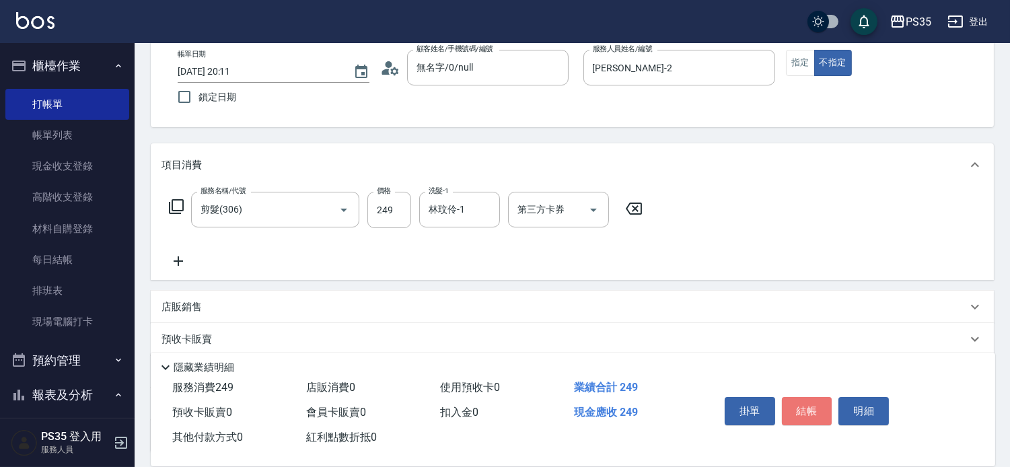
click at [792, 402] on button "結帳" at bounding box center [807, 411] width 50 height 28
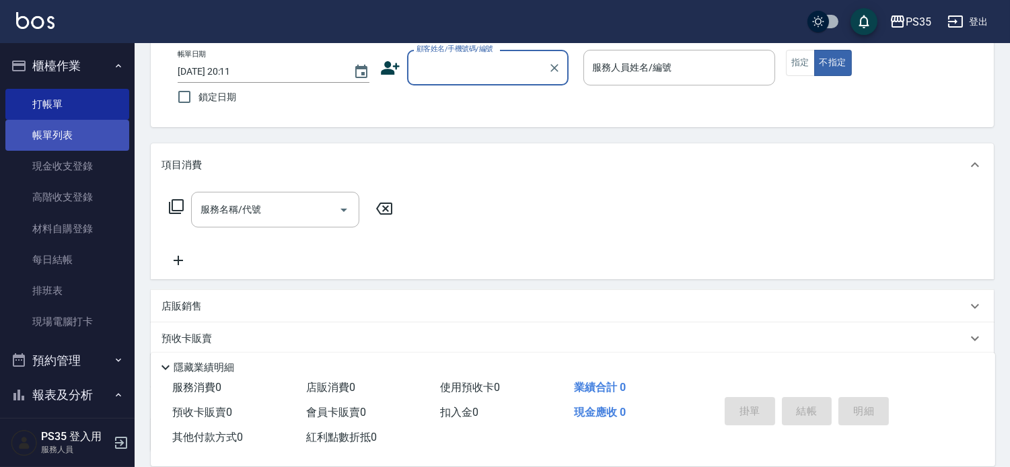
click at [65, 138] on link "帳單列表" at bounding box center [67, 135] width 124 height 31
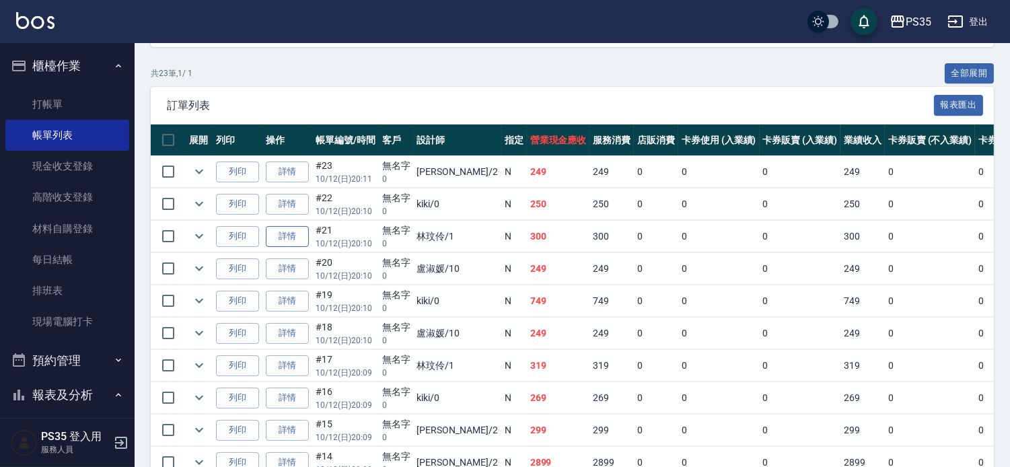
scroll to position [299, 0]
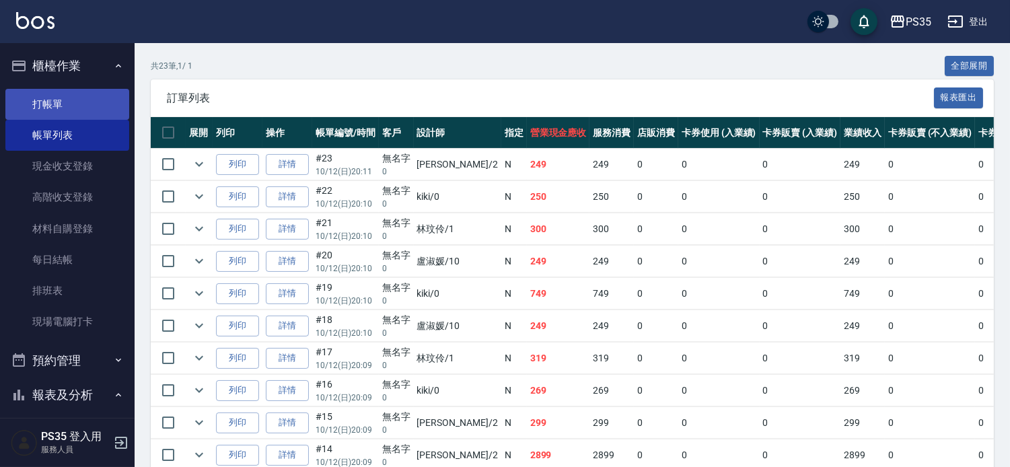
click at [59, 103] on link "打帳單" at bounding box center [67, 104] width 124 height 31
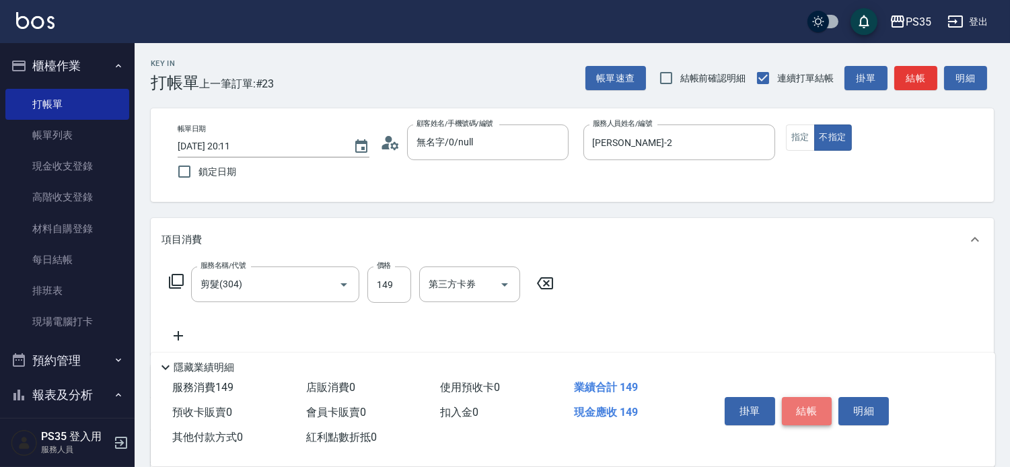
click at [801, 397] on button "結帳" at bounding box center [807, 411] width 50 height 28
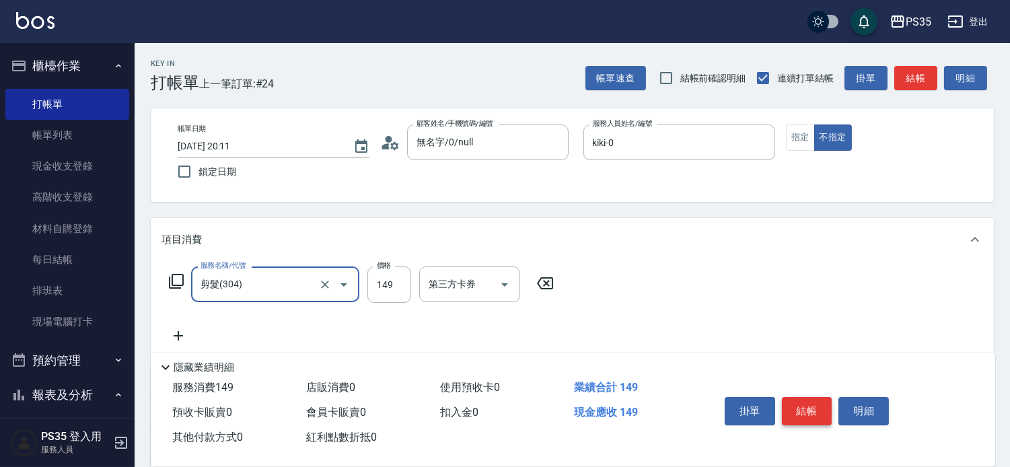
click at [814, 397] on button "結帳" at bounding box center [807, 411] width 50 height 28
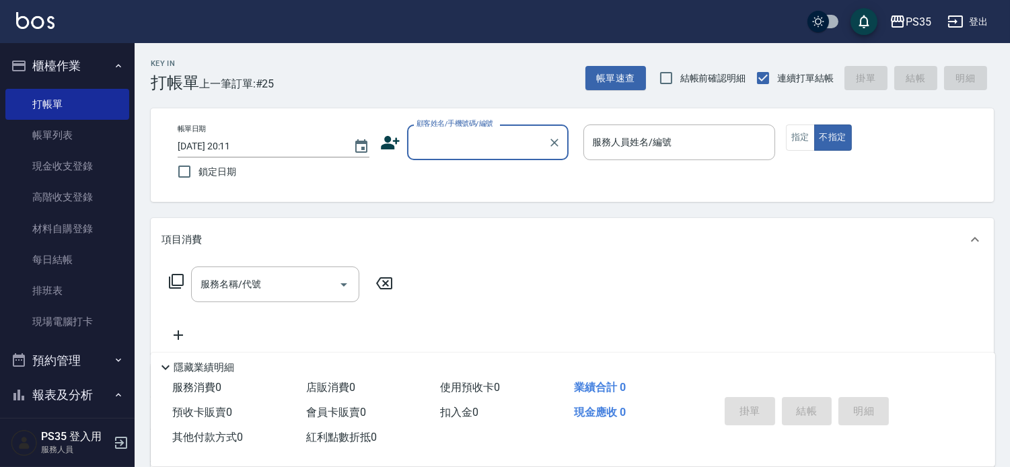
click at [500, 145] on input "顧客姓名/手機號碼/編號" at bounding box center [477, 143] width 129 height 24
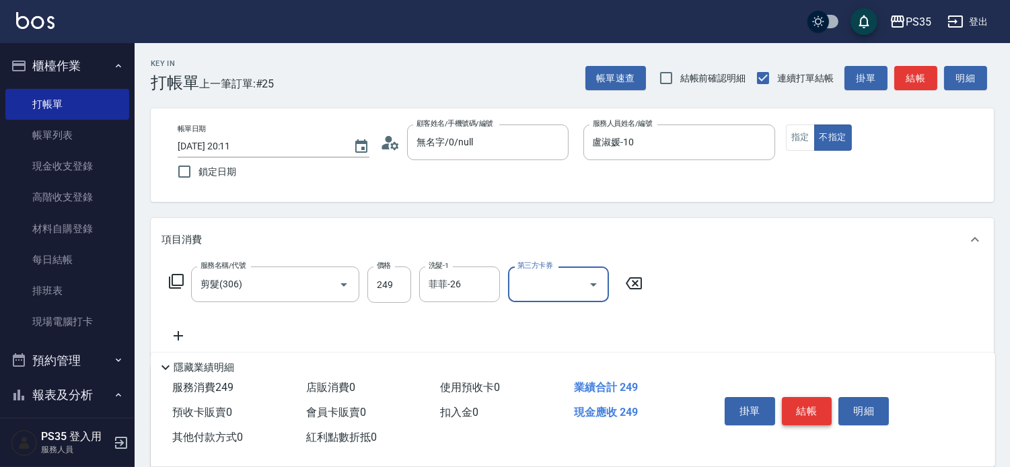
click at [817, 397] on button "結帳" at bounding box center [807, 411] width 50 height 28
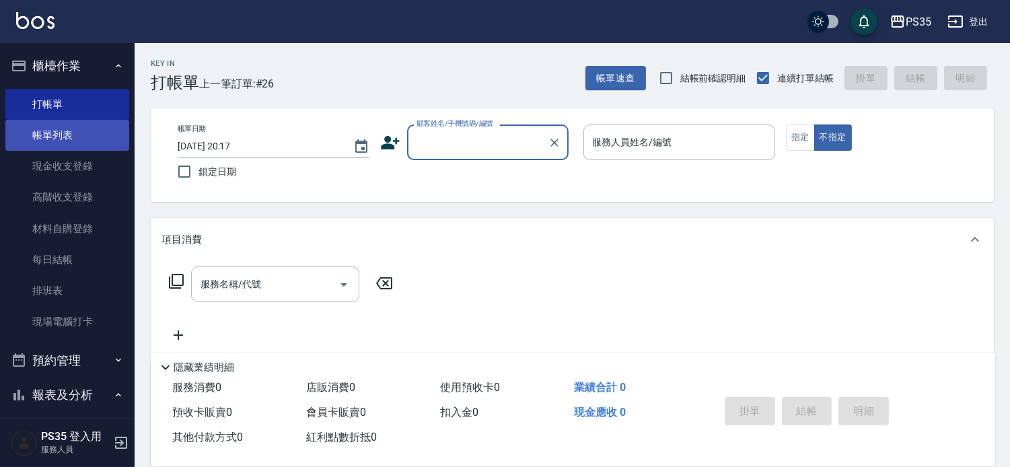
click at [59, 139] on link "帳單列表" at bounding box center [67, 135] width 124 height 31
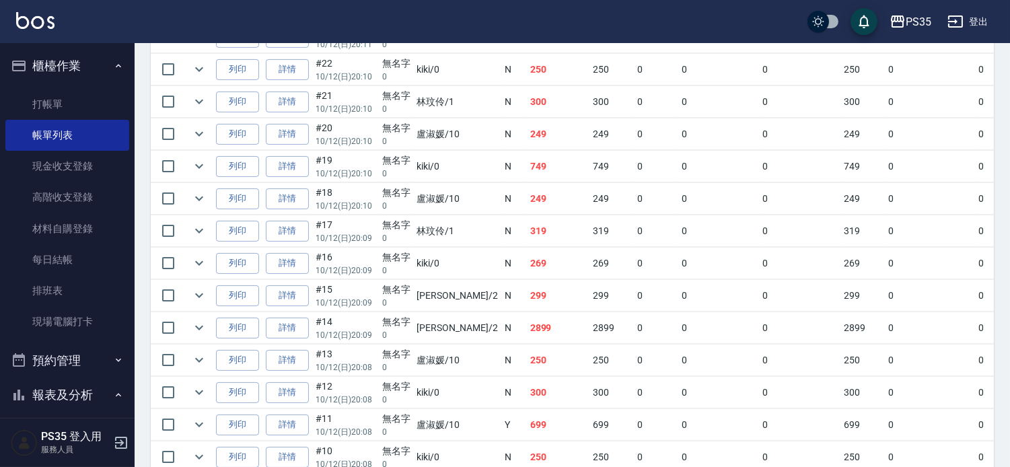
scroll to position [597, 0]
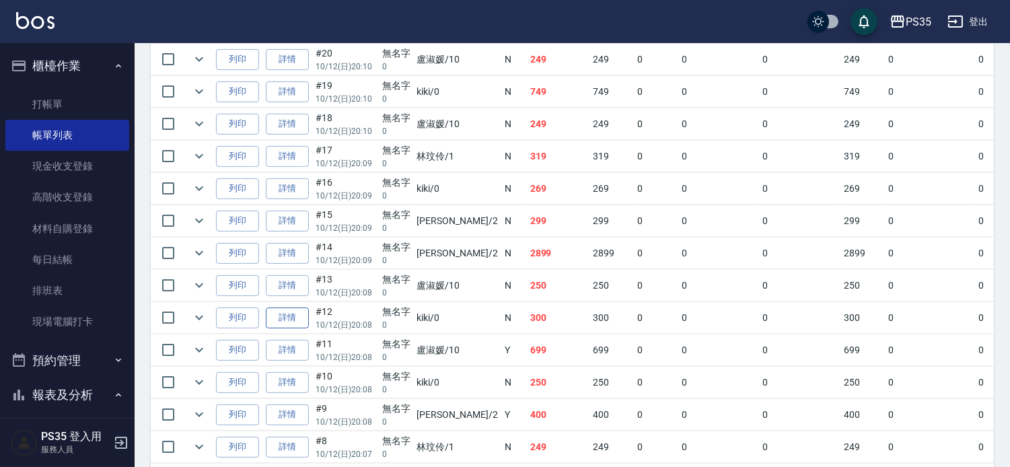
click at [290, 328] on link "詳情" at bounding box center [287, 317] width 43 height 21
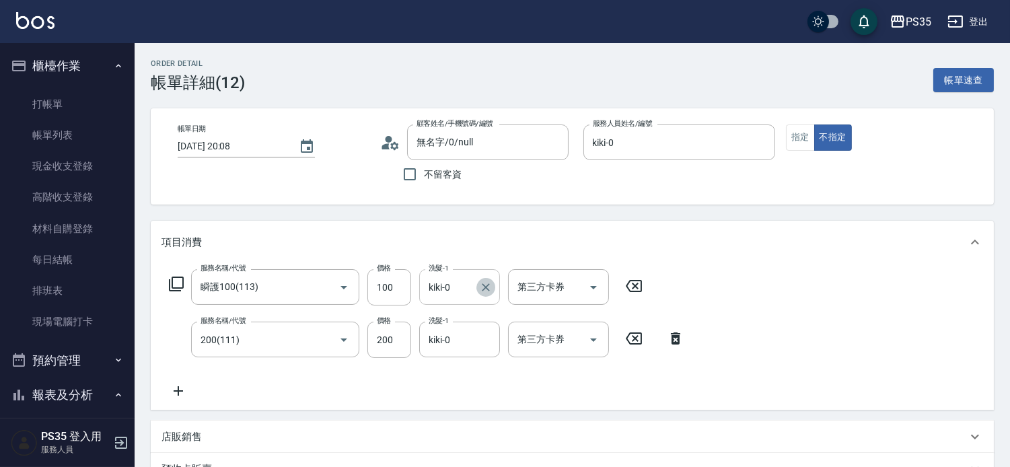
click at [486, 291] on icon "Clear" at bounding box center [486, 287] width 8 height 8
click at [489, 345] on icon "Clear" at bounding box center [485, 339] width 13 height 13
click at [485, 290] on icon "Clear" at bounding box center [485, 287] width 13 height 13
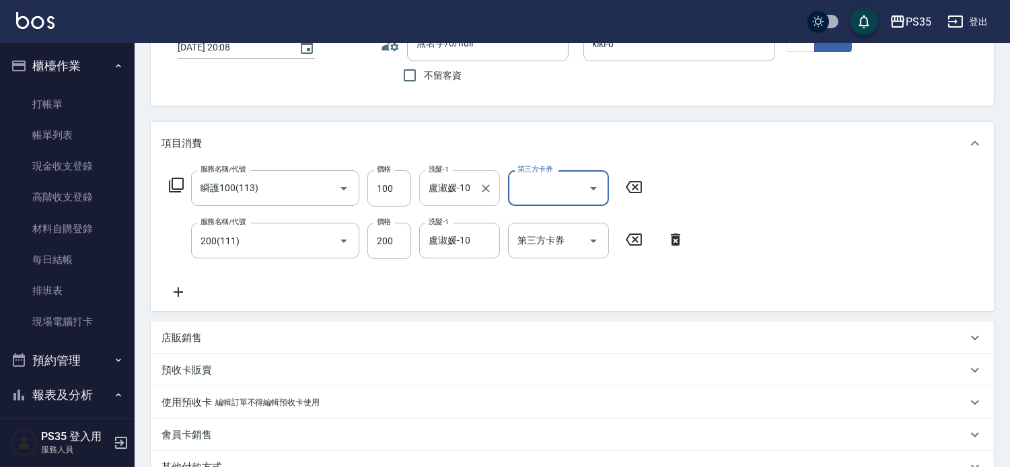
scroll to position [310, 0]
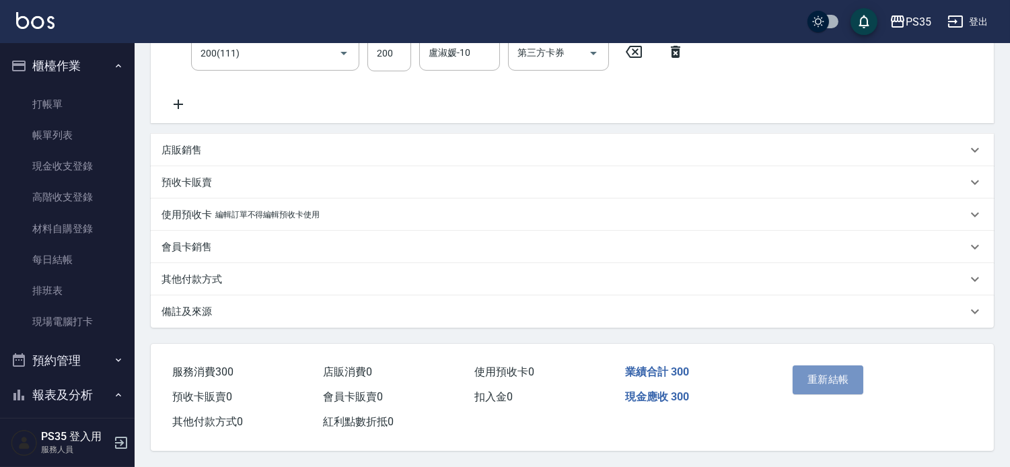
click at [838, 365] on button "重新結帳" at bounding box center [827, 379] width 71 height 28
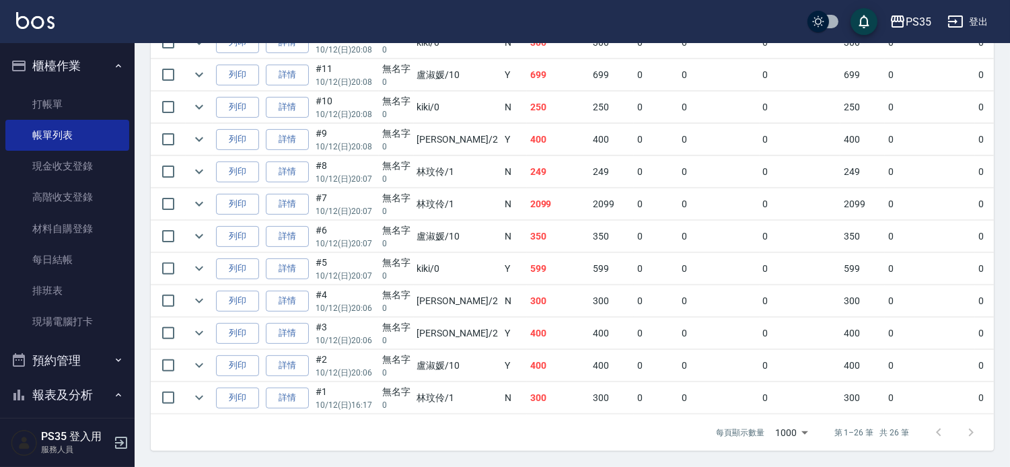
scroll to position [971, 0]
click at [61, 98] on link "打帳單" at bounding box center [67, 104] width 124 height 31
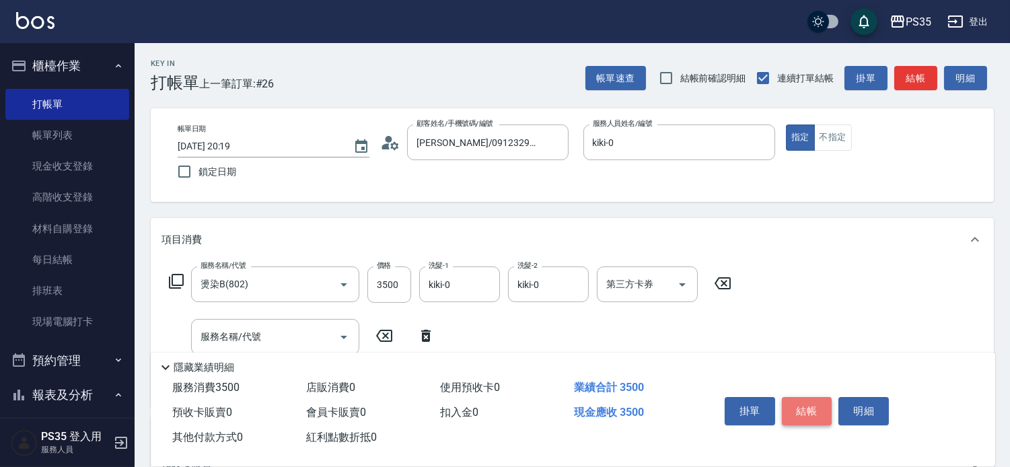
click at [805, 401] on button "結帳" at bounding box center [807, 411] width 50 height 28
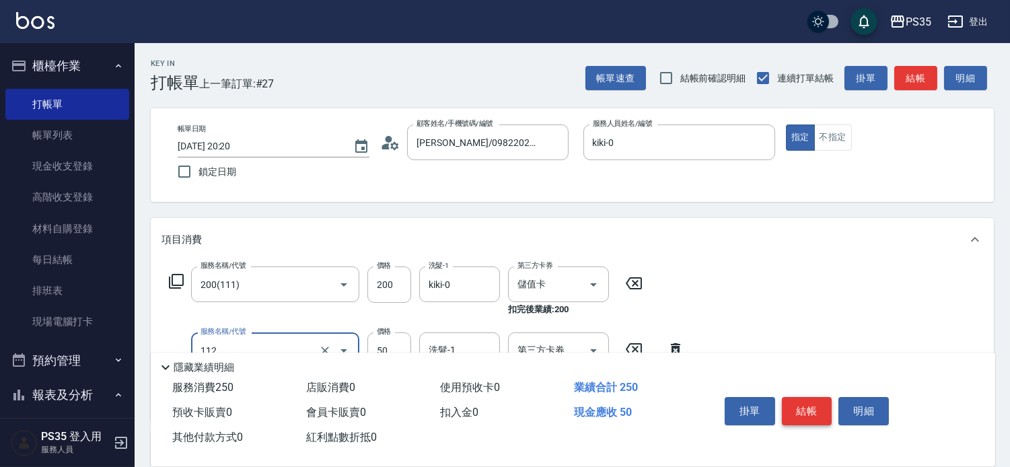
scroll to position [75, 0]
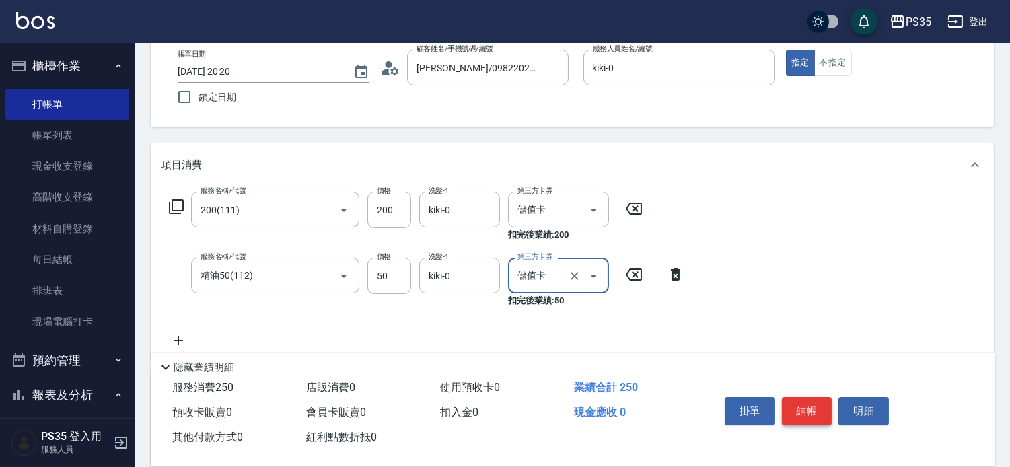
click at [805, 401] on button "結帳" at bounding box center [807, 411] width 50 height 28
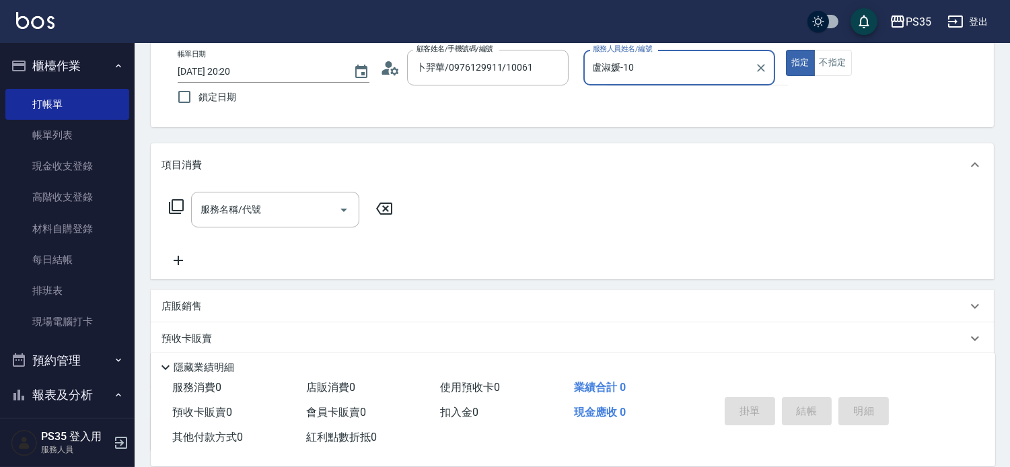
click at [786, 50] on button "指定" at bounding box center [800, 63] width 29 height 26
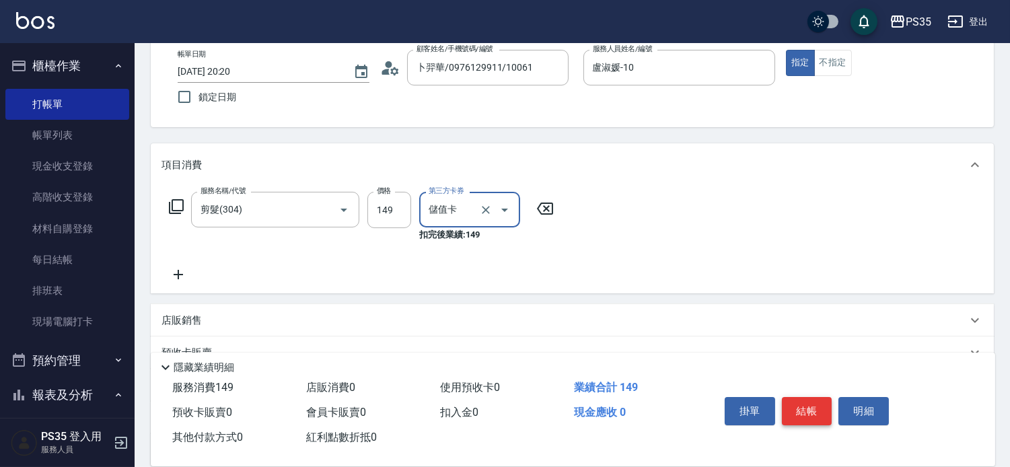
click at [805, 401] on button "結帳" at bounding box center [807, 411] width 50 height 28
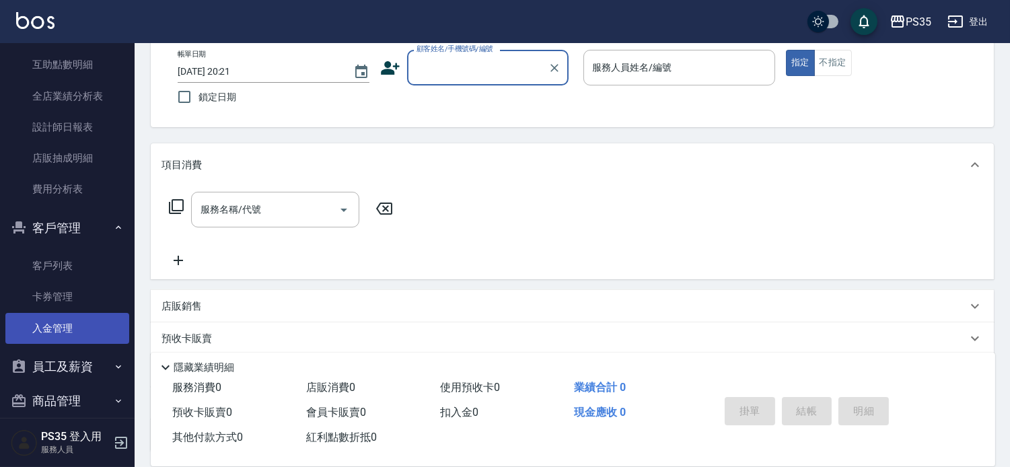
scroll to position [478, 0]
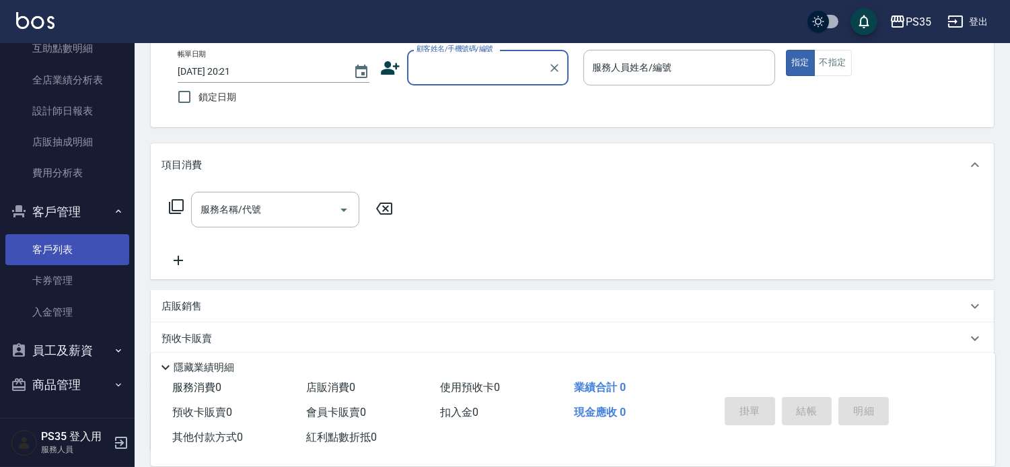
click at [45, 242] on link "客戶列表" at bounding box center [67, 249] width 124 height 31
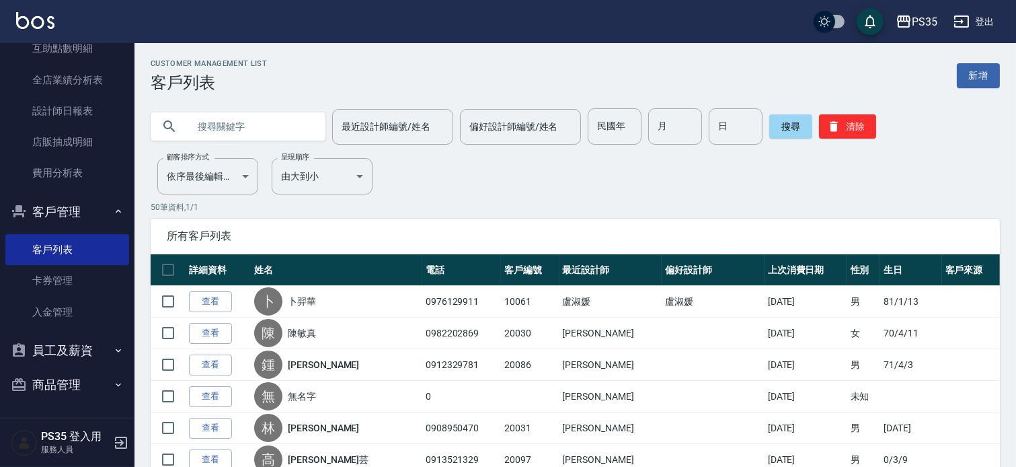
click at [250, 126] on input "text" at bounding box center [251, 126] width 126 height 36
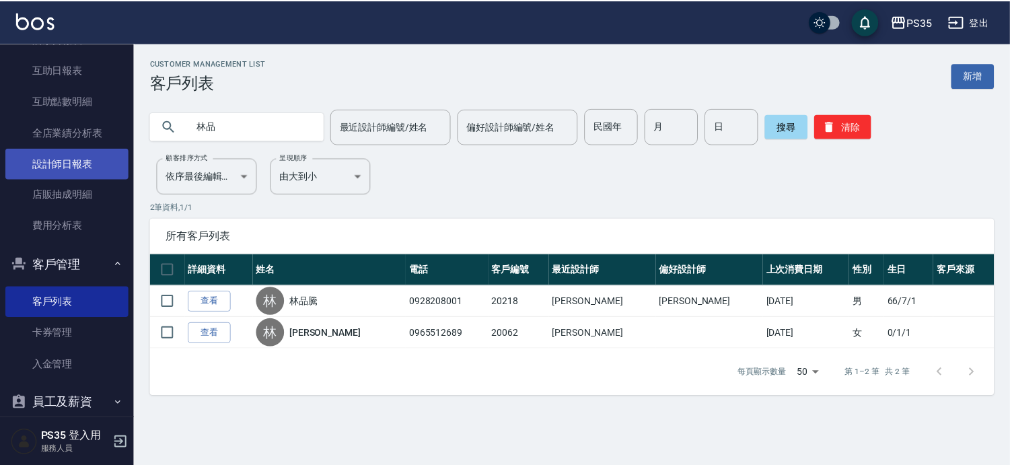
scroll to position [478, 0]
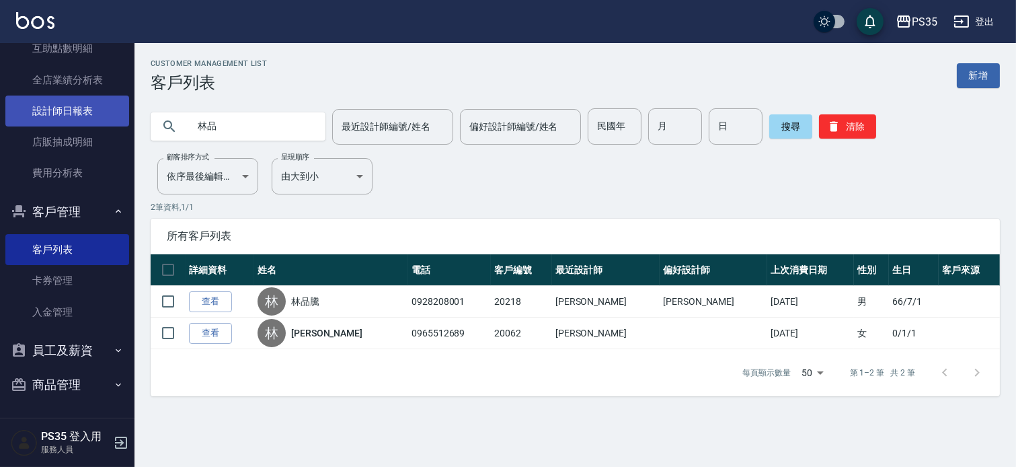
click at [76, 113] on link "設計師日報表" at bounding box center [67, 111] width 124 height 31
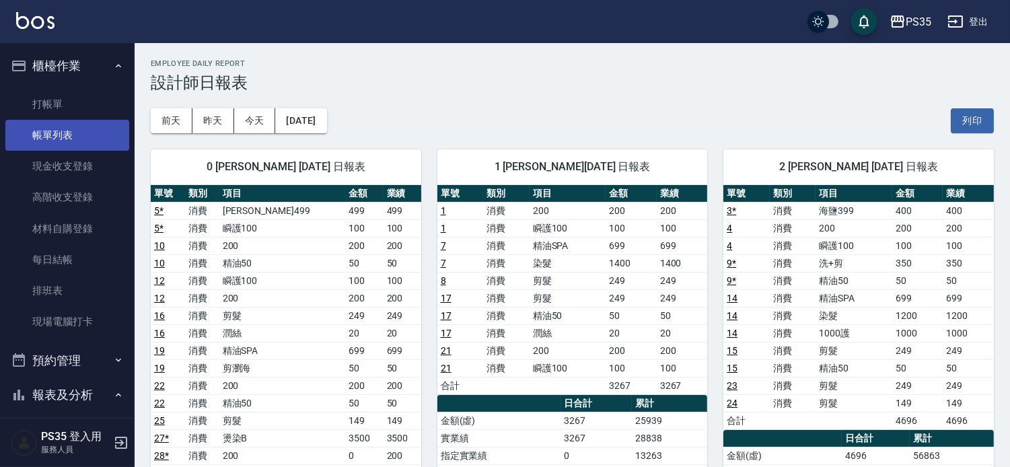
click at [52, 128] on link "帳單列表" at bounding box center [67, 135] width 124 height 31
click at [65, 94] on link "打帳單" at bounding box center [67, 104] width 124 height 31
click at [59, 137] on link "帳單列表" at bounding box center [67, 135] width 124 height 31
click at [46, 137] on link "帳單列表" at bounding box center [67, 135] width 124 height 31
click at [50, 135] on link "帳單列表" at bounding box center [67, 135] width 124 height 31
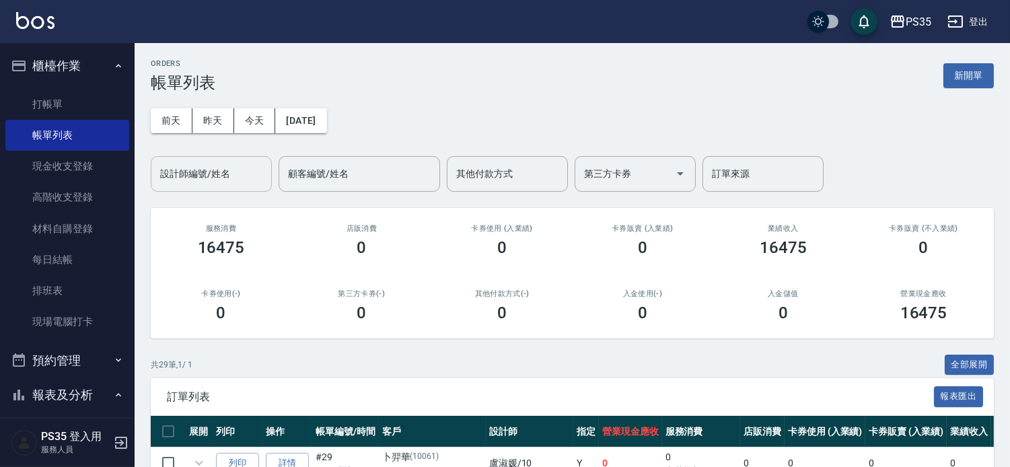
click at [241, 170] on input "設計師編號/姓名" at bounding box center [211, 174] width 109 height 24
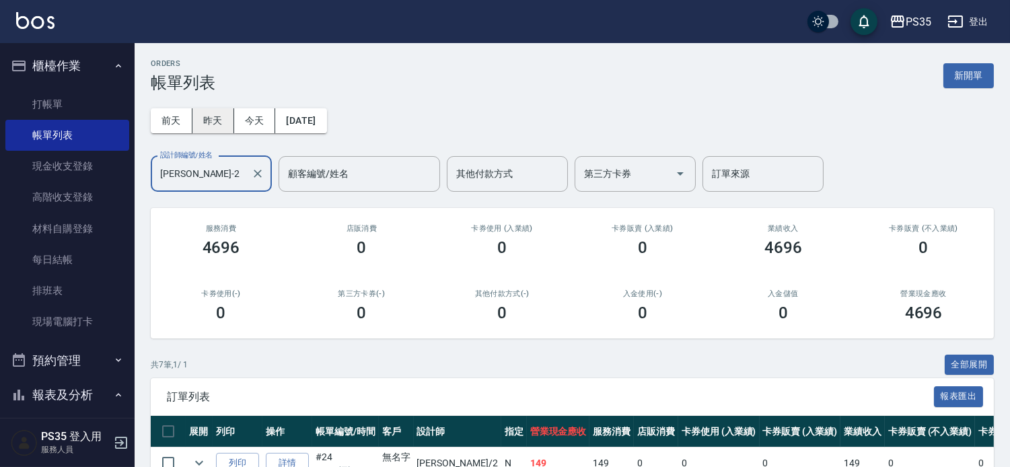
click at [211, 126] on button "昨天" at bounding box center [213, 120] width 42 height 25
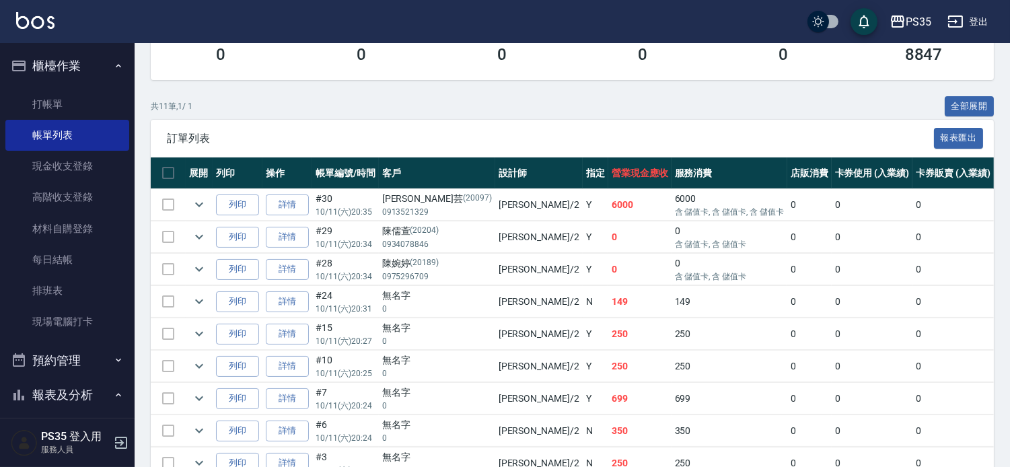
scroll to position [224, 0]
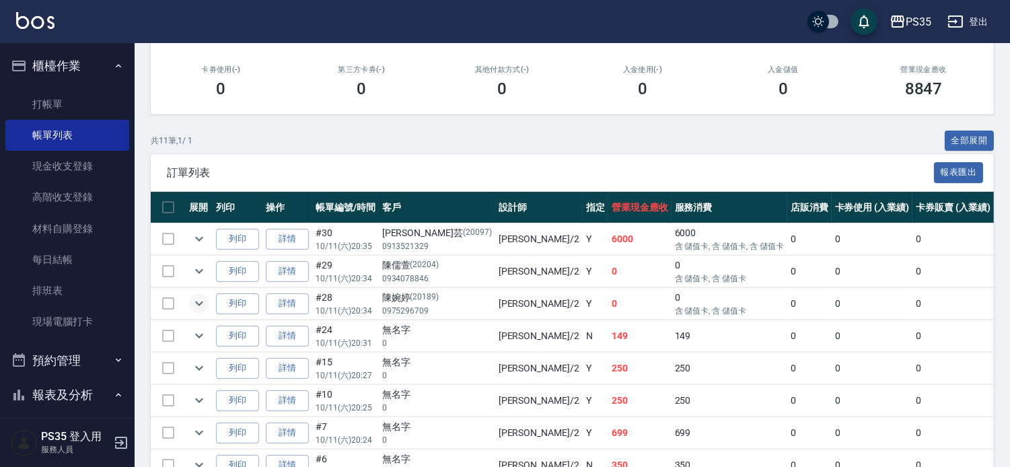
click at [203, 306] on icon "expand row" at bounding box center [199, 303] width 8 height 5
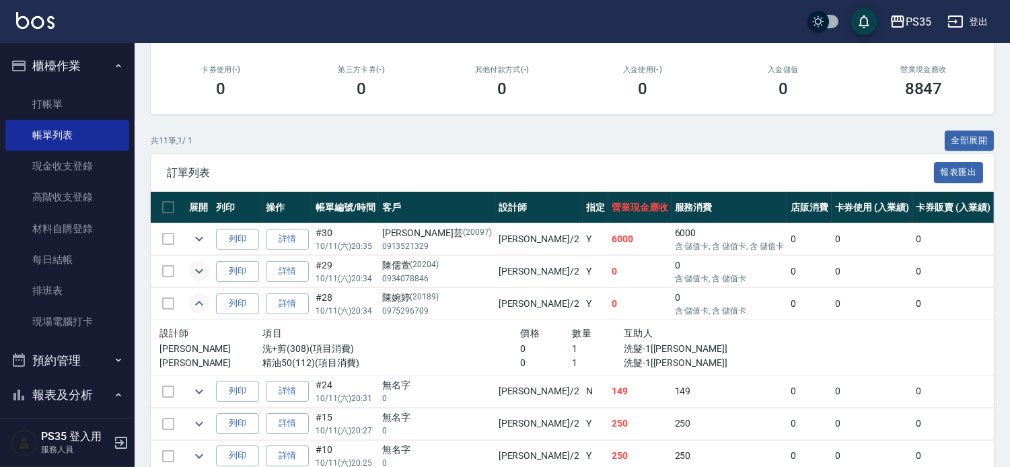
click at [203, 274] on icon "expand row" at bounding box center [199, 271] width 8 height 5
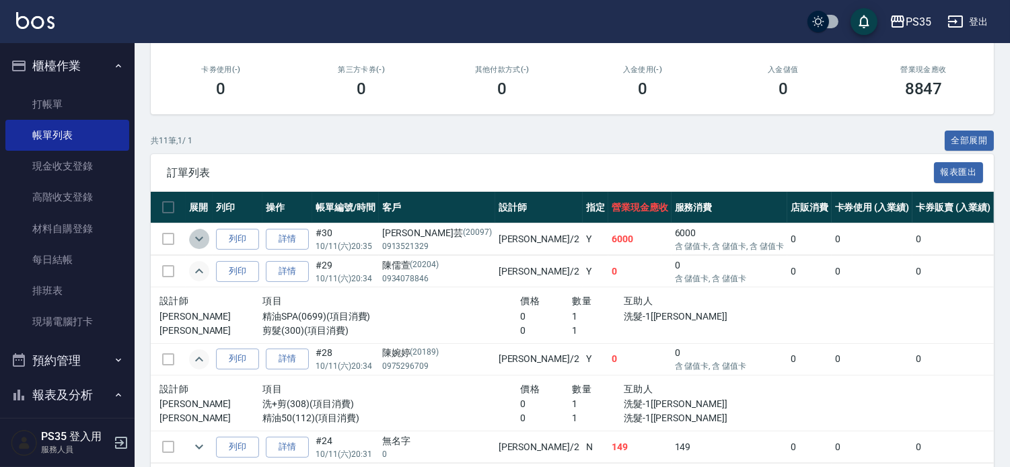
click at [202, 242] on icon "expand row" at bounding box center [199, 239] width 8 height 5
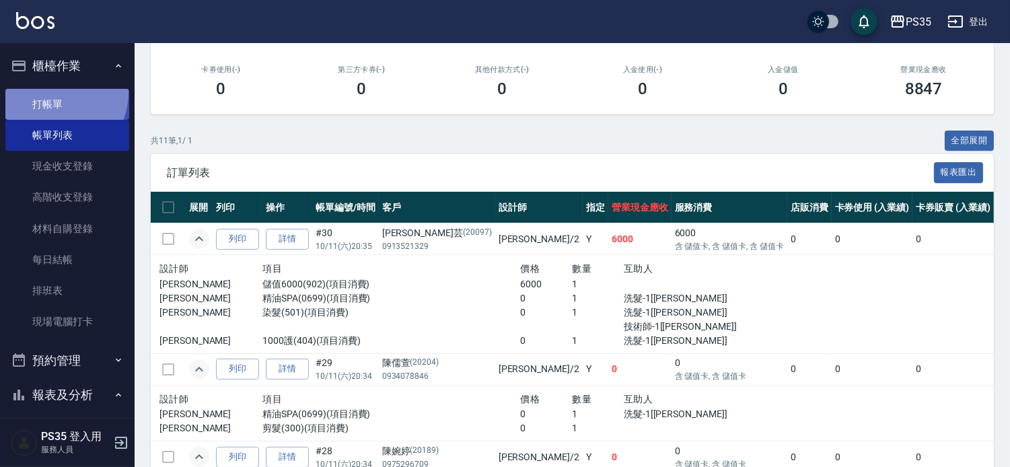
click at [50, 92] on link "打帳單" at bounding box center [67, 104] width 124 height 31
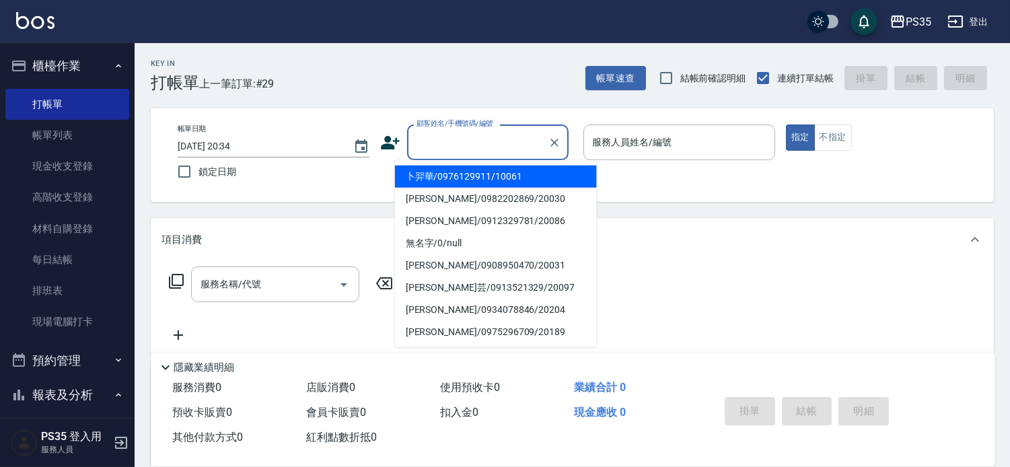
click at [481, 138] on input "顧客姓名/手機號碼/編號" at bounding box center [477, 143] width 129 height 24
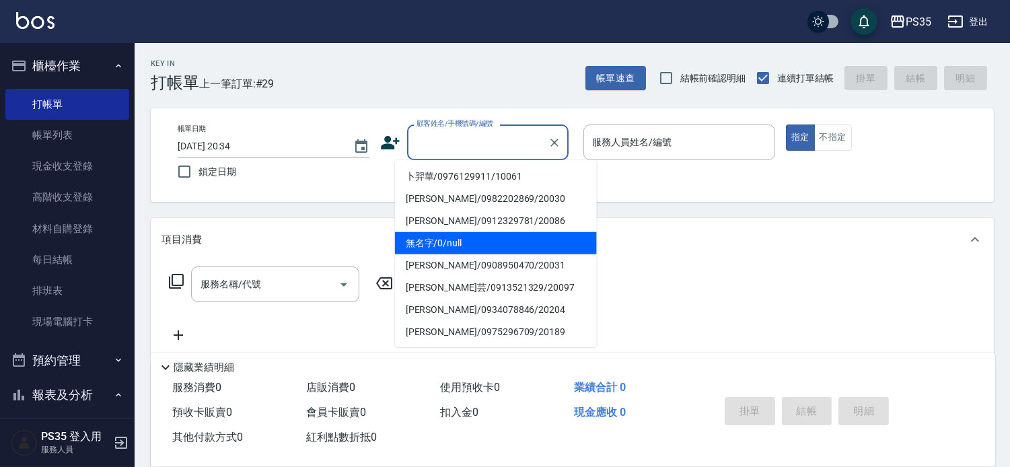
click at [446, 252] on li "無名字/0/null" at bounding box center [496, 243] width 202 height 22
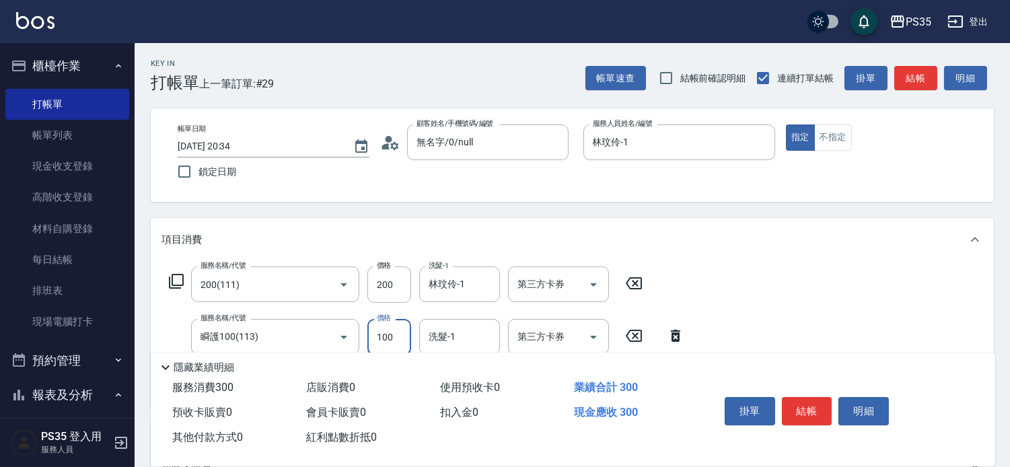
scroll to position [75, 0]
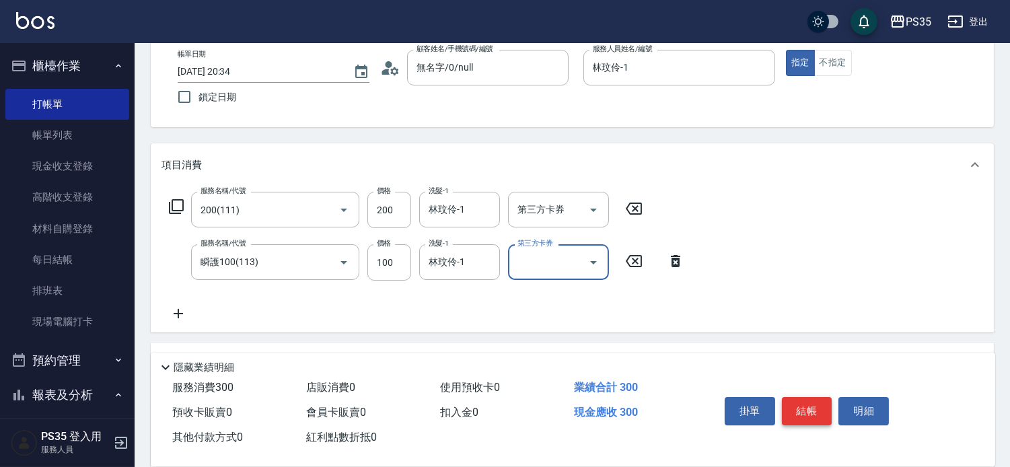
click at [788, 397] on button "結帳" at bounding box center [807, 411] width 50 height 28
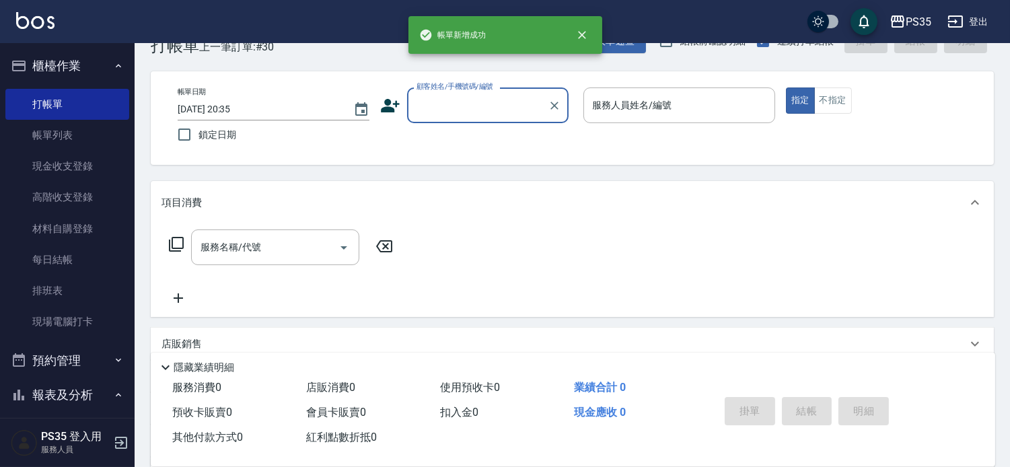
scroll to position [0, 0]
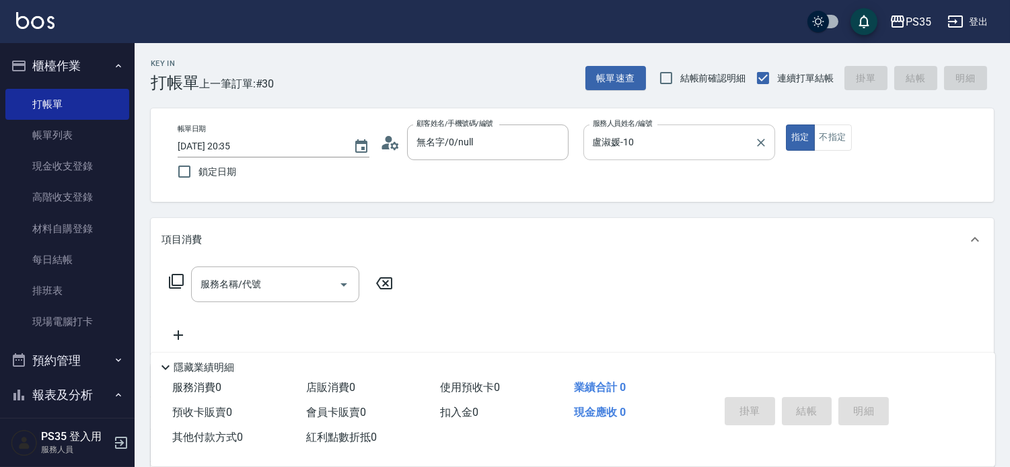
click at [708, 142] on input "盧淑媛-10" at bounding box center [668, 143] width 159 height 24
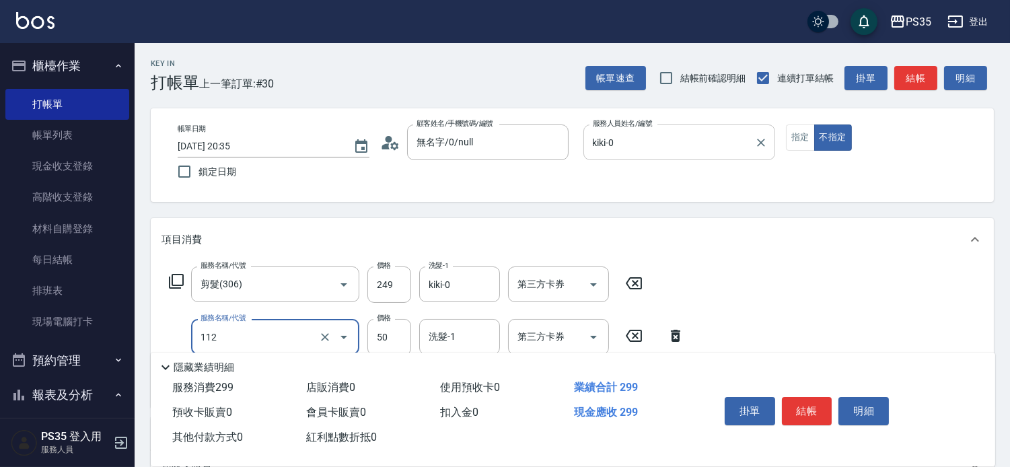
scroll to position [75, 0]
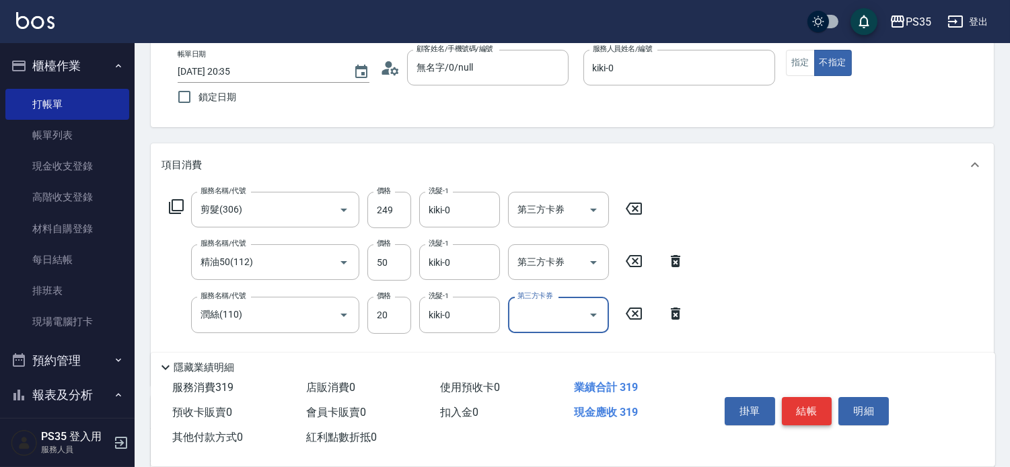
click at [798, 397] on button "結帳" at bounding box center [807, 411] width 50 height 28
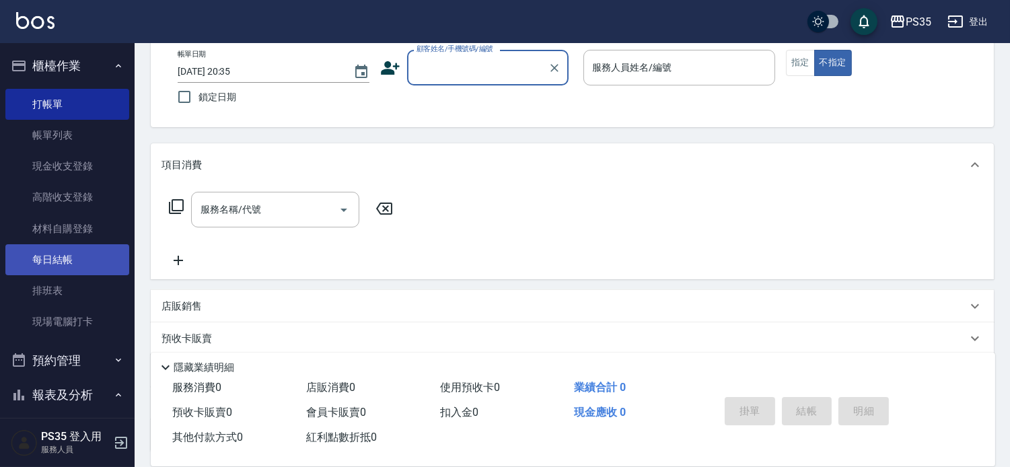
click at [45, 259] on link "每日結帳" at bounding box center [67, 259] width 124 height 31
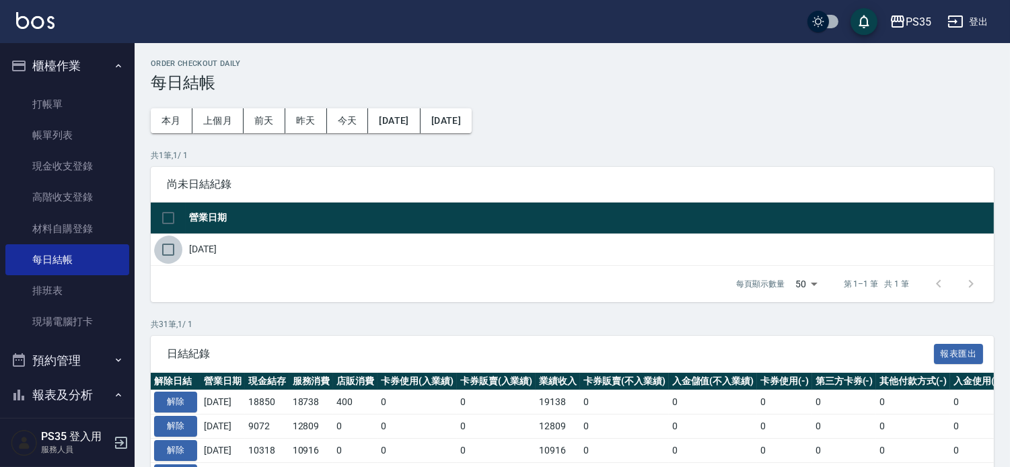
click at [175, 250] on input "checkbox" at bounding box center [168, 249] width 28 height 28
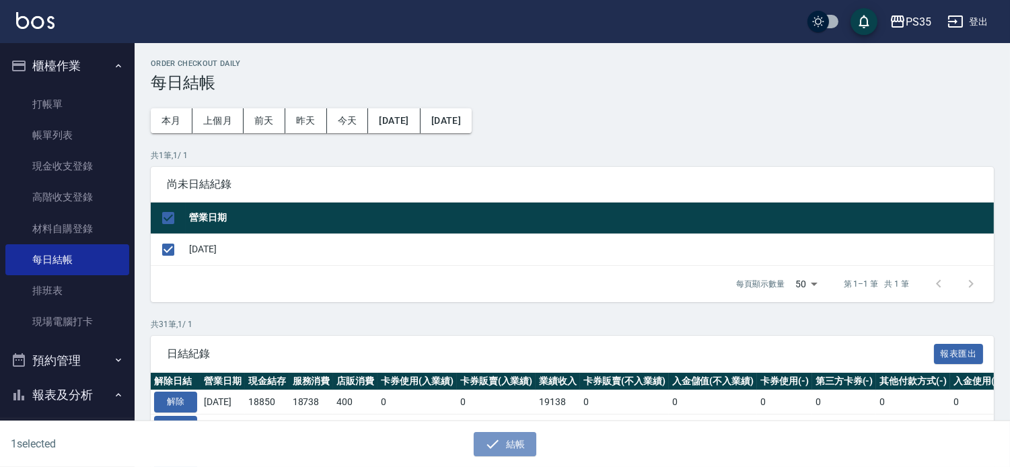
drag, startPoint x: 525, startPoint y: 439, endPoint x: 513, endPoint y: 365, distance: 75.1
click at [525, 439] on button "結帳" at bounding box center [505, 444] width 63 height 25
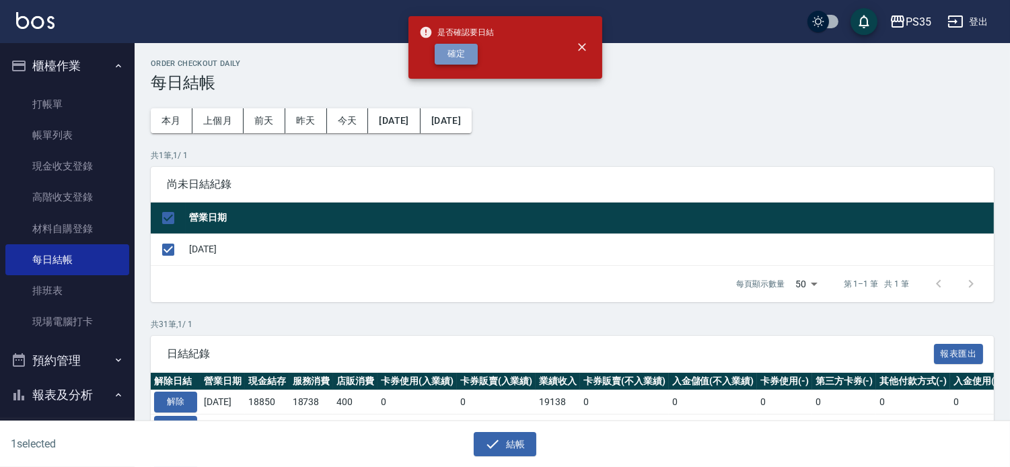
click at [446, 56] on button "確定" at bounding box center [456, 54] width 43 height 21
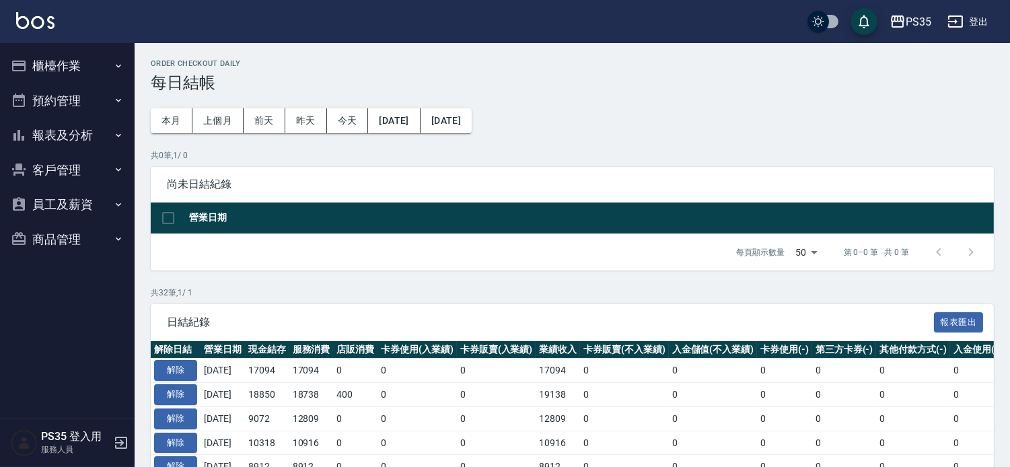
click at [51, 126] on button "報表及分析" at bounding box center [67, 135] width 124 height 35
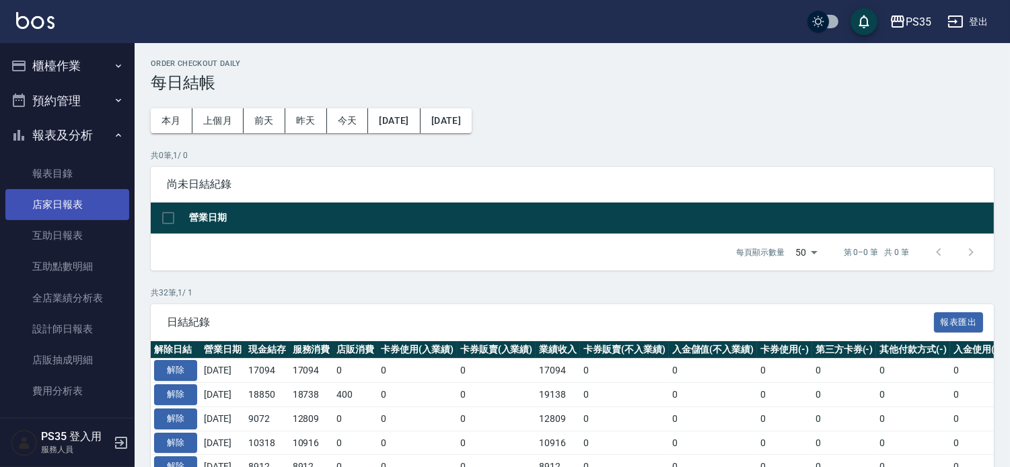
click at [61, 204] on link "店家日報表" at bounding box center [67, 204] width 124 height 31
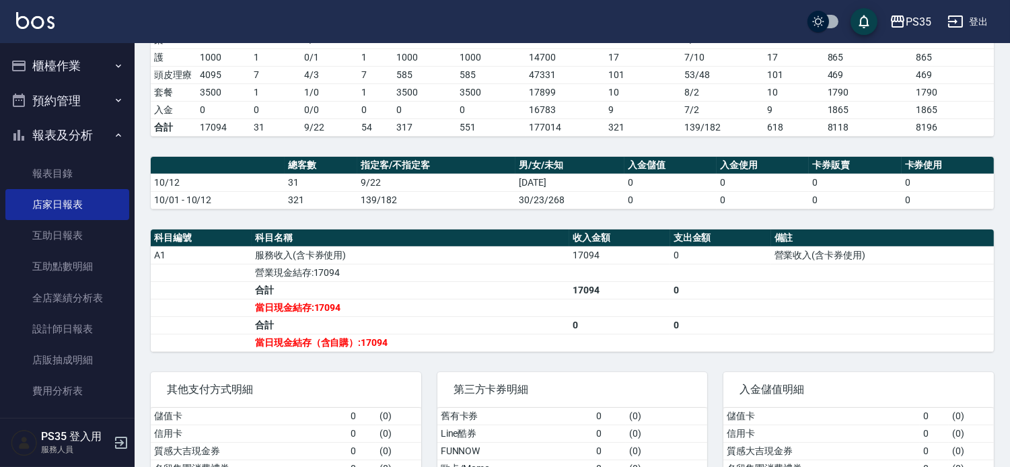
scroll to position [299, 0]
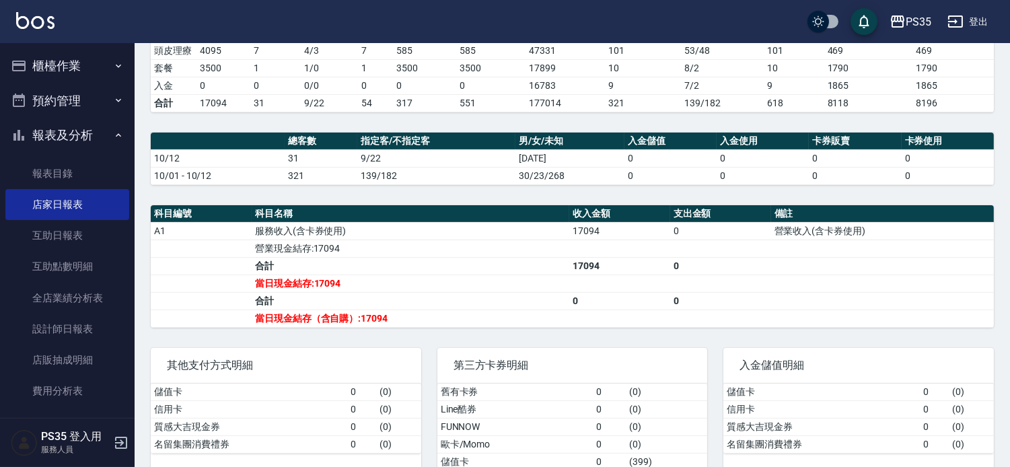
click at [55, 65] on button "櫃檯作業" at bounding box center [67, 65] width 124 height 35
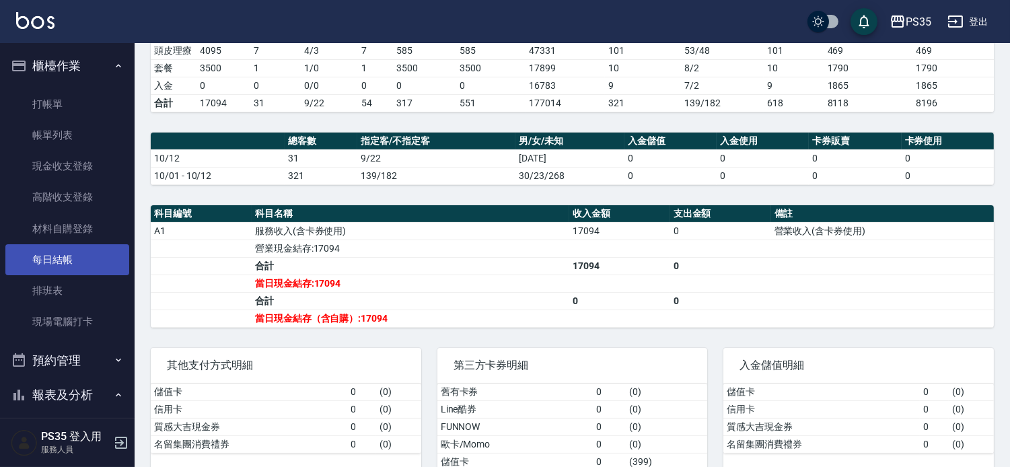
click at [54, 254] on link "每日結帳" at bounding box center [67, 259] width 124 height 31
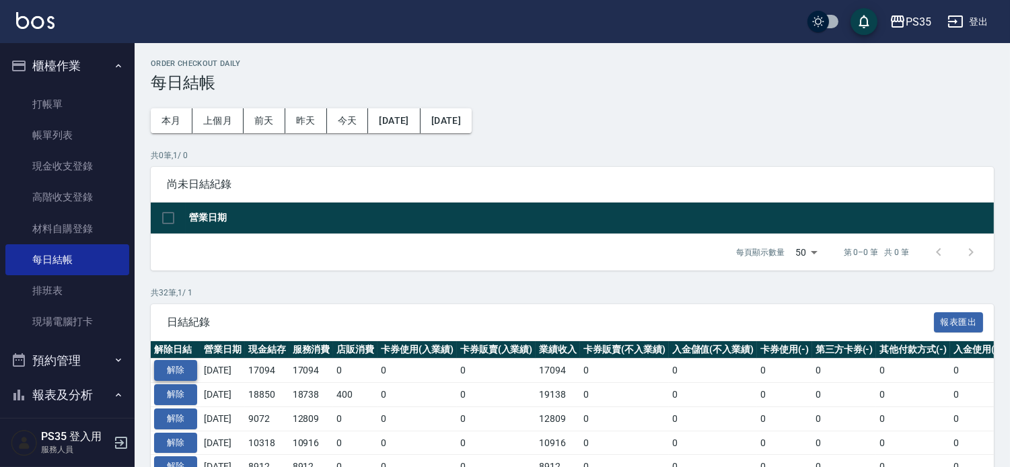
click at [172, 377] on button "解除" at bounding box center [175, 370] width 43 height 21
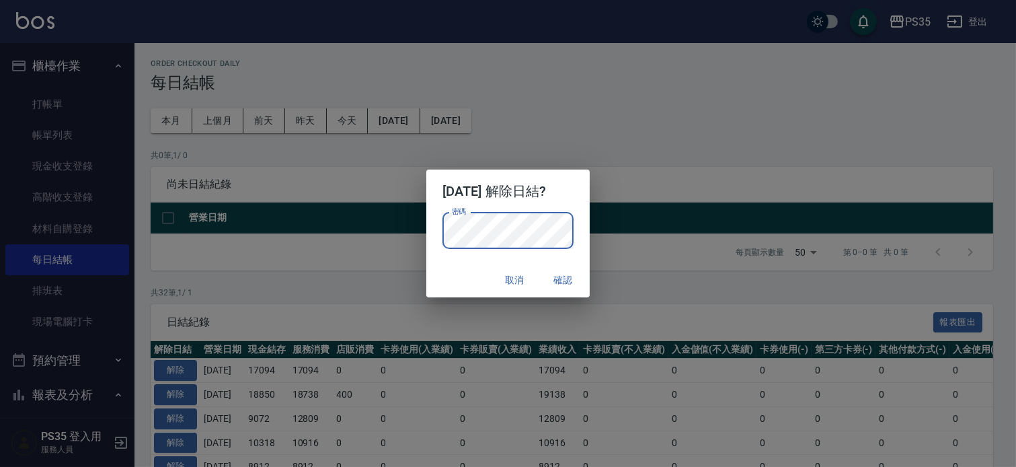
click at [585, 278] on button "確認" at bounding box center [563, 280] width 43 height 25
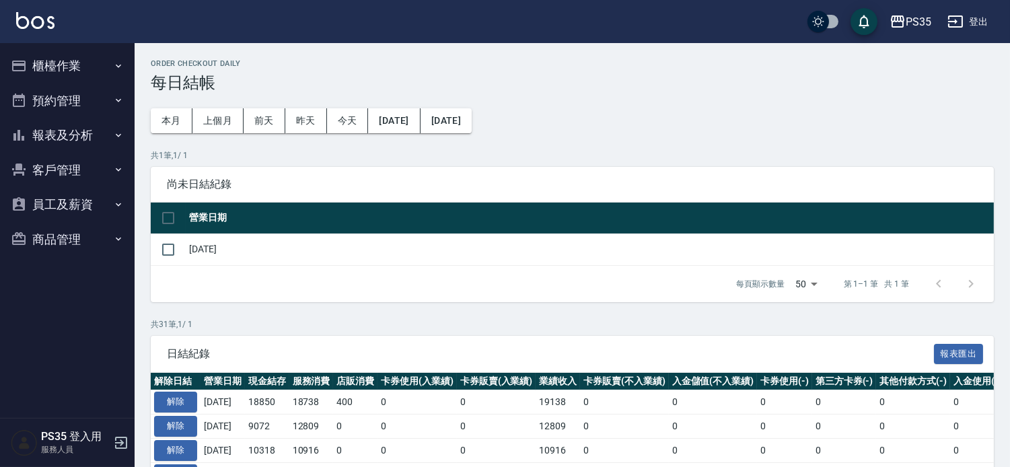
click at [71, 66] on button "櫃檯作業" at bounding box center [67, 65] width 124 height 35
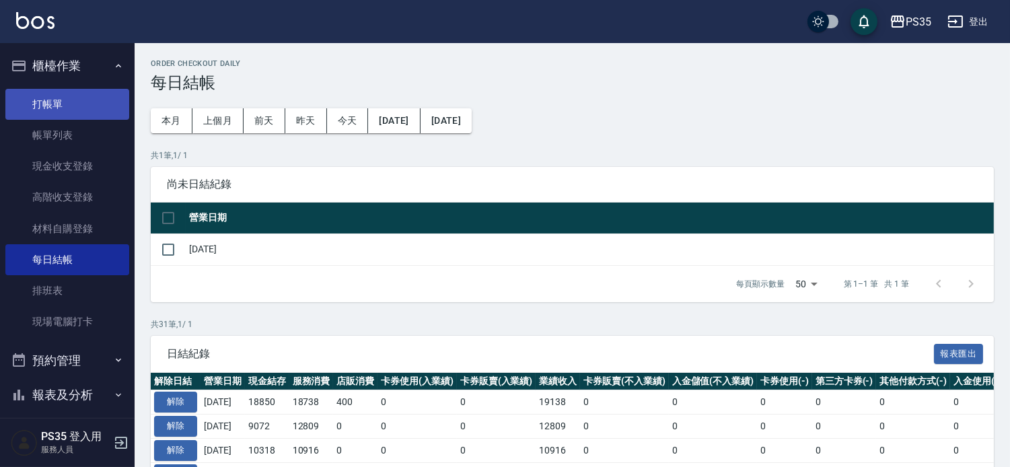
click at [67, 98] on link "打帳單" at bounding box center [67, 104] width 124 height 31
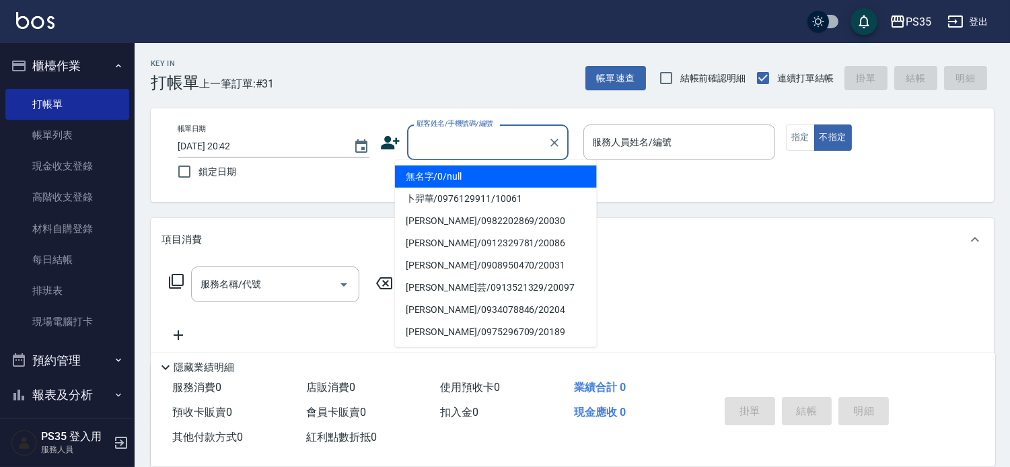
click at [467, 150] on input "顧客姓名/手機號碼/編號" at bounding box center [477, 143] width 129 height 24
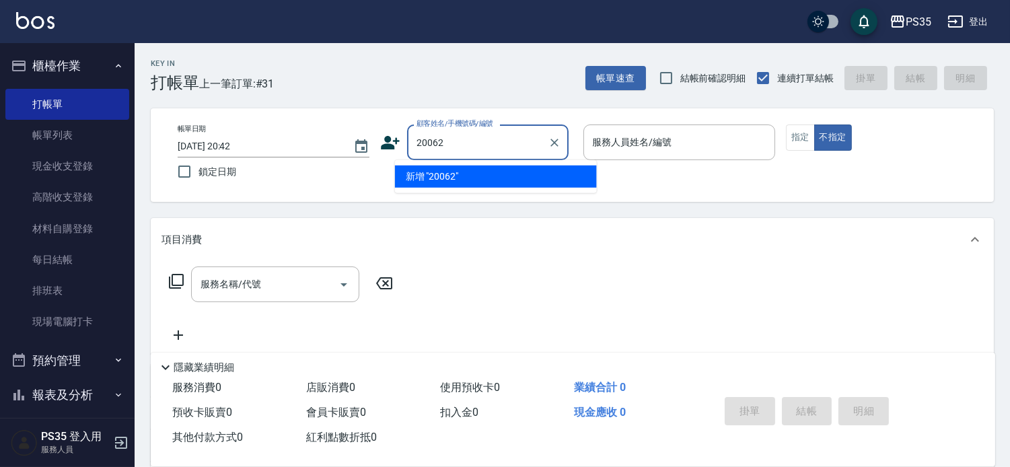
type input "20062"
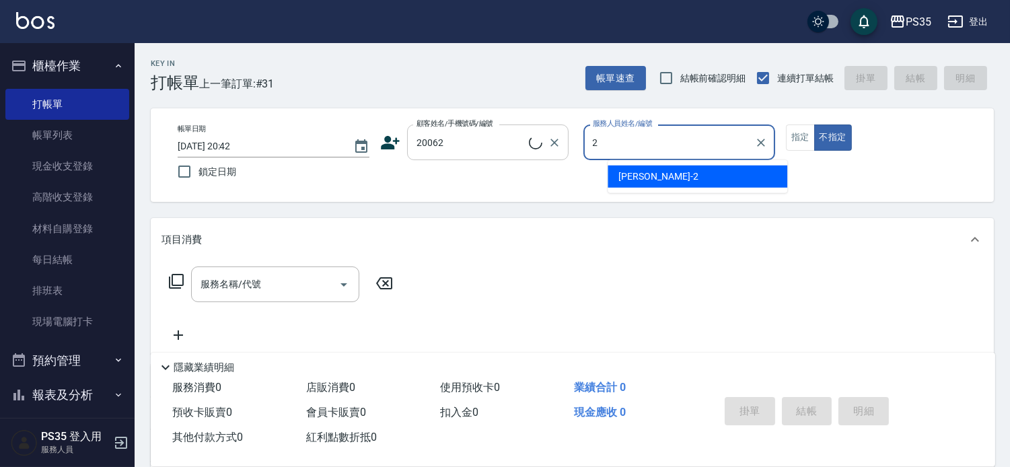
type input "2"
type button "false"
type input "[PERSON_NAME]/0965512689/20062"
type input "[PERSON_NAME]-2"
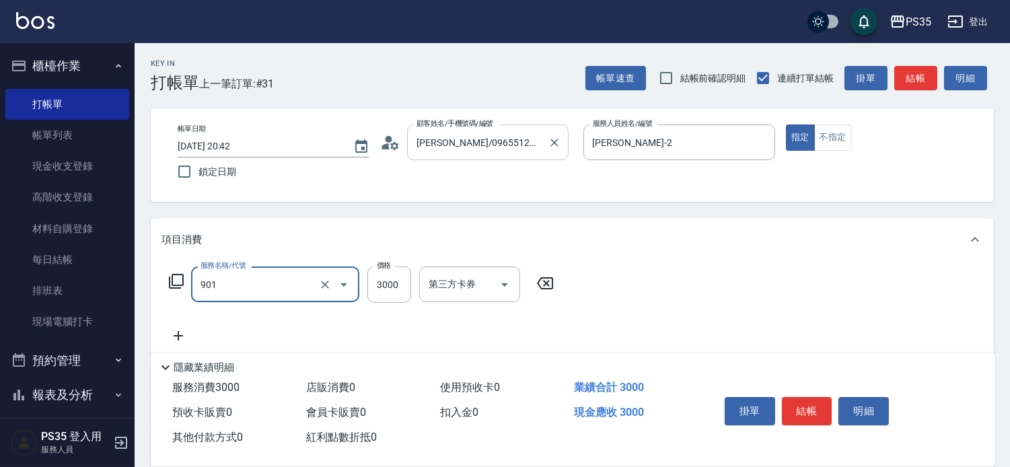
type input "儲值3000(901)"
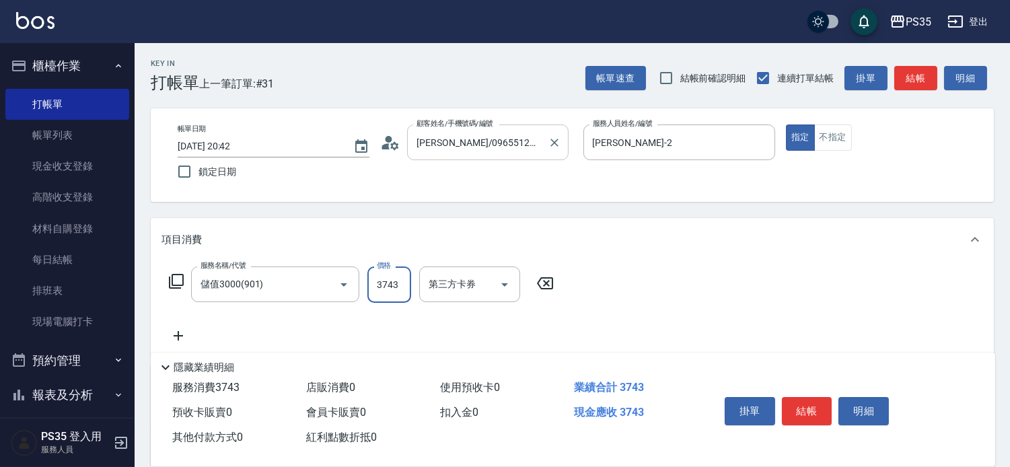
type input "3743"
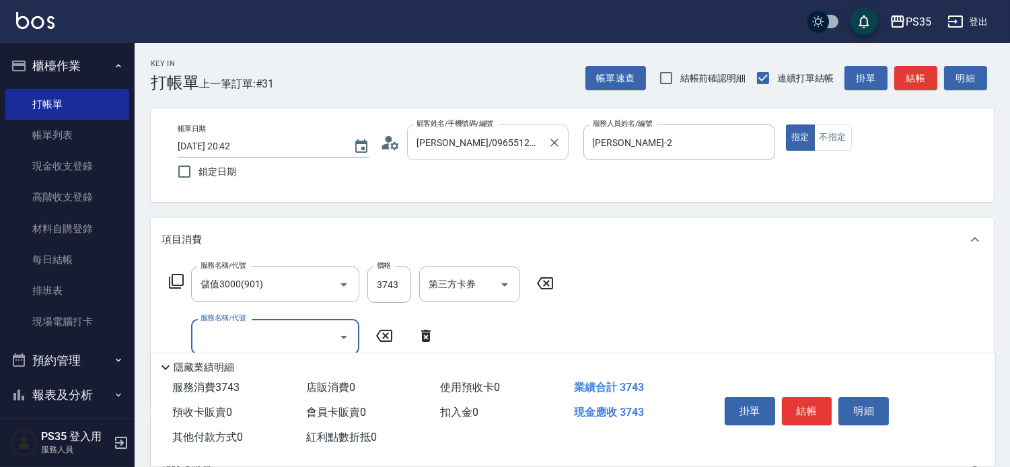
scroll to position [75, 0]
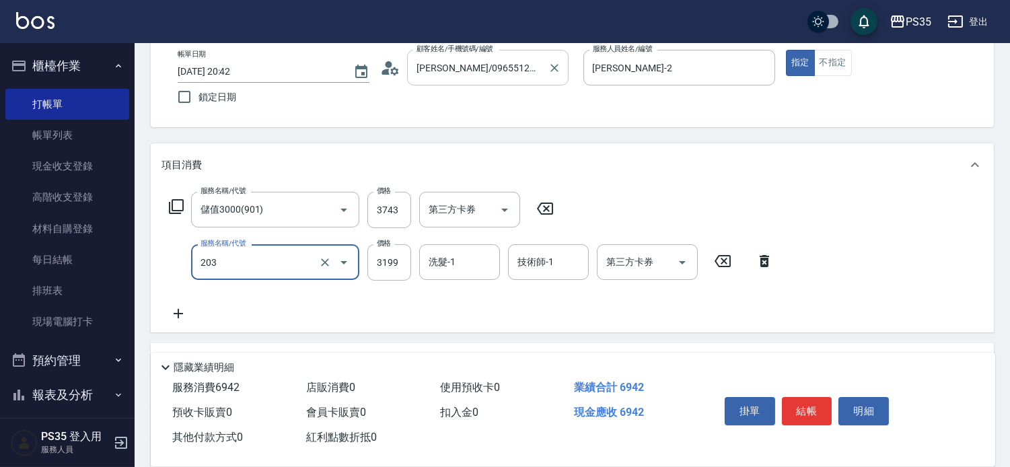
type input "OVC燙髮(203)"
type input "3799"
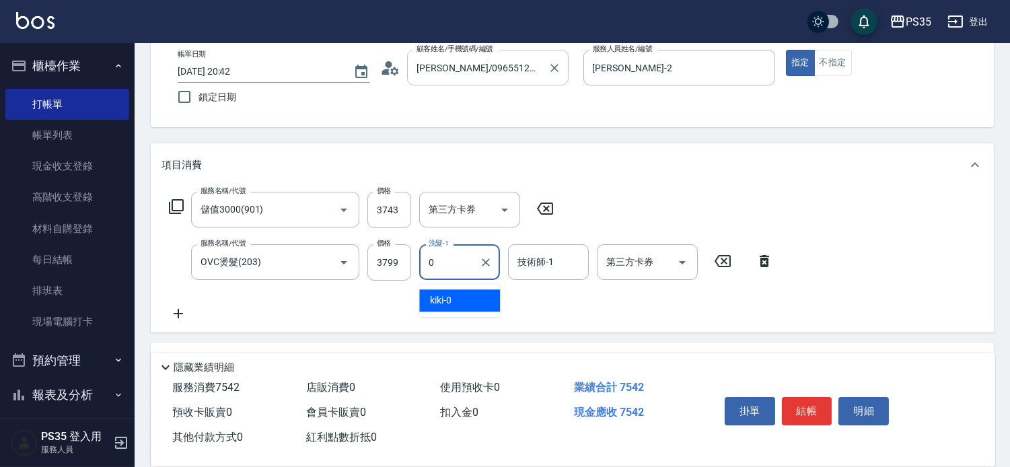
type input "kiki-0"
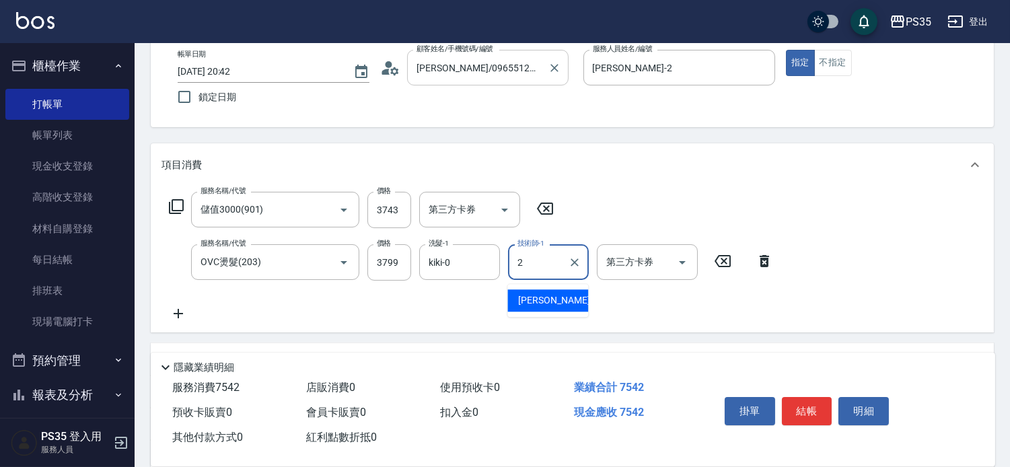
type input "[PERSON_NAME]-2"
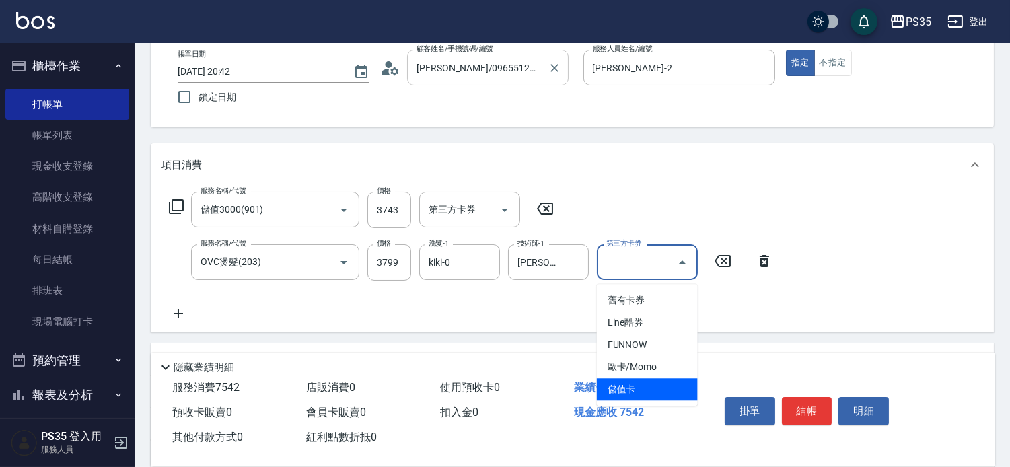
type input "儲值卡"
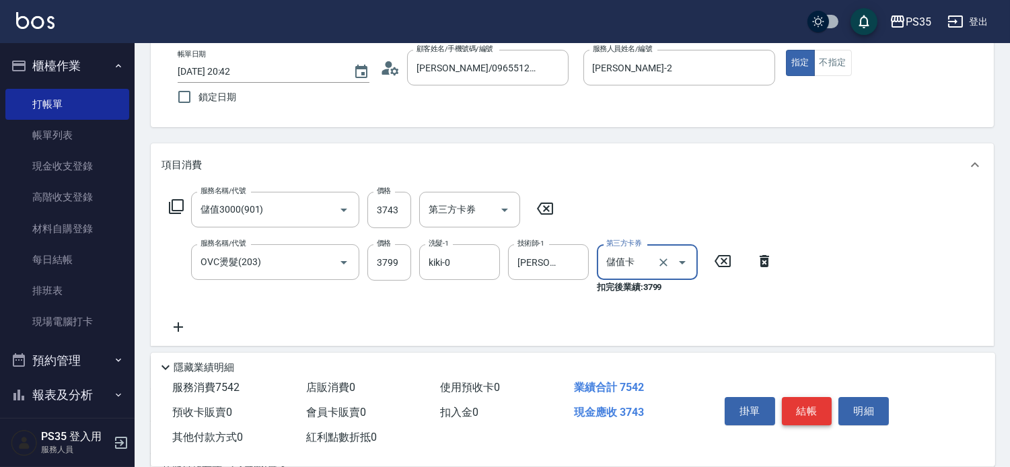
click at [818, 397] on button "結帳" at bounding box center [807, 411] width 50 height 28
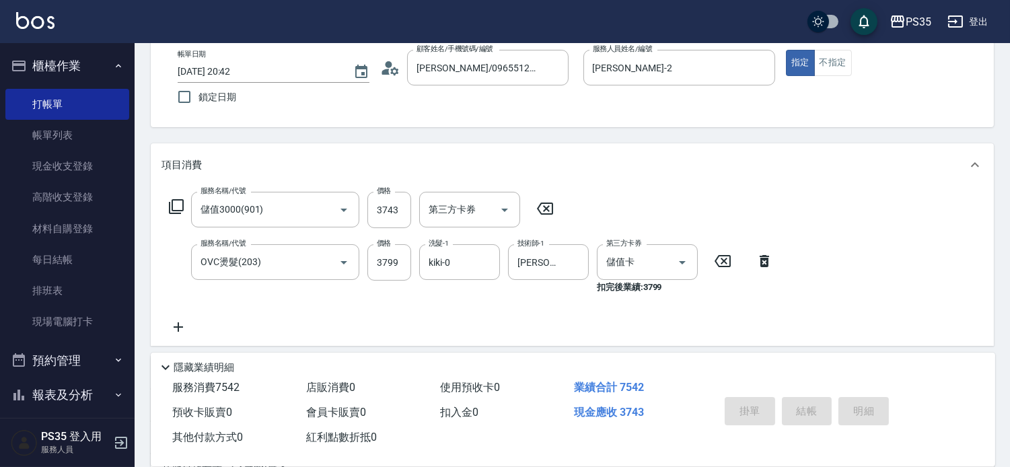
type input "[DATE] 20:44"
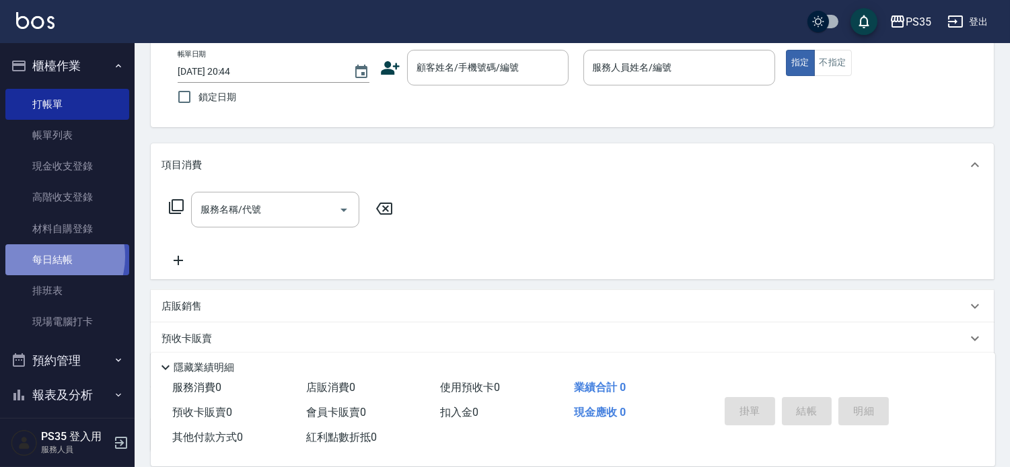
click at [48, 257] on link "每日結帳" at bounding box center [67, 259] width 124 height 31
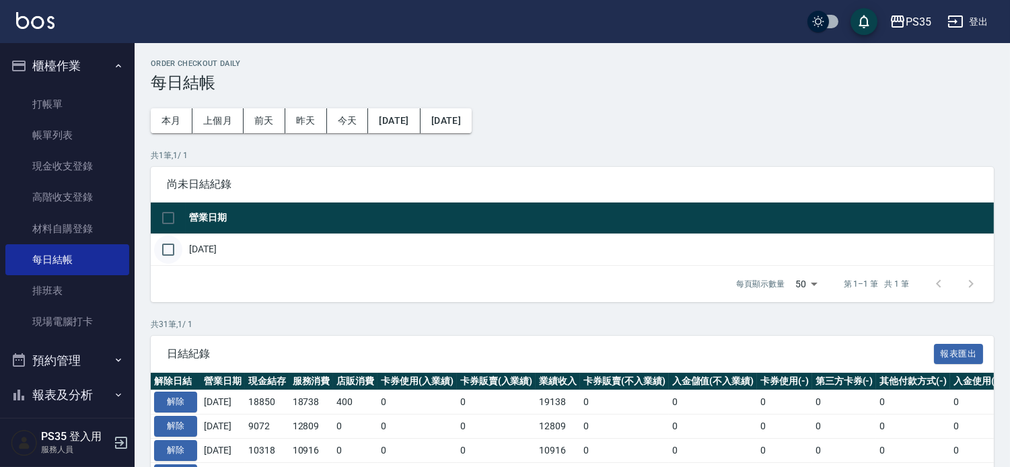
click at [171, 251] on input "checkbox" at bounding box center [168, 249] width 28 height 28
checkbox input "true"
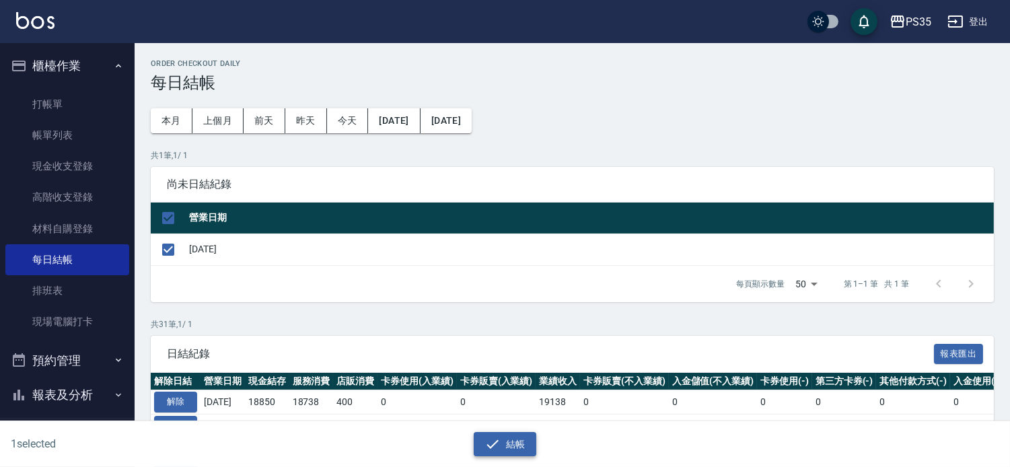
click at [518, 443] on button "結帳" at bounding box center [505, 444] width 63 height 25
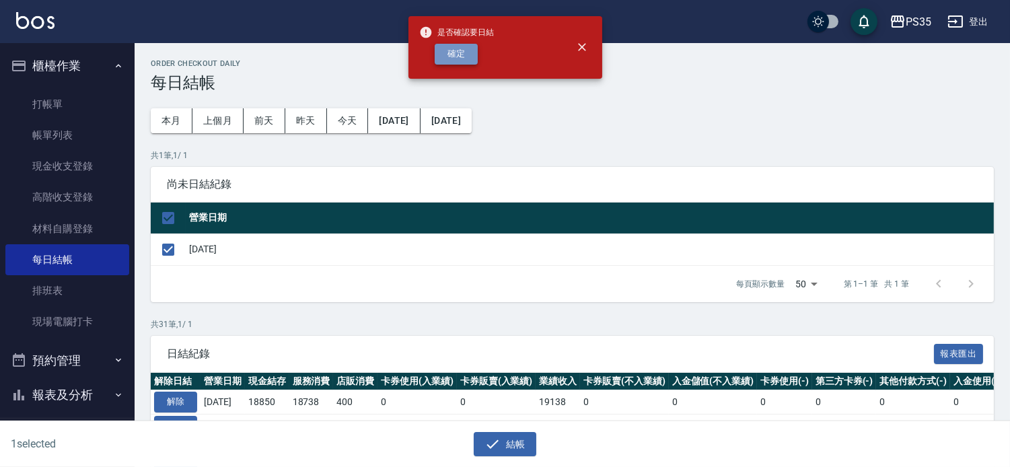
click at [449, 63] on button "確定" at bounding box center [456, 54] width 43 height 21
checkbox input "false"
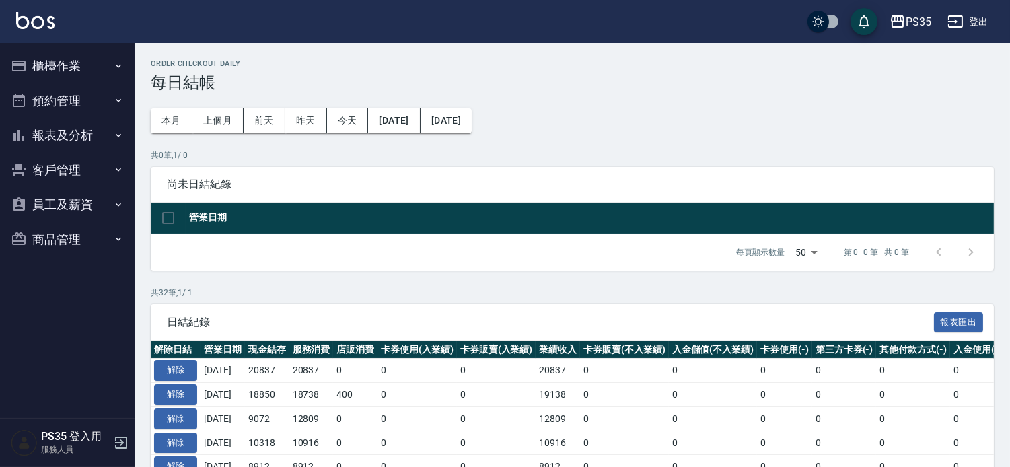
click at [64, 128] on button "報表及分析" at bounding box center [67, 135] width 124 height 35
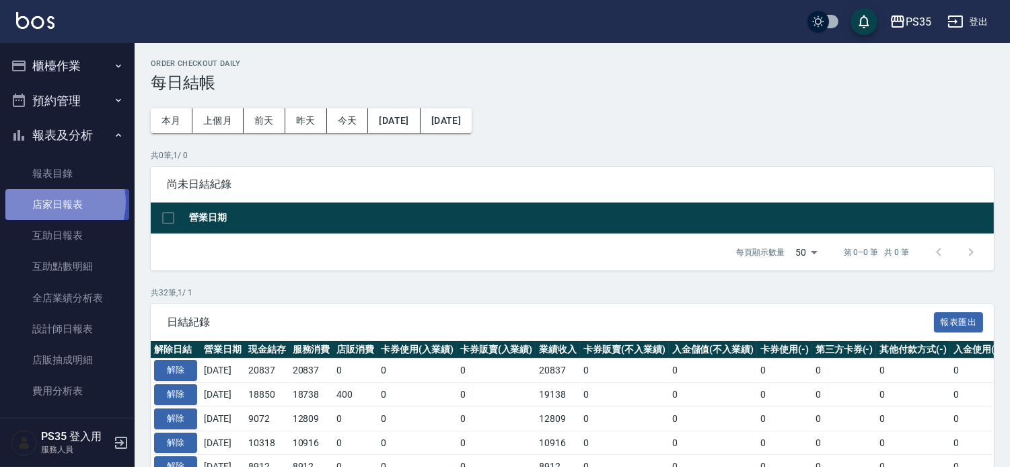
click at [58, 202] on link "店家日報表" at bounding box center [67, 204] width 124 height 31
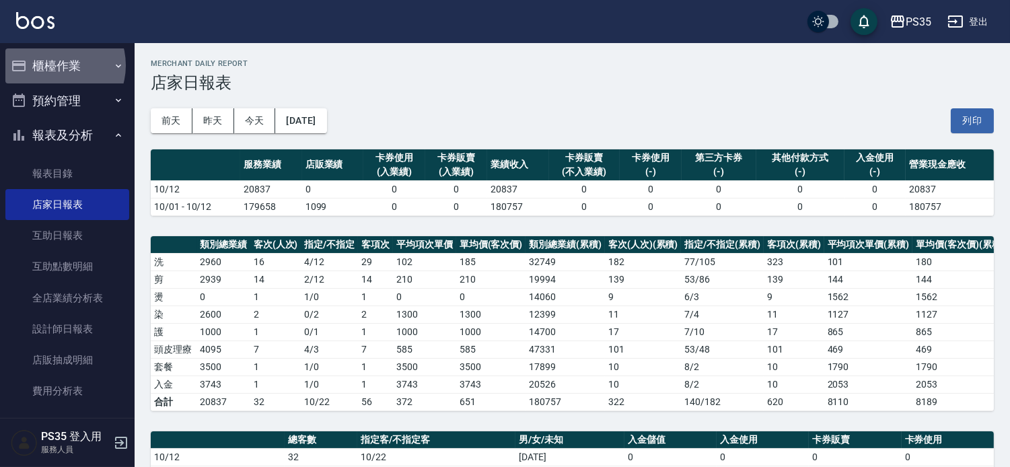
click at [55, 65] on button "櫃檯作業" at bounding box center [67, 65] width 124 height 35
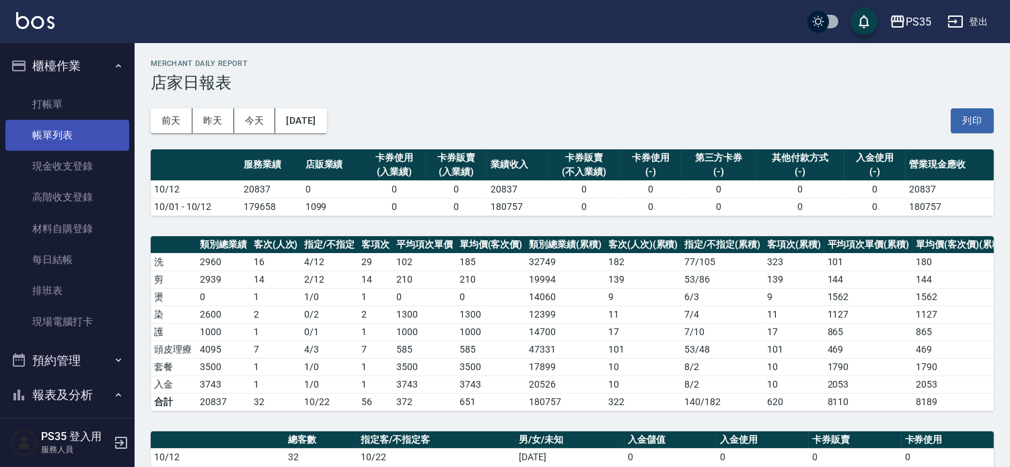
click at [56, 131] on link "帳單列表" at bounding box center [67, 135] width 124 height 31
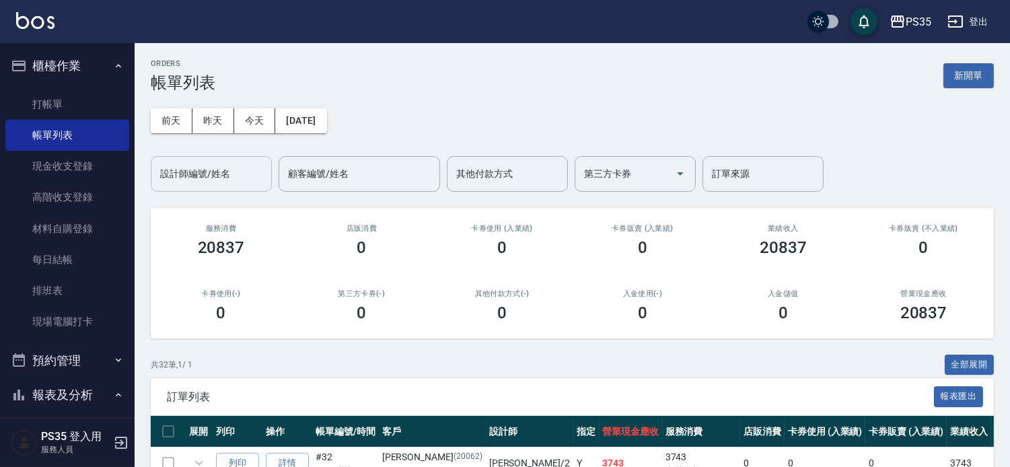
click at [217, 165] on input "設計師編號/姓名" at bounding box center [211, 174] width 109 height 24
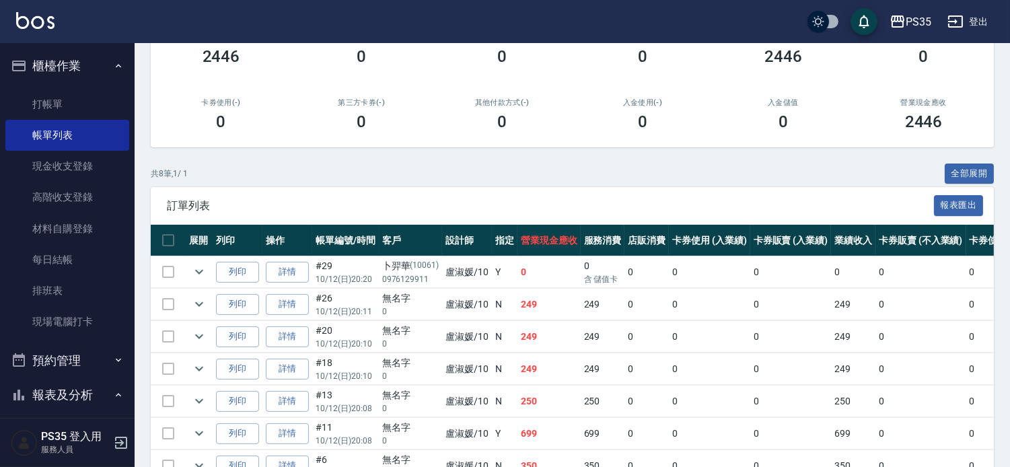
scroll to position [352, 0]
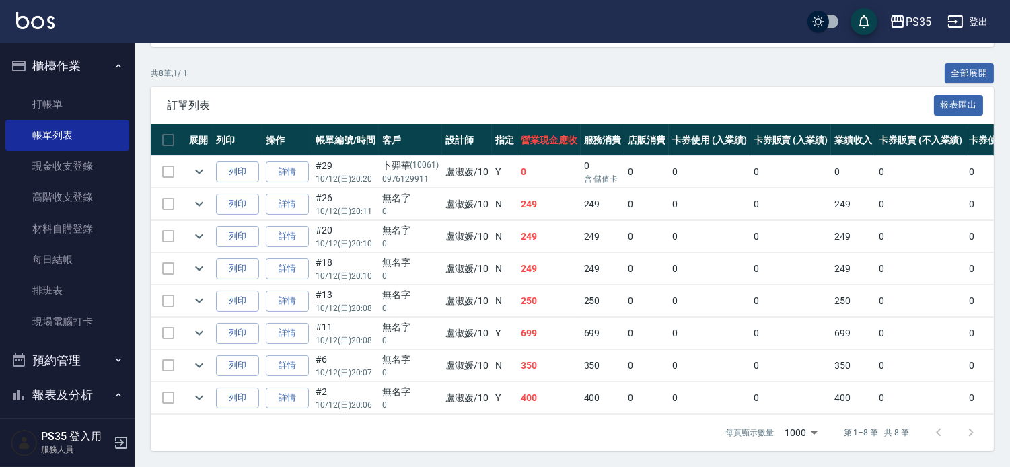
type input "盧淑媛-10"
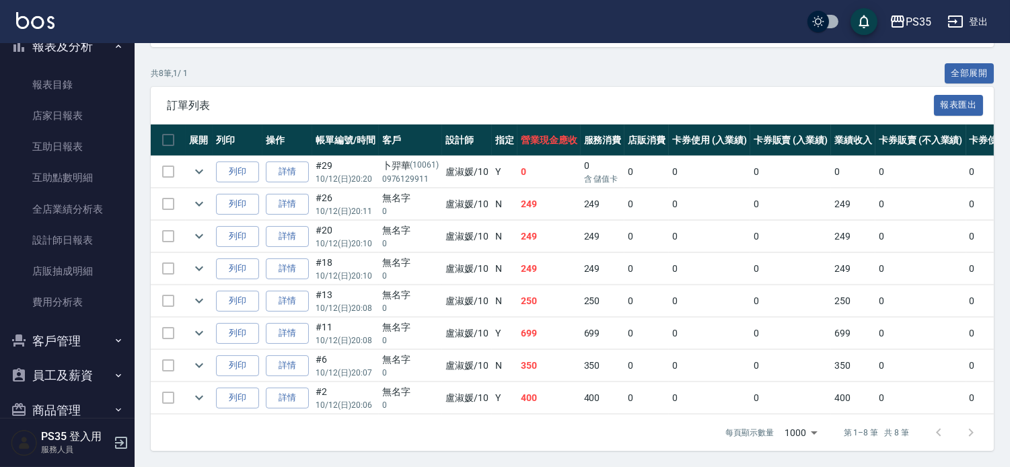
scroll to position [373, 0]
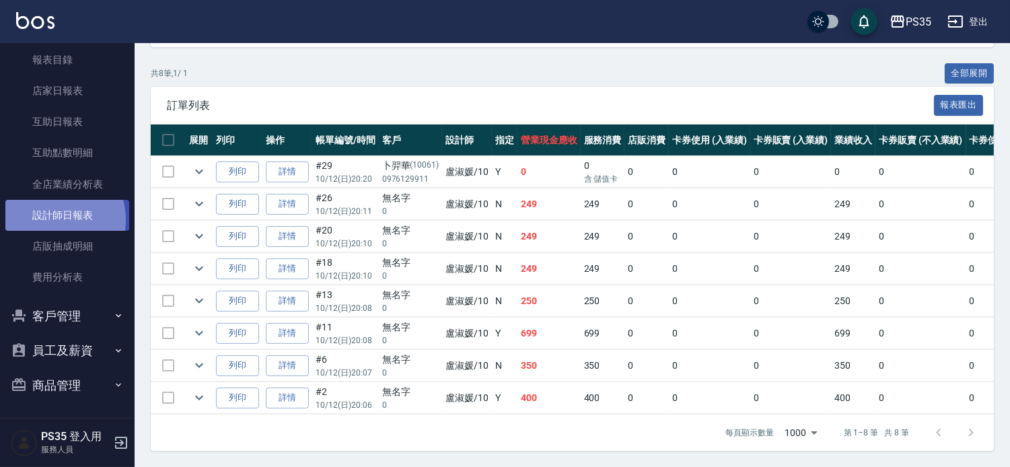
click at [52, 219] on link "設計師日報表" at bounding box center [67, 215] width 124 height 31
